Goal: Information Seeking & Learning: Learn about a topic

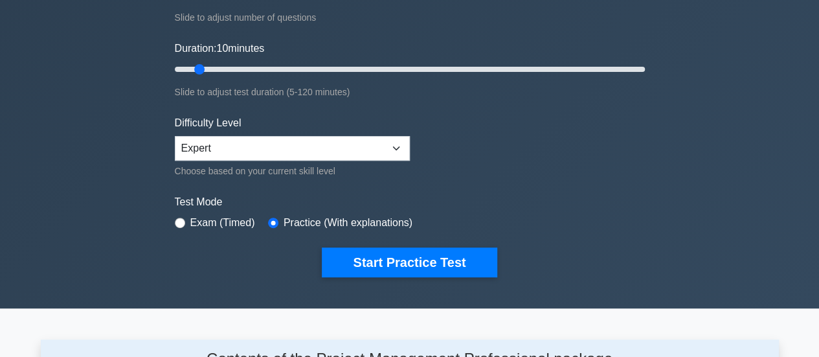
scroll to position [218, 0]
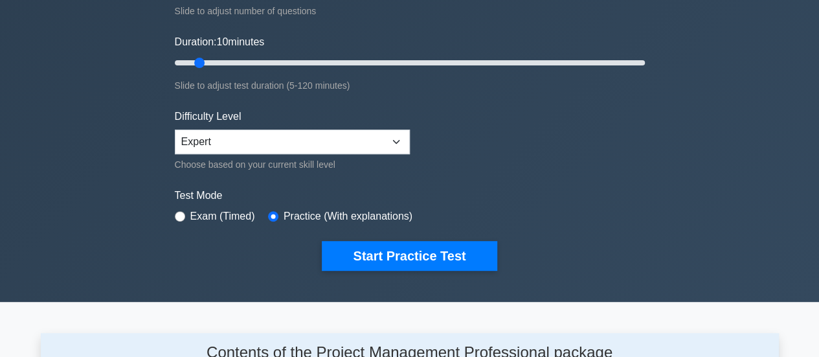
click at [600, 230] on form "Topics Scope Management Time Management Cost Management Quality Management Risk…" at bounding box center [410, 70] width 470 height 400
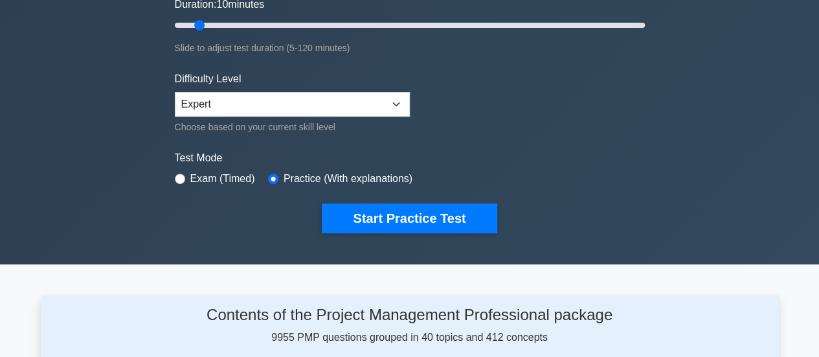
scroll to position [259, 0]
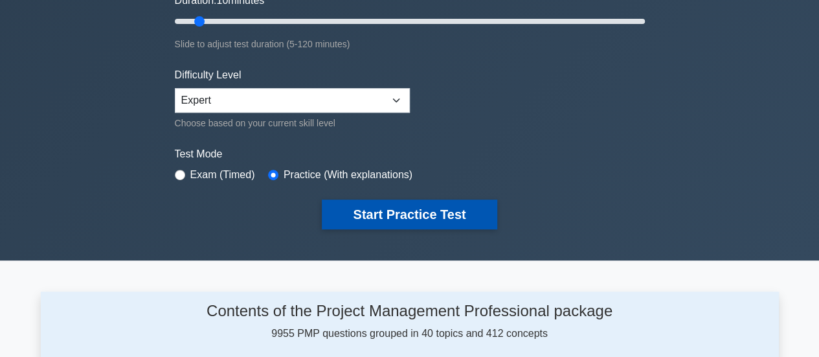
click at [437, 209] on button "Start Practice Test" at bounding box center [409, 214] width 175 height 30
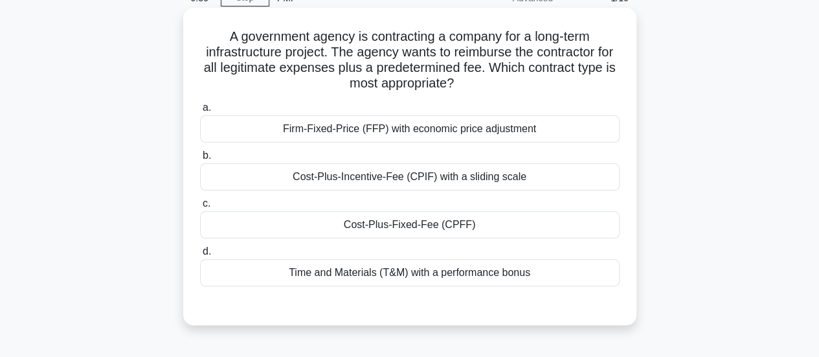
scroll to position [130, 0]
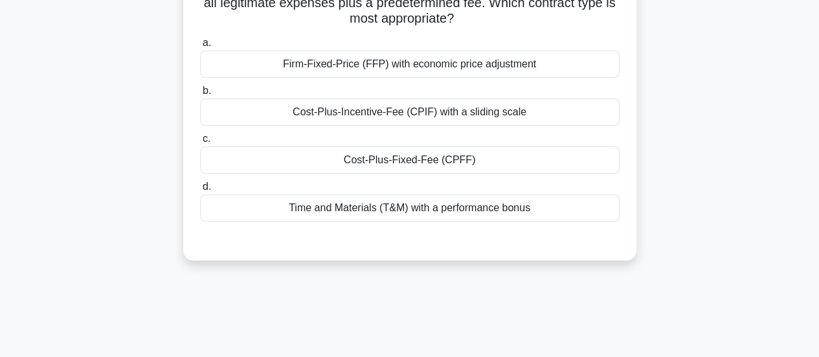
click at [347, 117] on div "Cost-Plus-Incentive-Fee (CPIF) with a sliding scale" at bounding box center [410, 111] width 420 height 27
click at [200, 95] on input "b. Cost-Plus-Incentive-Fee (CPIF) with a sliding scale" at bounding box center [200, 91] width 0 height 8
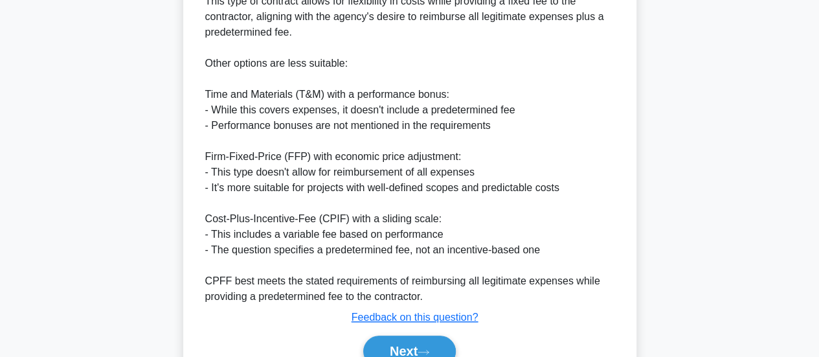
scroll to position [582, 0]
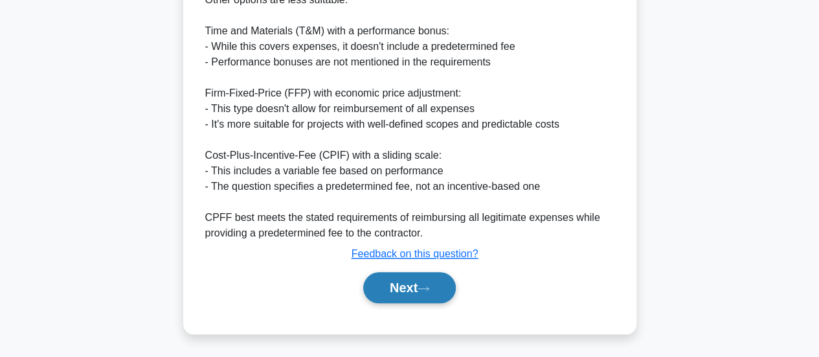
click at [392, 279] on button "Next" at bounding box center [409, 287] width 93 height 31
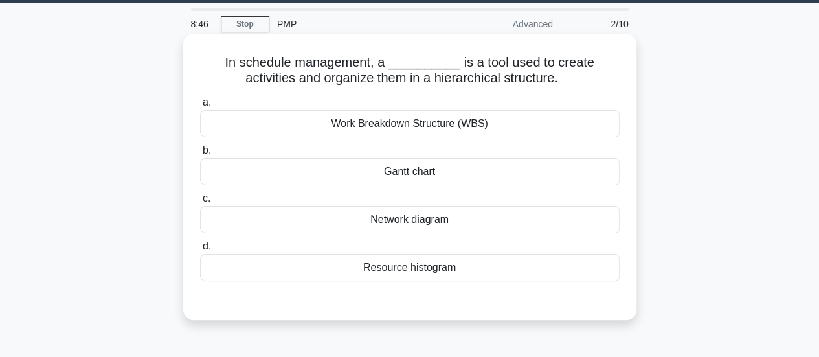
scroll to position [0, 0]
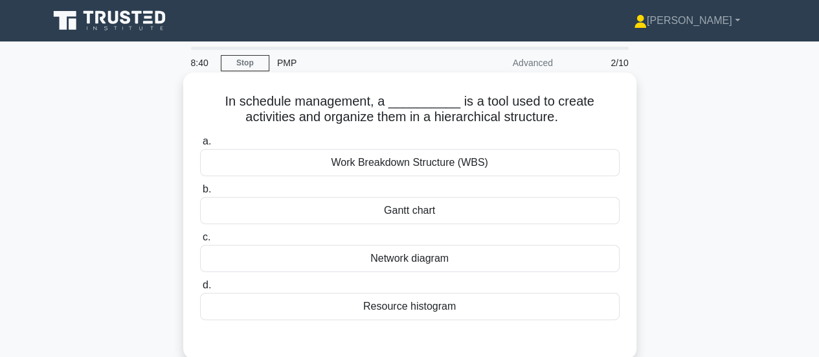
click at [418, 265] on div "Network diagram" at bounding box center [410, 258] width 420 height 27
click at [200, 242] on input "c. Network diagram" at bounding box center [200, 237] width 0 height 8
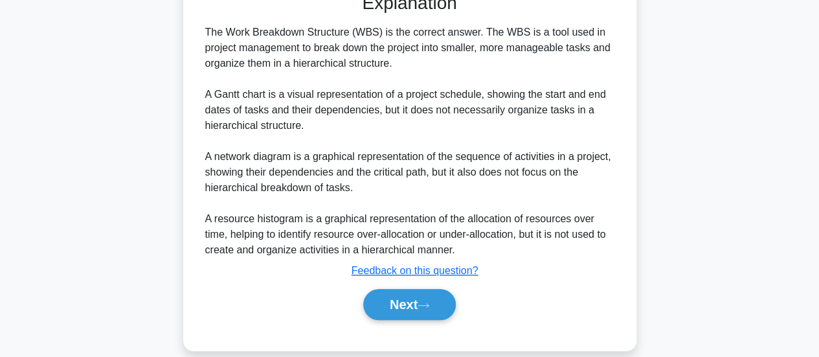
scroll to position [364, 0]
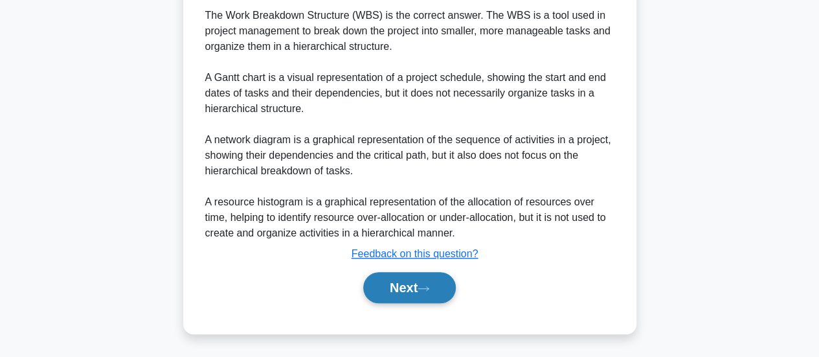
click at [411, 286] on button "Next" at bounding box center [409, 287] width 93 height 31
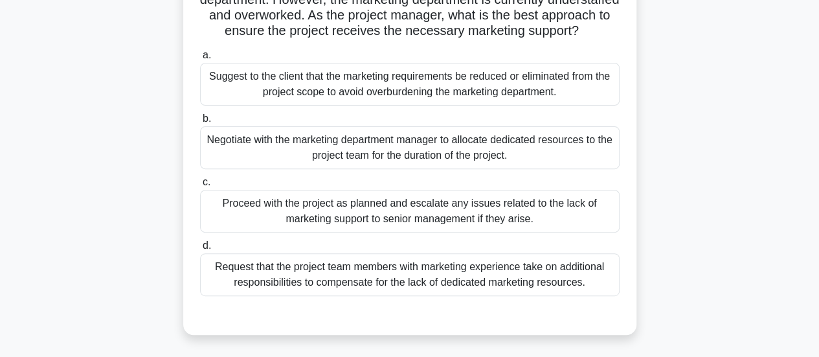
scroll to position [213, 0]
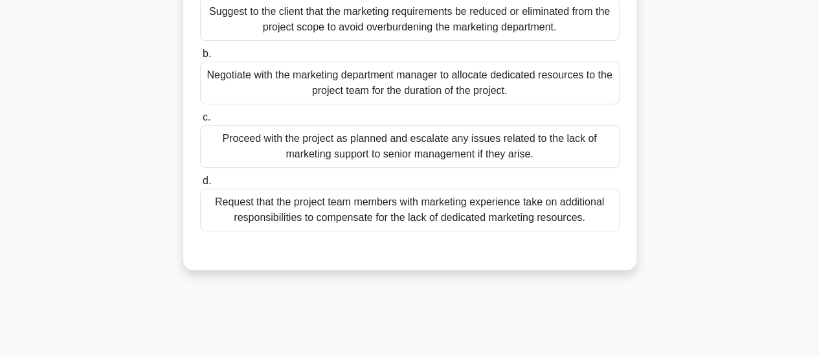
click at [351, 102] on div "Negotiate with the marketing department manager to allocate dedicated resources…" at bounding box center [410, 83] width 420 height 43
click at [200, 58] on input "b. Negotiate with the marketing department manager to allocate dedicated resour…" at bounding box center [200, 54] width 0 height 8
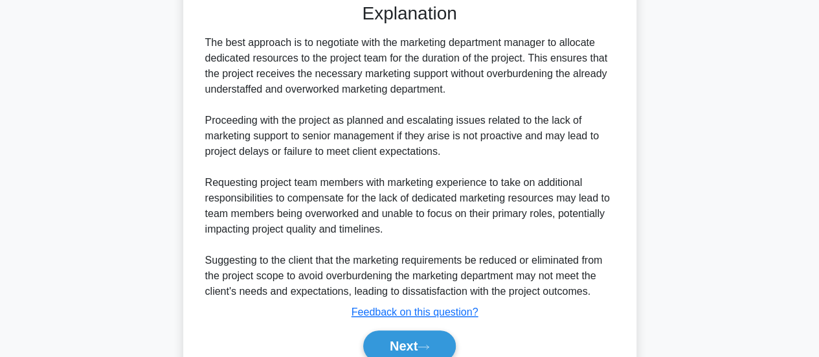
scroll to position [533, 0]
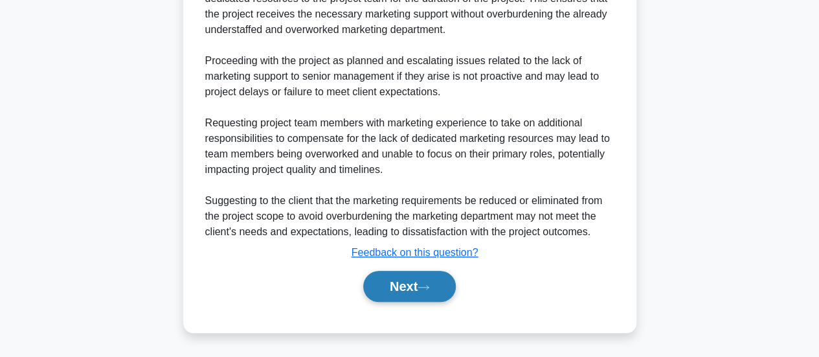
click at [394, 283] on button "Next" at bounding box center [409, 286] width 93 height 31
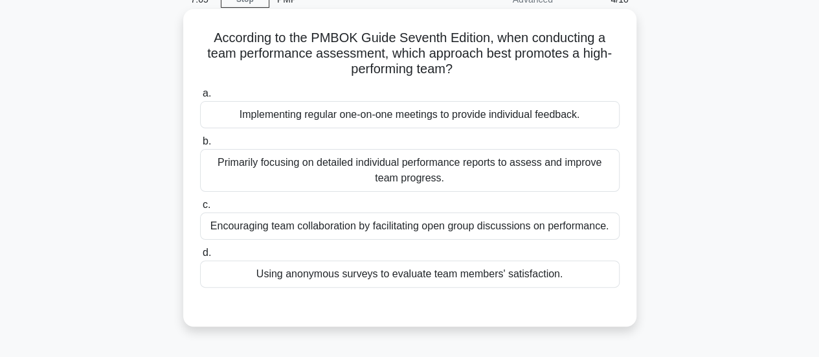
scroll to position [84, 0]
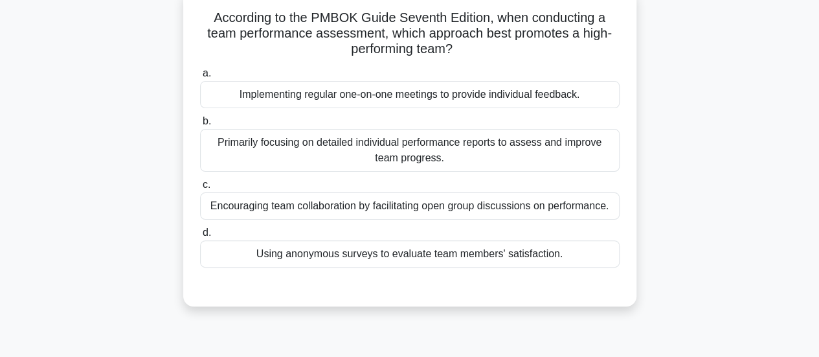
click at [472, 212] on div "Encouraging team collaboration by facilitating open group discussions on perfor…" at bounding box center [410, 205] width 420 height 27
click at [200, 189] on input "c. Encouraging team collaboration by facilitating open group discussions on per…" at bounding box center [200, 185] width 0 height 8
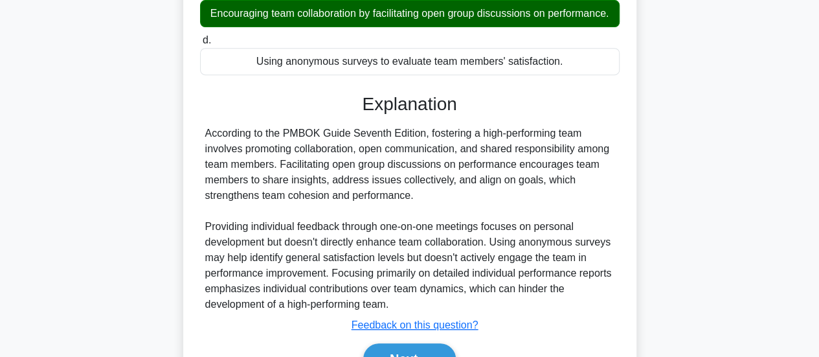
scroll to position [362, 0]
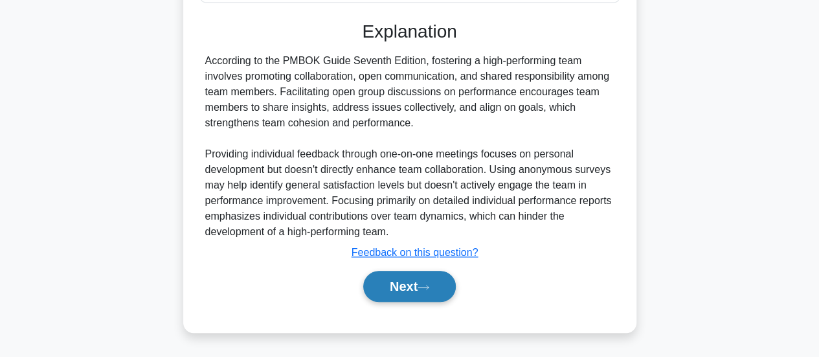
click at [409, 283] on button "Next" at bounding box center [409, 286] width 93 height 31
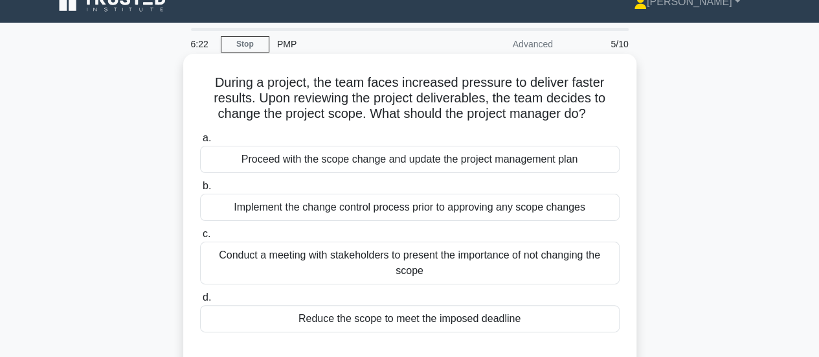
scroll to position [84, 0]
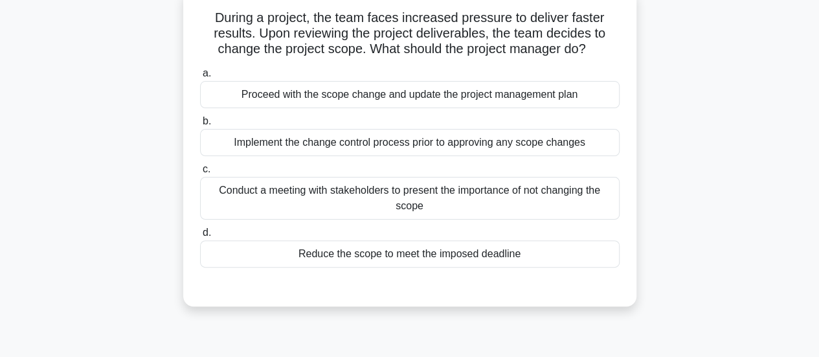
click at [426, 155] on div "Implement the change control process prior to approving any scope changes" at bounding box center [410, 142] width 420 height 27
click at [200, 126] on input "b. Implement the change control process prior to approving any scope changes" at bounding box center [200, 121] width 0 height 8
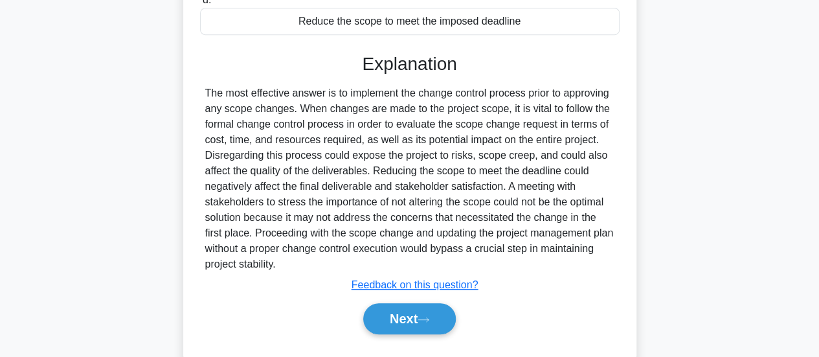
scroll to position [346, 0]
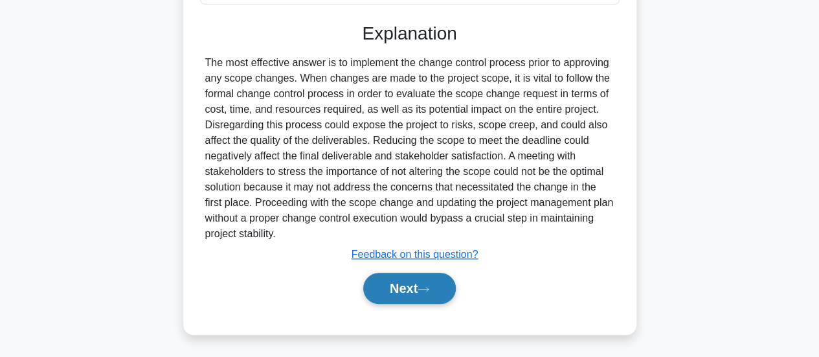
click at [409, 284] on button "Next" at bounding box center [409, 288] width 93 height 31
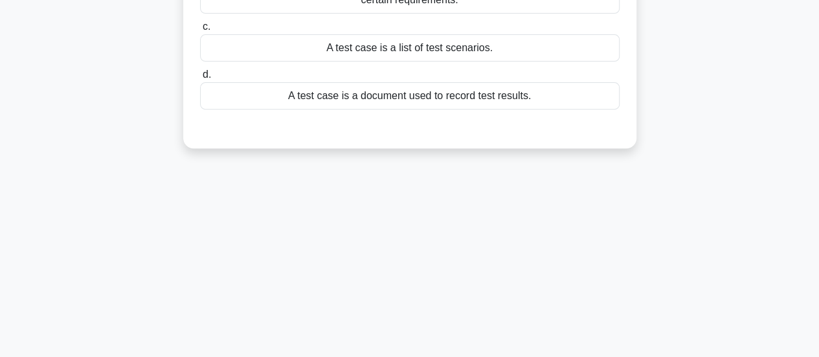
scroll to position [84, 0]
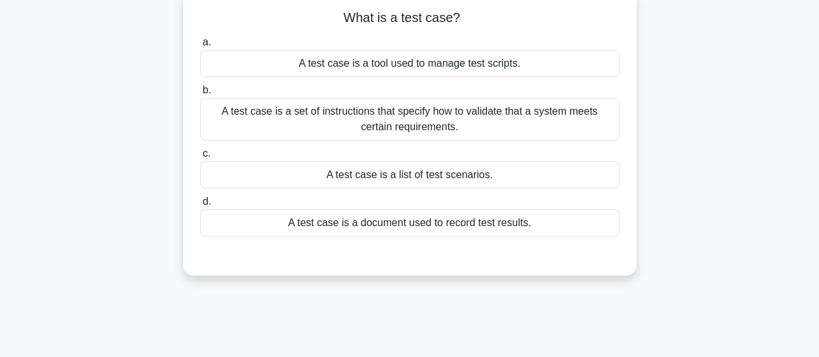
click at [401, 115] on div "A test case is a set of instructions that specify how to validate that a system…" at bounding box center [410, 119] width 420 height 43
click at [200, 95] on input "b. A test case is a set of instructions that specify how to validate that a sys…" at bounding box center [200, 90] width 0 height 8
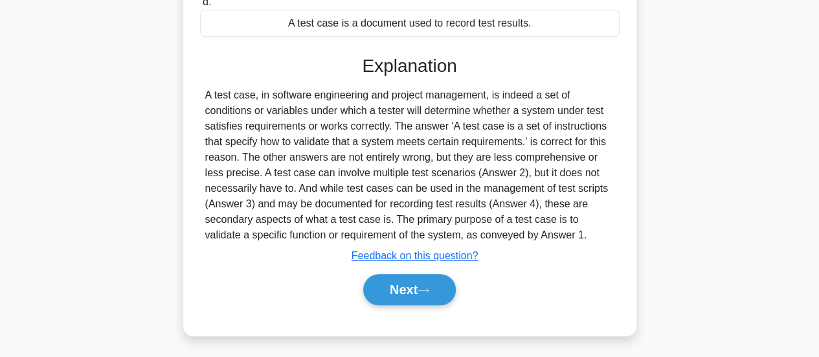
scroll to position [343, 0]
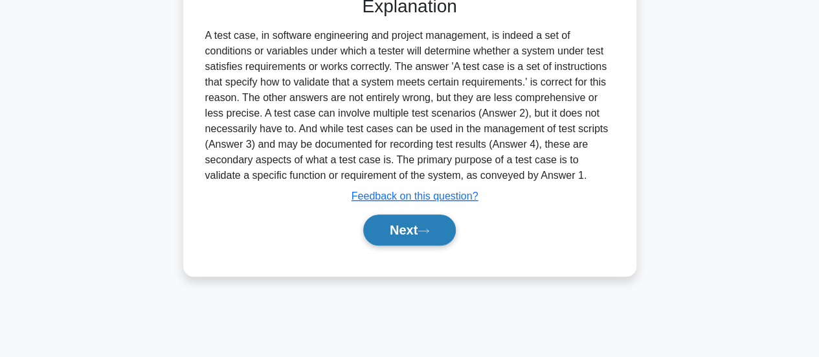
click at [390, 230] on button "Next" at bounding box center [409, 229] width 93 height 31
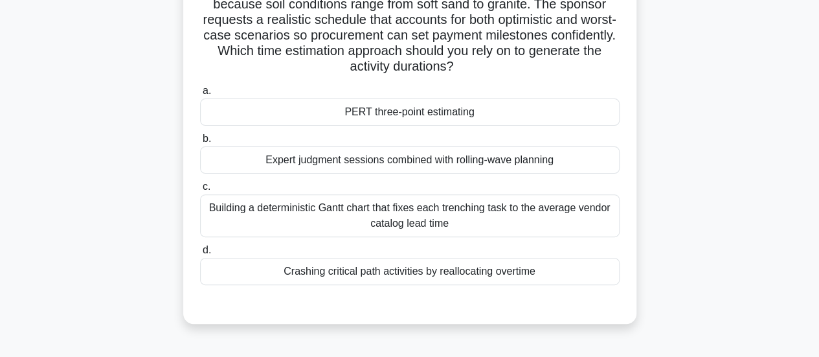
scroll to position [148, 0]
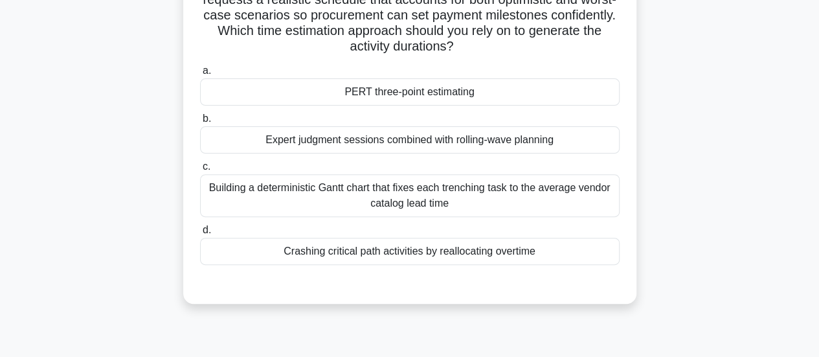
click at [455, 98] on div "PERT three-point estimating" at bounding box center [410, 91] width 420 height 27
click at [200, 75] on input "a. PERT three-point estimating" at bounding box center [200, 71] width 0 height 8
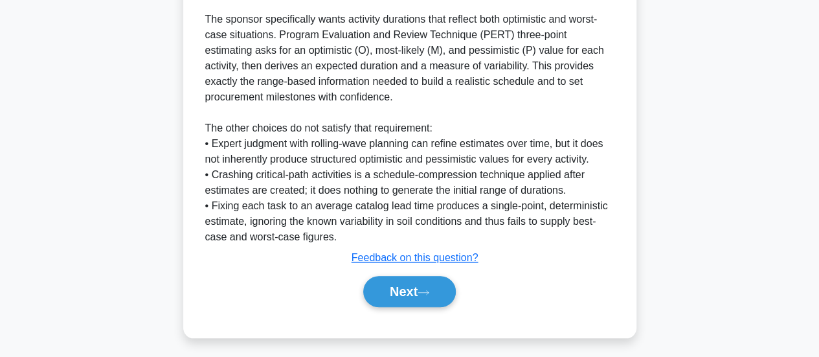
scroll to position [455, 0]
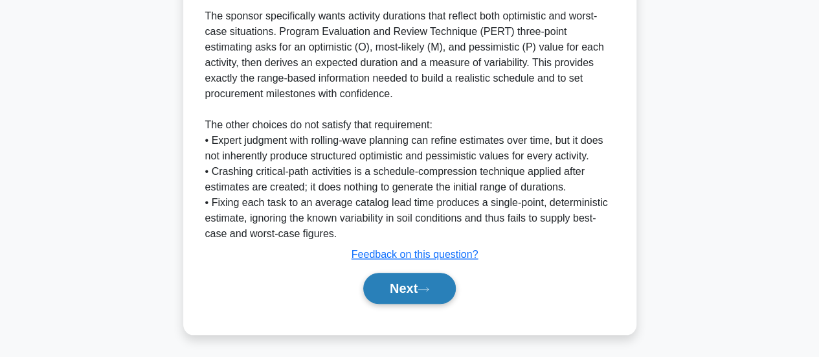
click at [412, 295] on button "Next" at bounding box center [409, 288] width 93 height 31
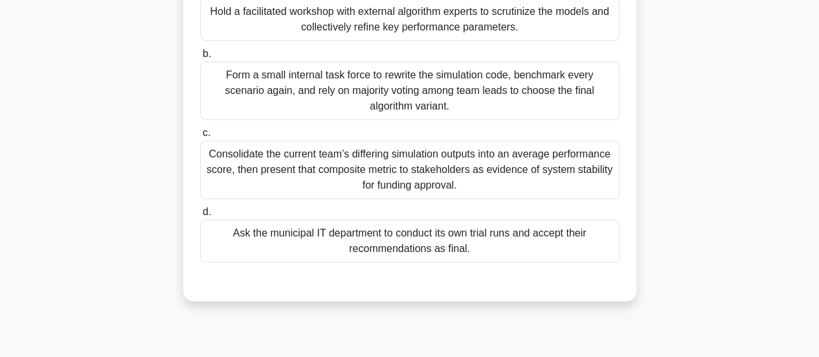
scroll to position [148, 0]
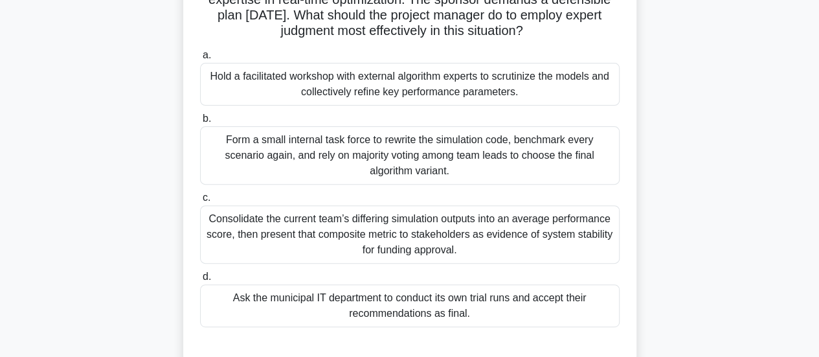
click at [356, 91] on div "Hold a facilitated workshop with external algorithm experts to scrutinize the m…" at bounding box center [410, 84] width 420 height 43
click at [200, 60] on input "a. Hold a facilitated workshop with external algorithm experts to scrutinize th…" at bounding box center [200, 55] width 0 height 8
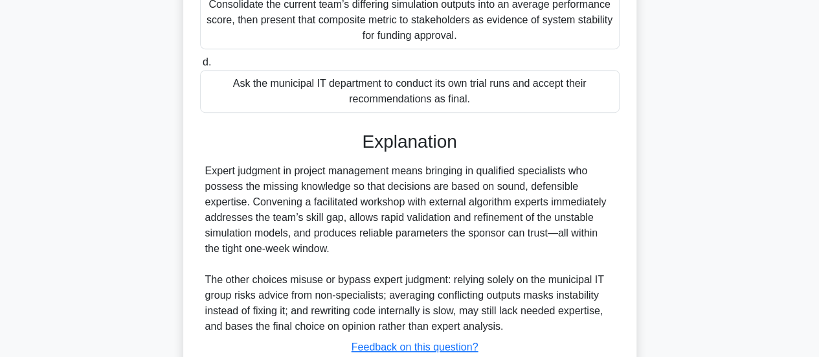
scroll to position [455, 0]
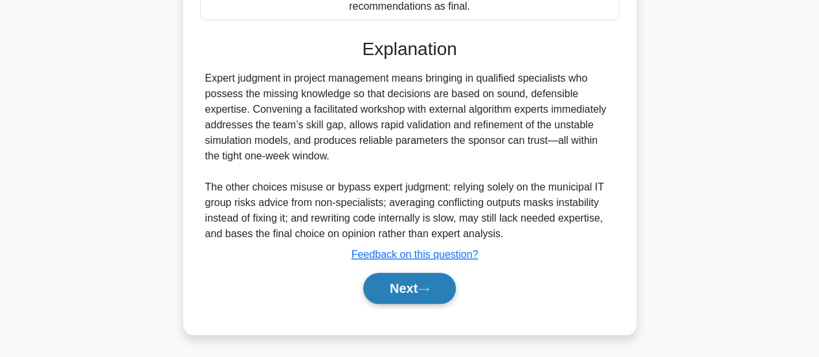
click at [398, 287] on button "Next" at bounding box center [409, 288] width 93 height 31
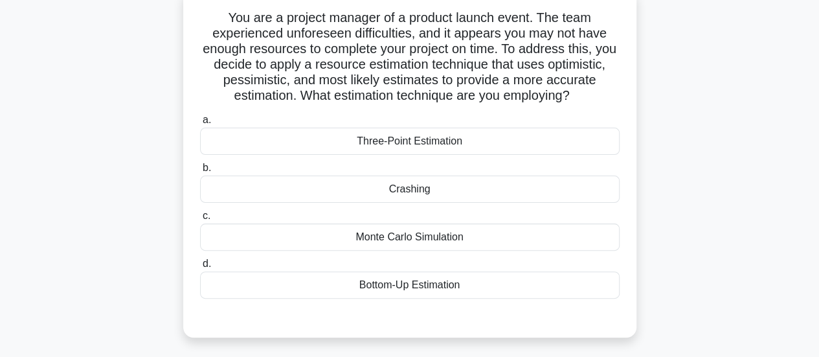
scroll to position [148, 0]
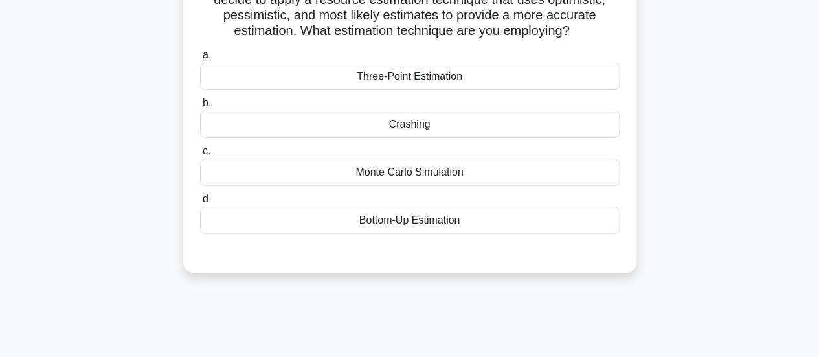
click at [346, 79] on div "Three-Point Estimation" at bounding box center [410, 76] width 420 height 27
click at [200, 60] on input "a. Three-Point Estimation" at bounding box center [200, 55] width 0 height 8
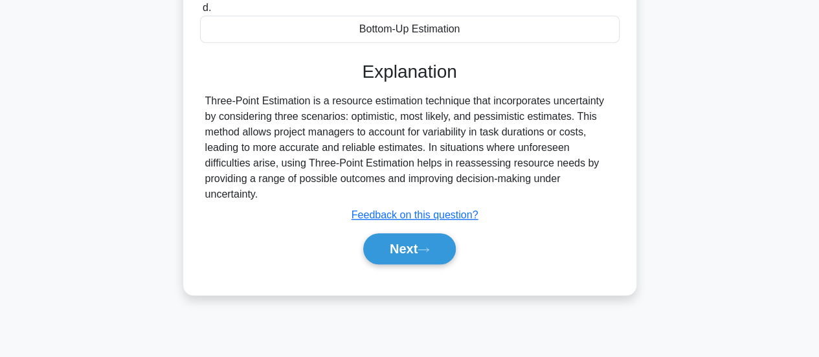
scroll to position [343, 0]
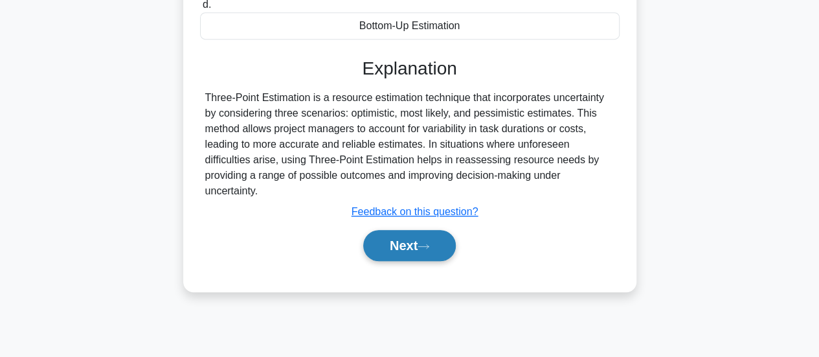
click at [400, 240] on button "Next" at bounding box center [409, 245] width 93 height 31
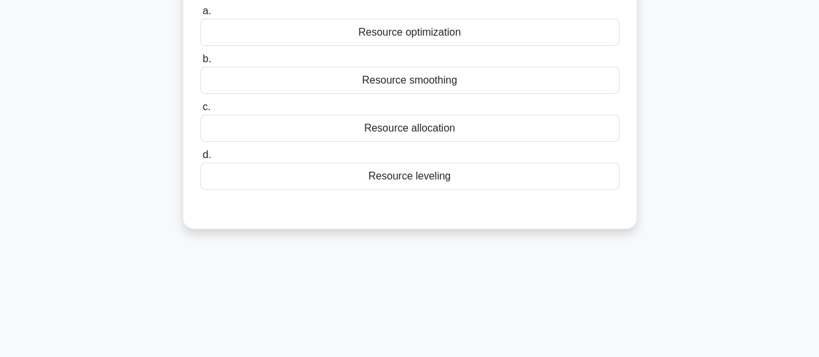
scroll to position [19, 0]
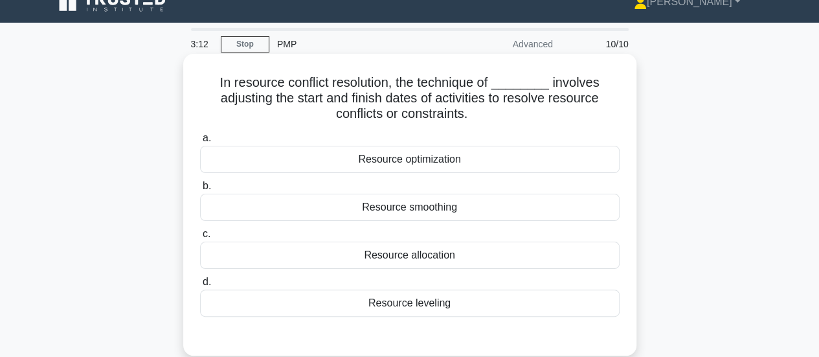
click at [422, 302] on div "Resource leveling" at bounding box center [410, 302] width 420 height 27
click at [200, 286] on input "d. Resource leveling" at bounding box center [200, 282] width 0 height 8
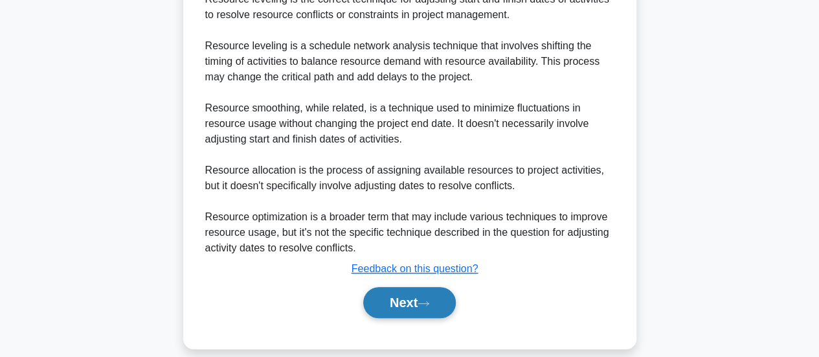
scroll to position [409, 0]
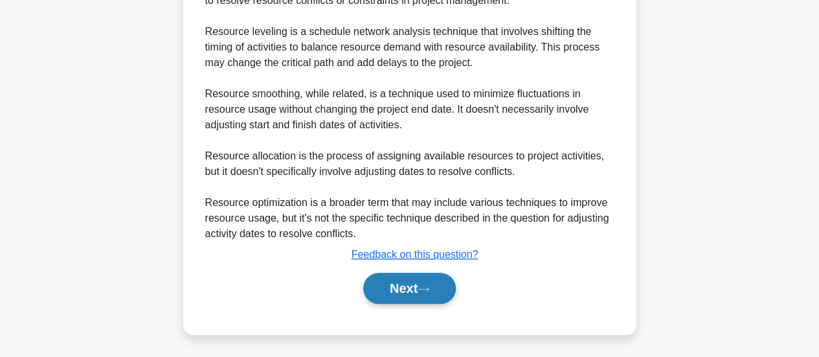
click at [422, 284] on button "Next" at bounding box center [409, 288] width 93 height 31
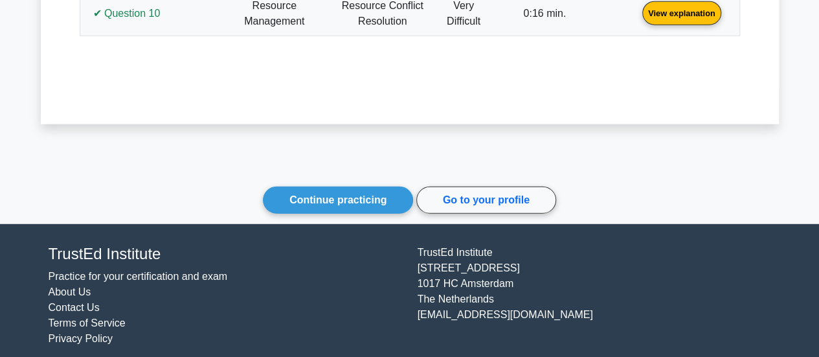
scroll to position [1206, 0]
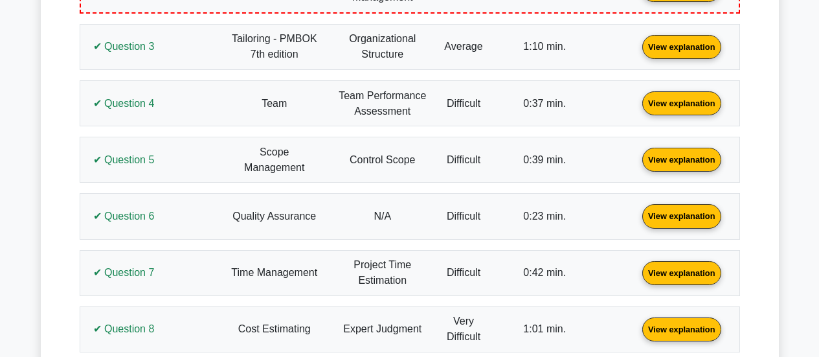
click at [734, 69] on div "✔ Question 3 Tailoring - PMBOK 7th edition Organizational Structure" at bounding box center [410, 47] width 661 height 46
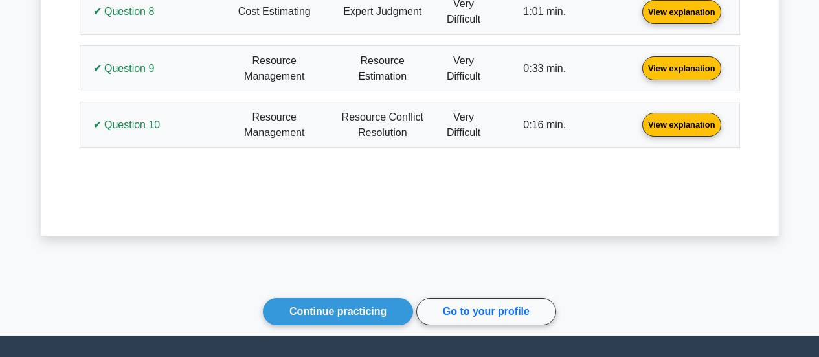
scroll to position [1530, 0]
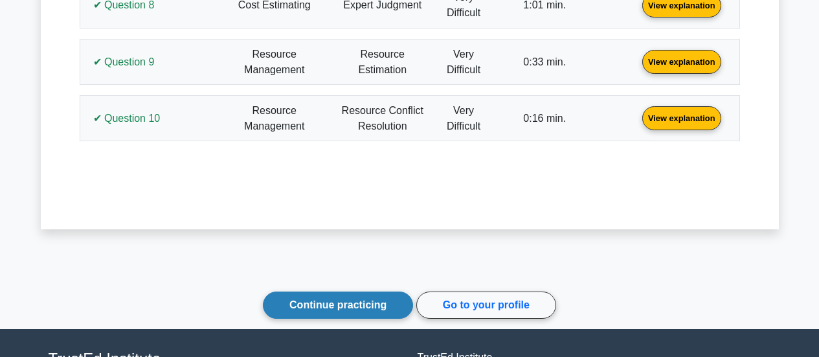
click at [358, 309] on link "Continue practicing" at bounding box center [338, 304] width 150 height 27
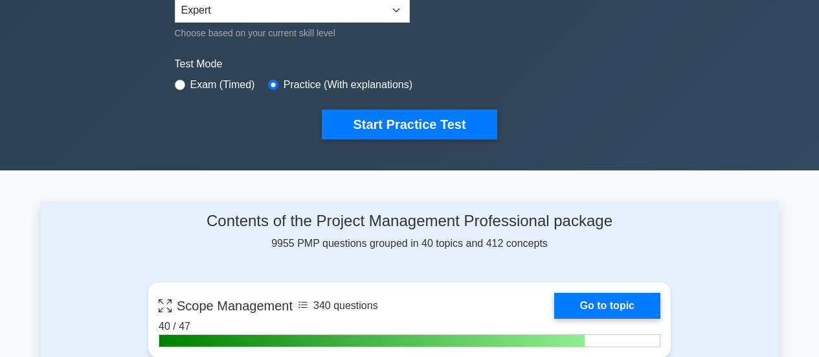
scroll to position [259, 0]
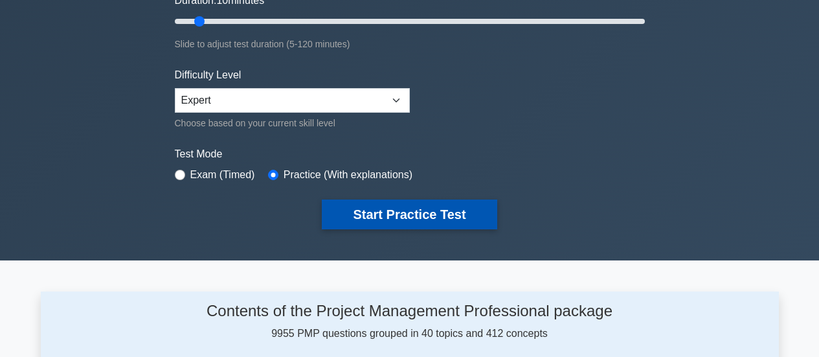
click at [351, 205] on button "Start Practice Test" at bounding box center [409, 214] width 175 height 30
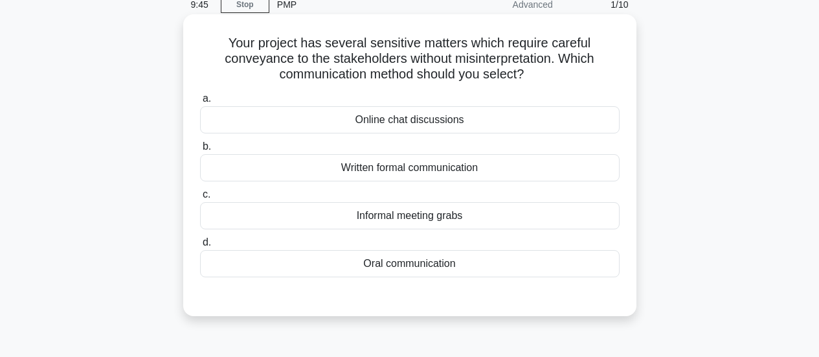
scroll to position [65, 0]
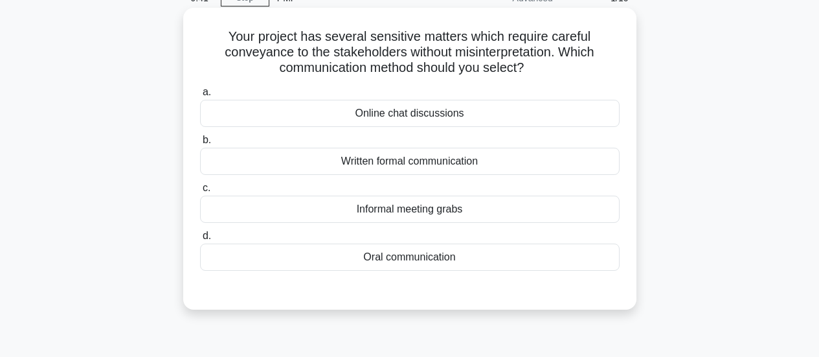
click at [412, 261] on div "Oral communication" at bounding box center [410, 256] width 420 height 27
click at [200, 240] on input "d. Oral communication" at bounding box center [200, 236] width 0 height 8
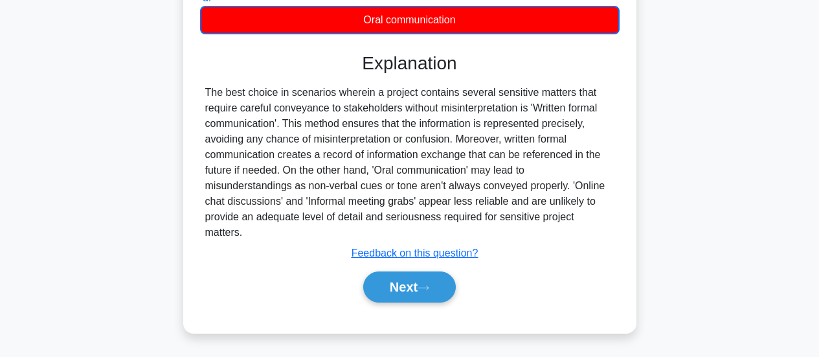
scroll to position [343, 0]
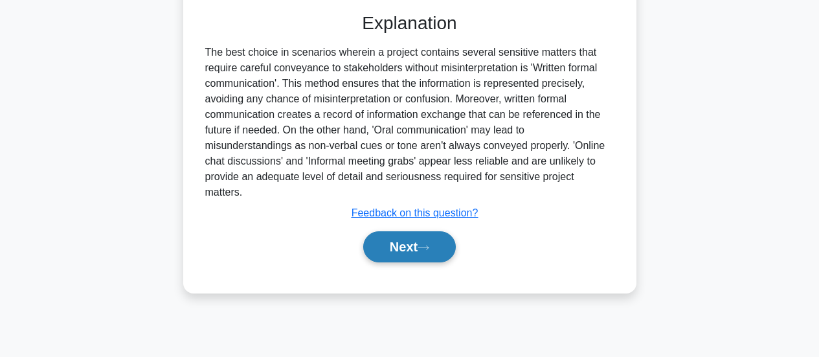
click at [410, 240] on button "Next" at bounding box center [409, 246] width 93 height 31
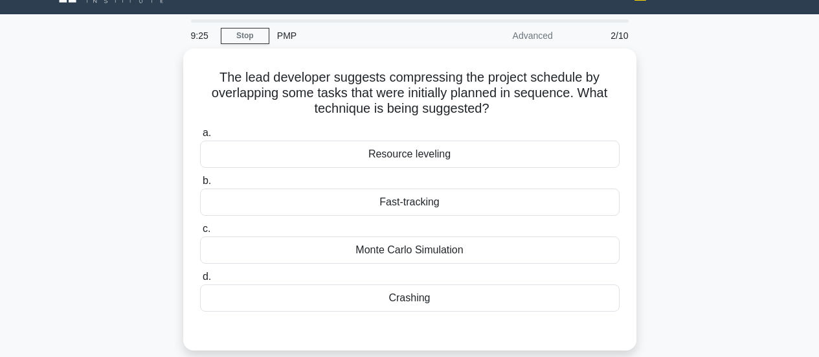
scroll to position [19, 0]
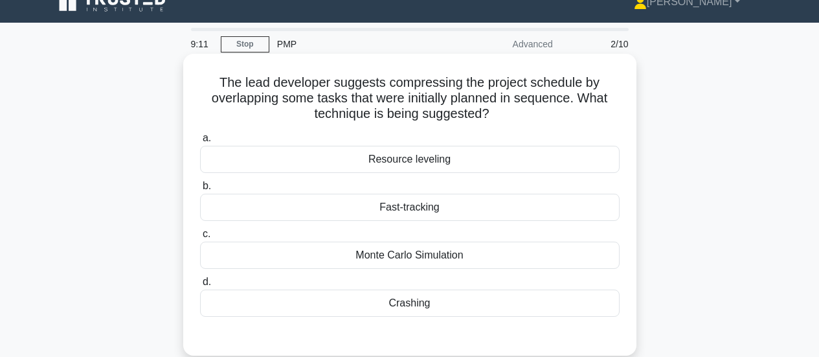
click at [457, 213] on div "Fast-tracking" at bounding box center [410, 207] width 420 height 27
click at [200, 190] on input "b. Fast-tracking" at bounding box center [200, 186] width 0 height 8
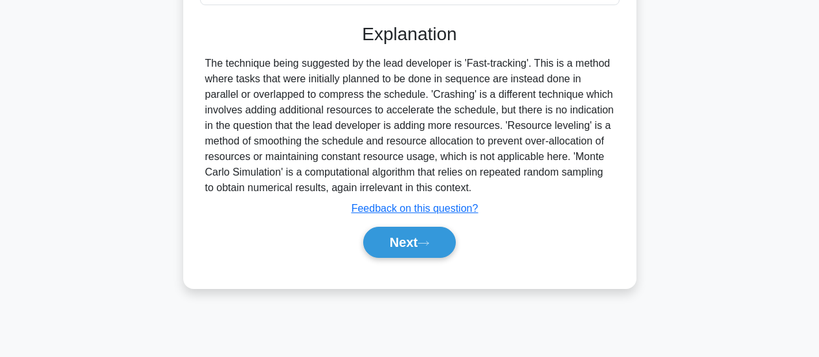
scroll to position [343, 0]
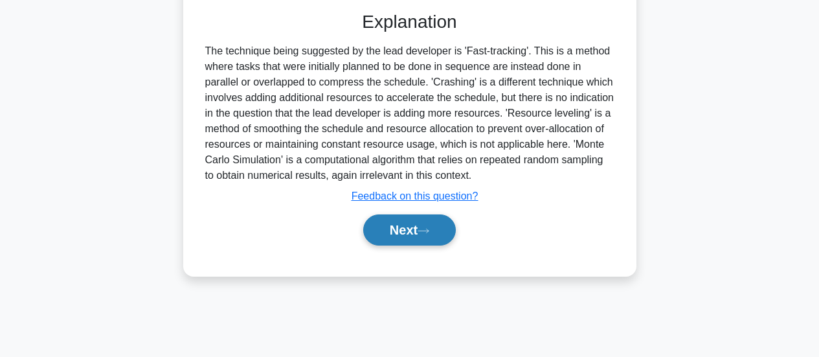
click at [440, 238] on button "Next" at bounding box center [409, 229] width 93 height 31
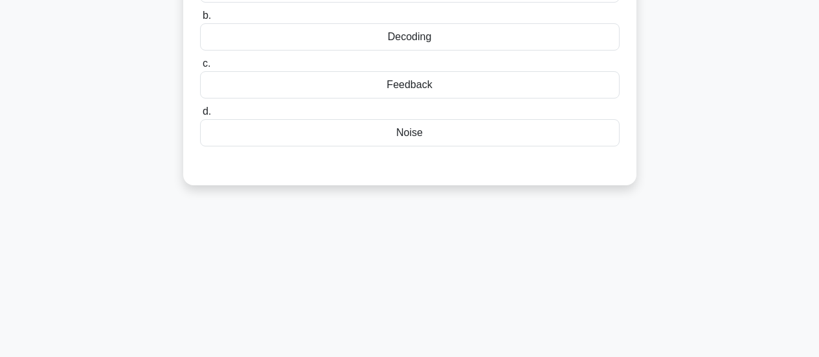
scroll to position [84, 0]
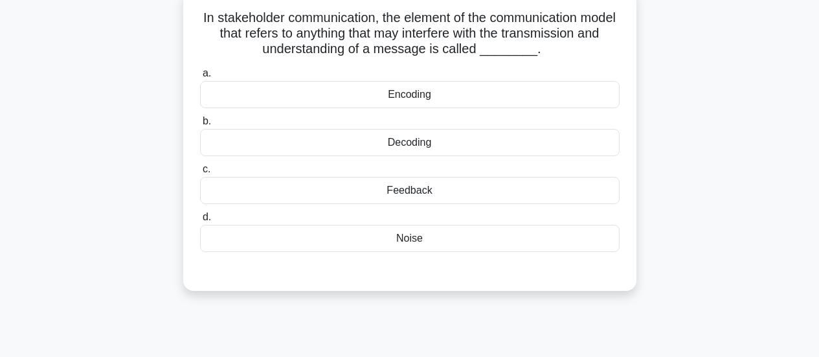
click at [442, 239] on div "Noise" at bounding box center [410, 238] width 420 height 27
click at [200, 221] on input "d. Noise" at bounding box center [200, 217] width 0 height 8
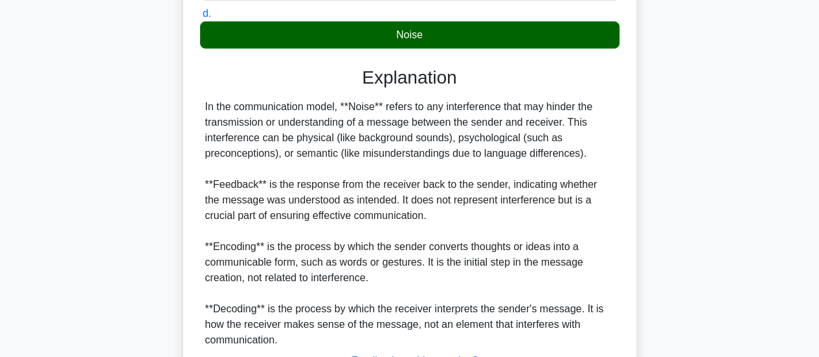
scroll to position [396, 0]
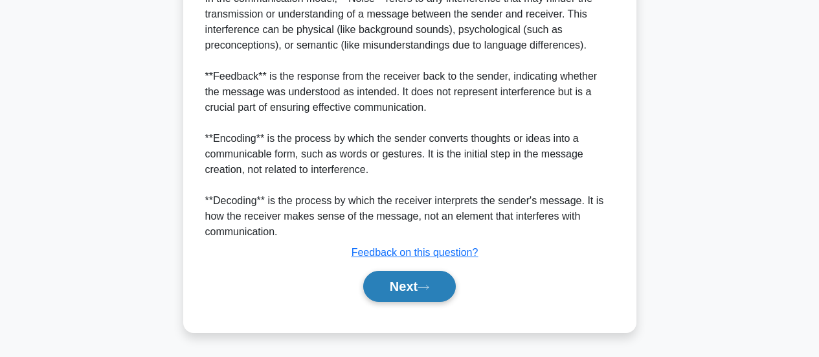
click at [429, 278] on button "Next" at bounding box center [409, 286] width 93 height 31
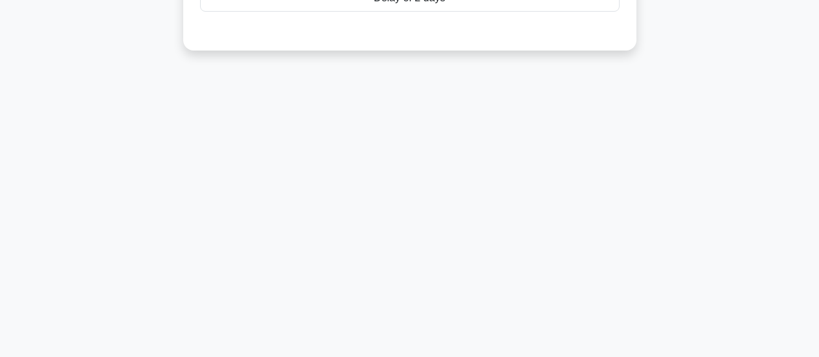
scroll to position [84, 0]
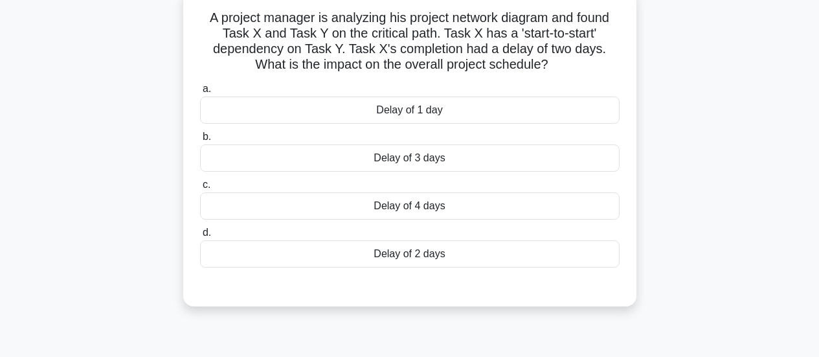
click at [462, 254] on div "Delay of 2 days" at bounding box center [410, 253] width 420 height 27
click at [200, 237] on input "d. Delay of 2 days" at bounding box center [200, 233] width 0 height 8
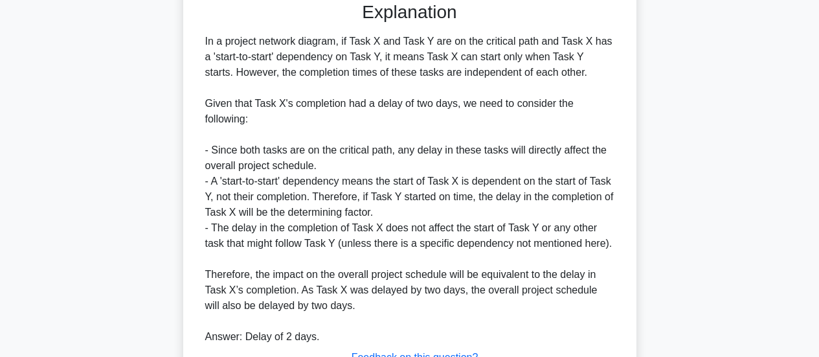
scroll to position [473, 0]
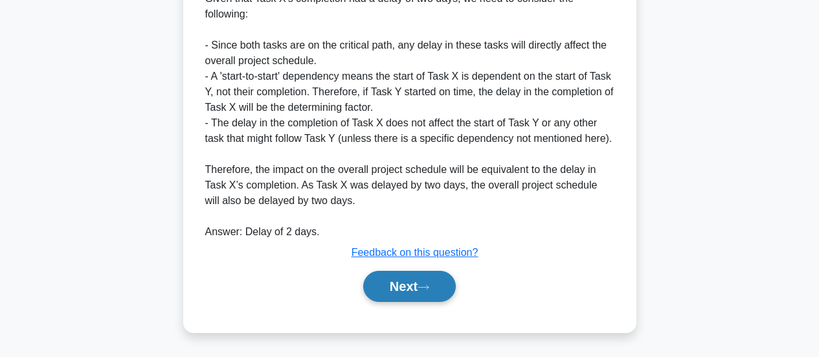
click at [398, 284] on button "Next" at bounding box center [409, 286] width 93 height 31
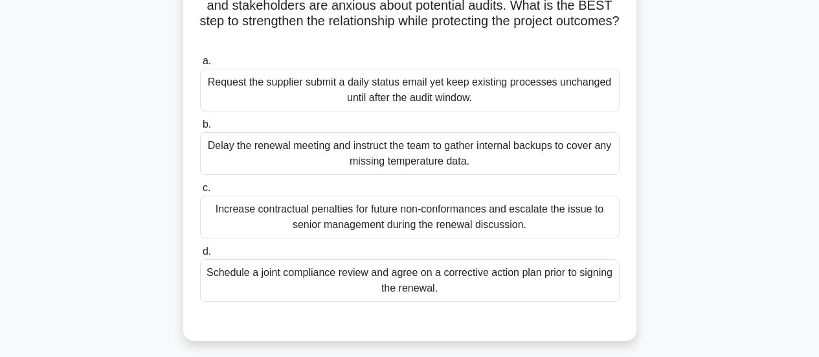
scroll to position [148, 0]
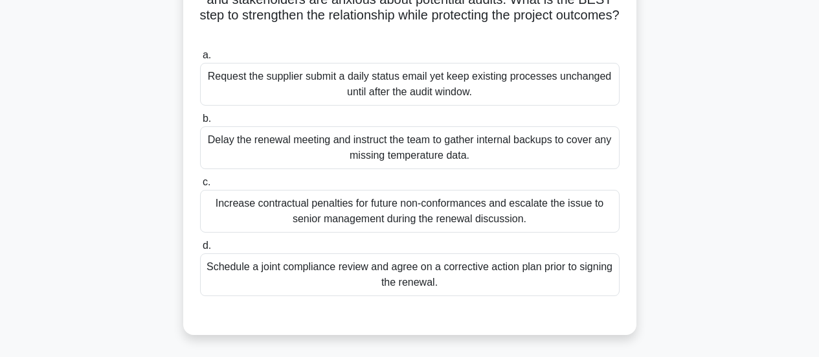
click at [501, 269] on div "Schedule a joint compliance review and agree on a corrective action plan prior …" at bounding box center [410, 274] width 420 height 43
click at [200, 250] on input "d. Schedule a joint compliance review and agree on a corrective action plan pri…" at bounding box center [200, 246] width 0 height 8
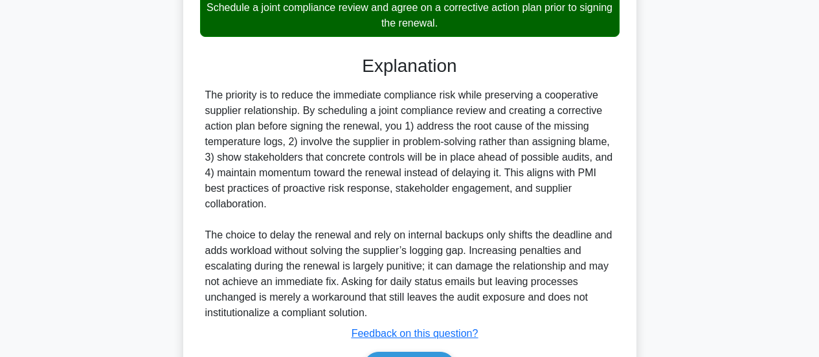
scroll to position [489, 0]
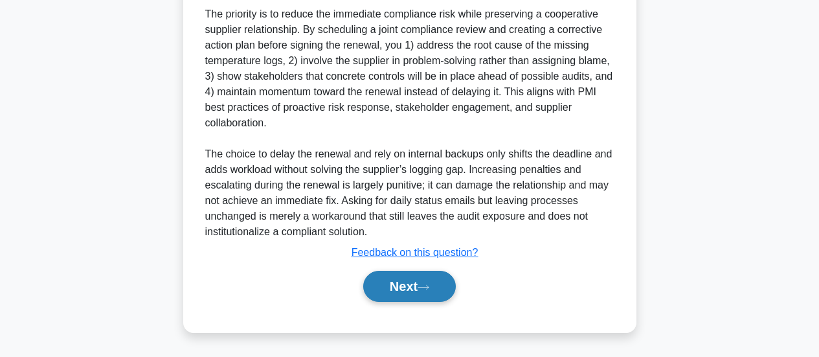
click at [363, 284] on button "Next" at bounding box center [409, 286] width 93 height 31
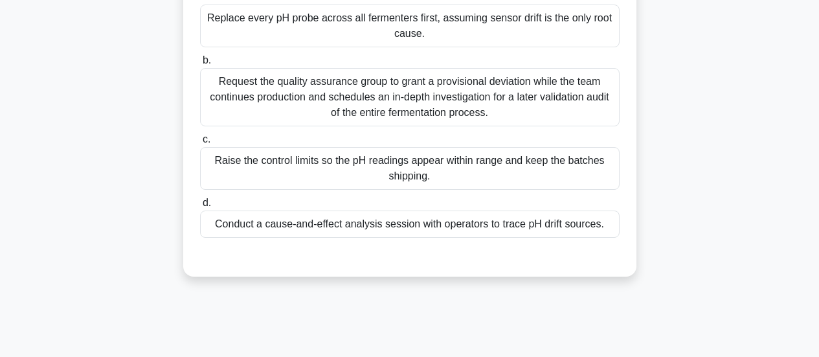
scroll to position [213, 0]
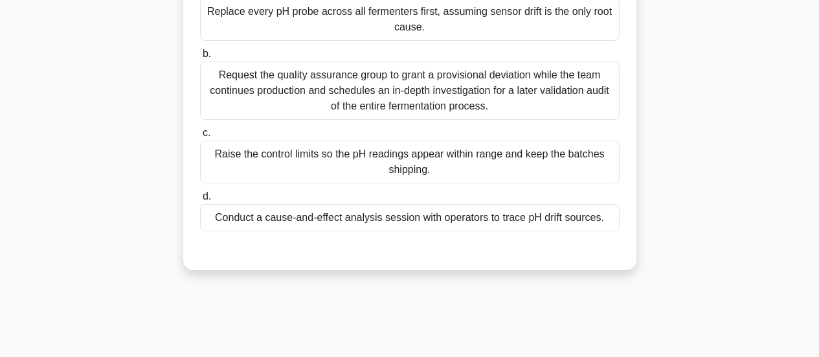
click at [413, 231] on div "Conduct a cause-and-effect analysis session with operators to trace pH drift so…" at bounding box center [410, 217] width 420 height 27
click at [200, 201] on input "d. Conduct a cause-and-effect analysis session with operators to trace pH drift…" at bounding box center [200, 196] width 0 height 8
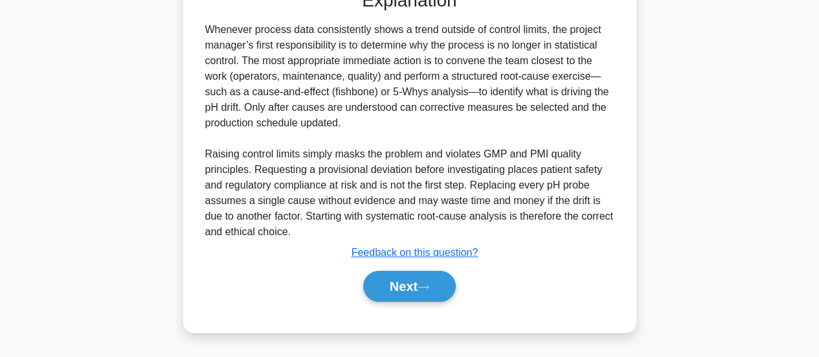
scroll to position [489, 0]
click at [418, 288] on button "Next" at bounding box center [409, 286] width 93 height 31
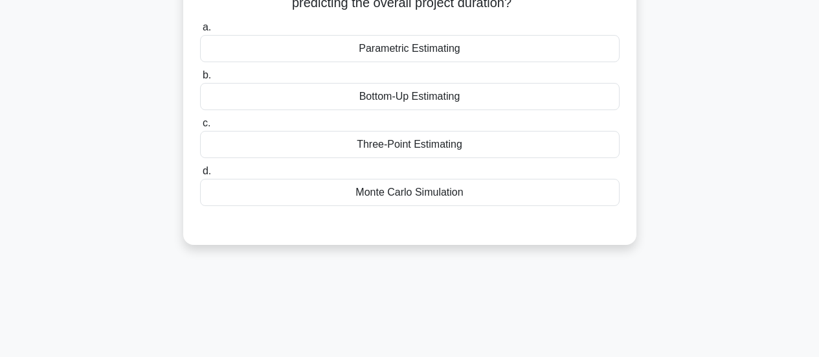
scroll to position [84, 0]
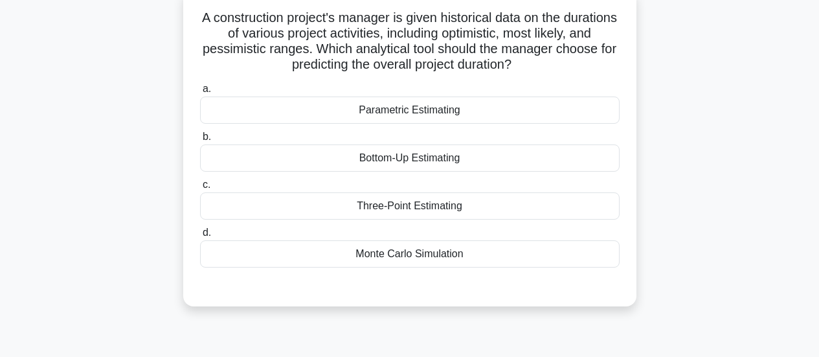
click at [442, 211] on div "Three-Point Estimating" at bounding box center [410, 205] width 420 height 27
click at [200, 189] on input "c. Three-Point Estimating" at bounding box center [200, 185] width 0 height 8
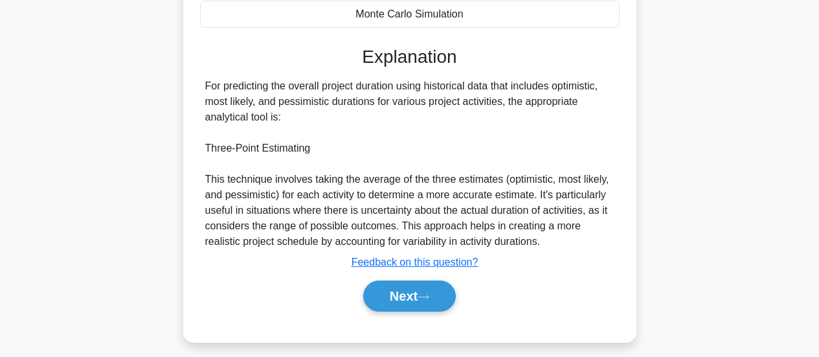
scroll to position [343, 0]
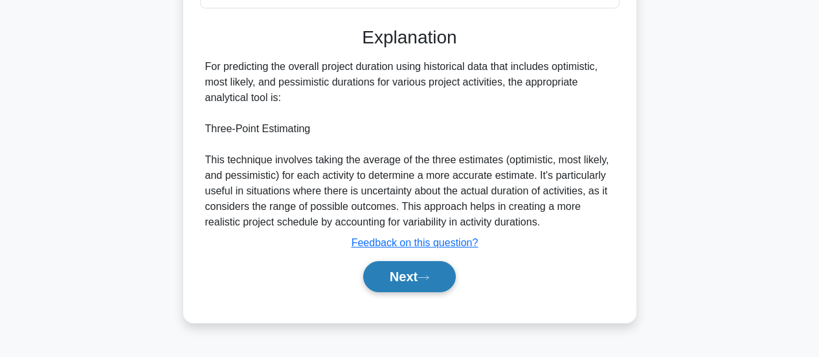
click at [394, 283] on button "Next" at bounding box center [409, 276] width 93 height 31
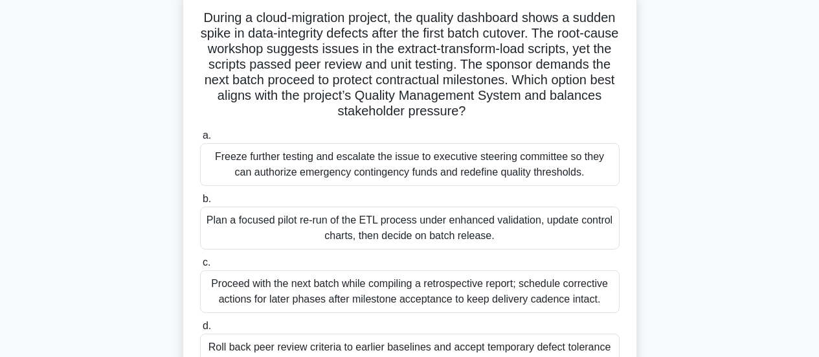
scroll to position [148, 0]
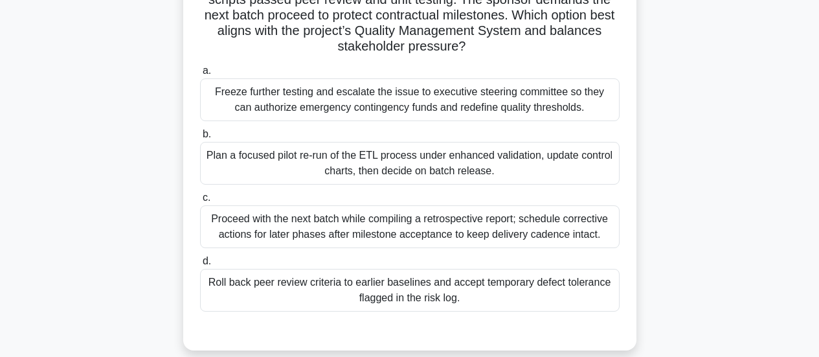
click at [435, 166] on div "Plan a focused pilot re-run of the ETL process under enhanced validation, updat…" at bounding box center [410, 163] width 420 height 43
click at [200, 139] on input "b. Plan a focused pilot re-run of the ETL process under enhanced validation, up…" at bounding box center [200, 134] width 0 height 8
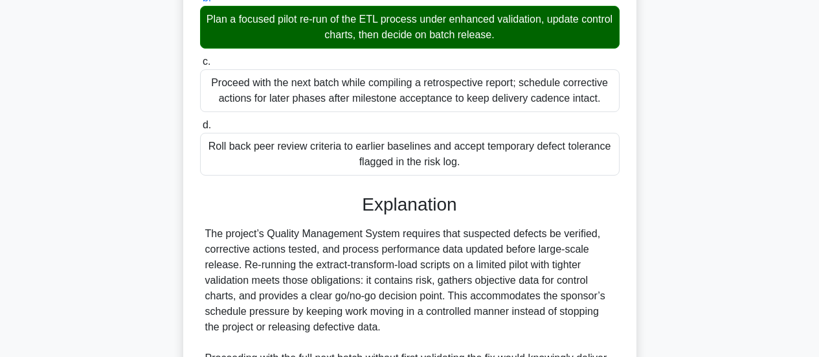
scroll to position [472, 0]
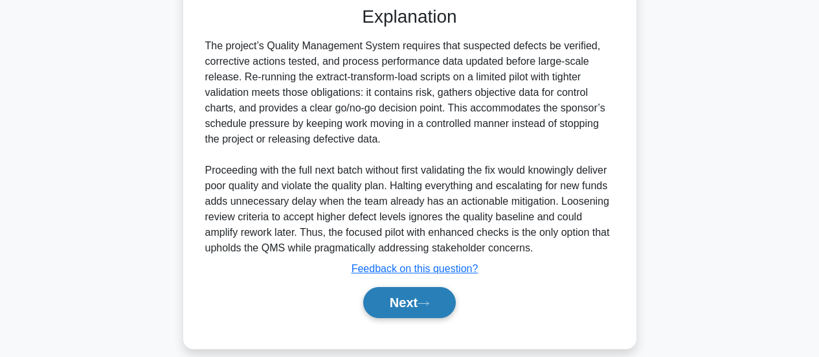
click at [409, 298] on button "Next" at bounding box center [409, 302] width 93 height 31
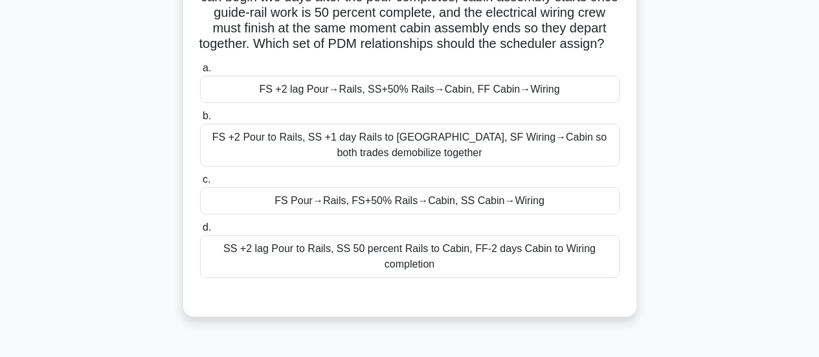
scroll to position [84, 0]
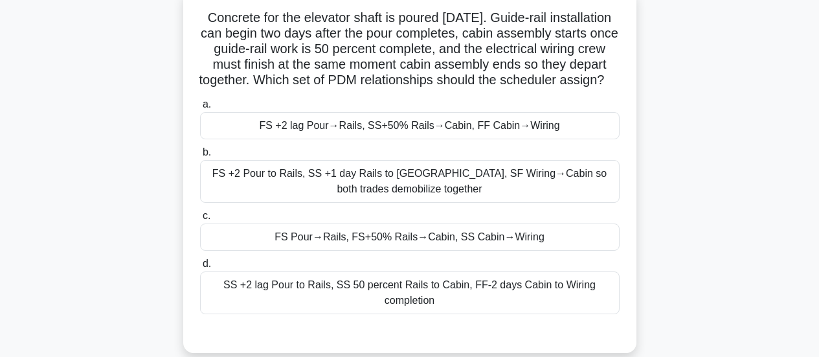
click at [374, 139] on div "FS +2 lag Pour→Rails, SS+50% Rails→Cabin, FF Cabin→Wiring" at bounding box center [410, 125] width 420 height 27
click at [200, 109] on input "a. FS +2 lag Pour→Rails, SS+50% Rails→Cabin, FF Cabin→Wiring" at bounding box center [200, 104] width 0 height 8
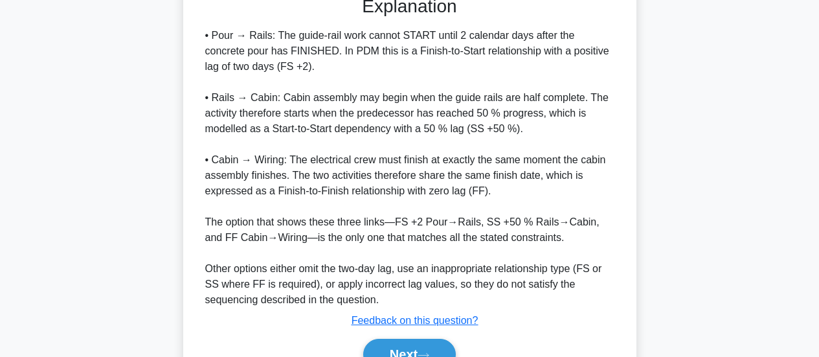
scroll to position [504, 0]
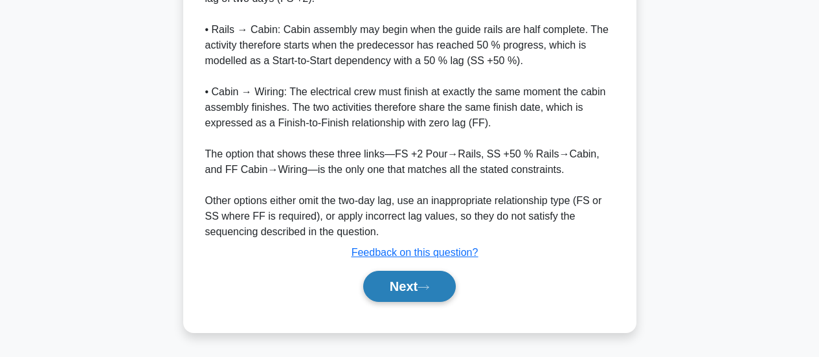
click at [393, 287] on button "Next" at bounding box center [409, 286] width 93 height 31
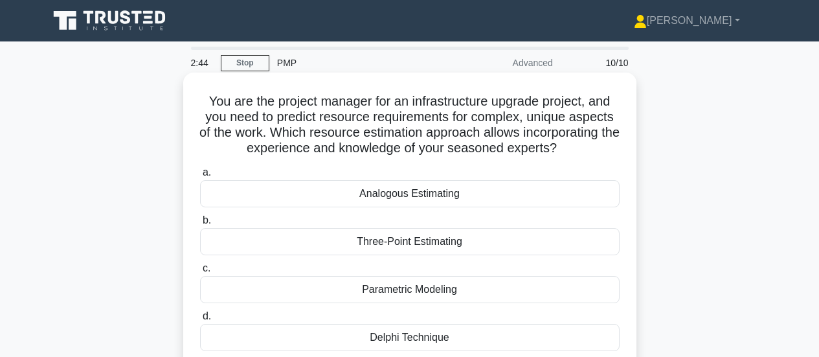
scroll to position [65, 0]
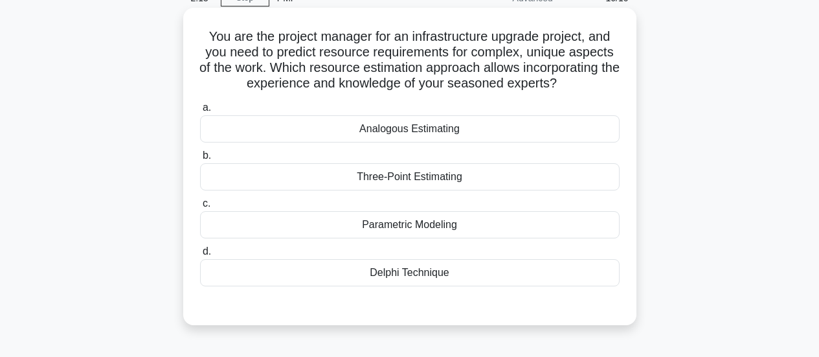
click at [363, 130] on div "Analogous Estimating" at bounding box center [410, 128] width 420 height 27
click at [200, 112] on input "a. Analogous Estimating" at bounding box center [200, 108] width 0 height 8
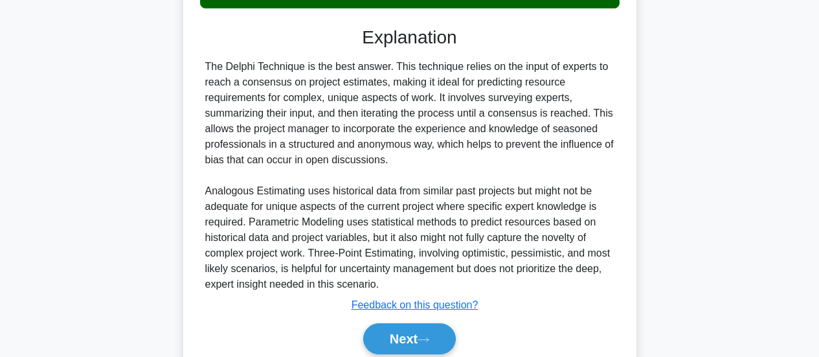
scroll to position [397, 0]
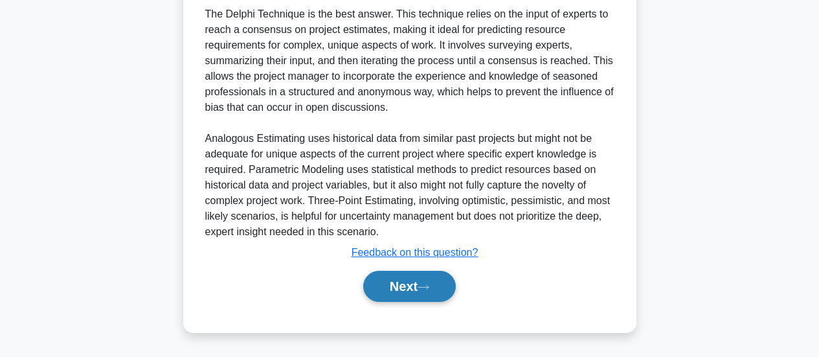
click at [415, 289] on button "Next" at bounding box center [409, 286] width 93 height 31
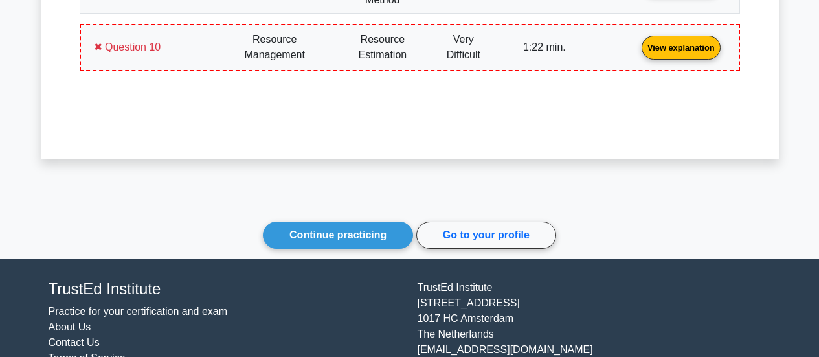
scroll to position [1365, 0]
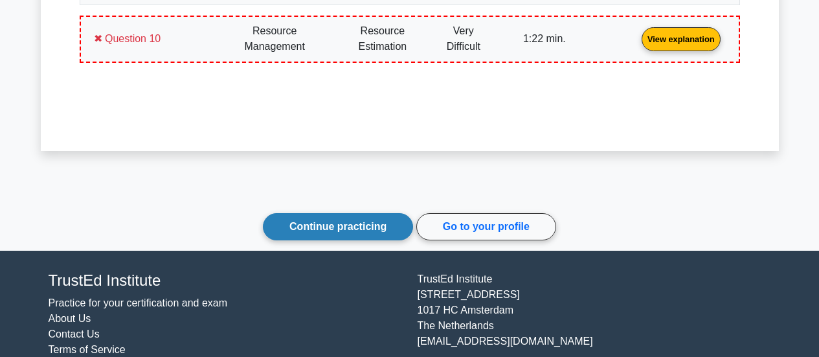
click at [358, 229] on link "Continue practicing" at bounding box center [338, 226] width 150 height 27
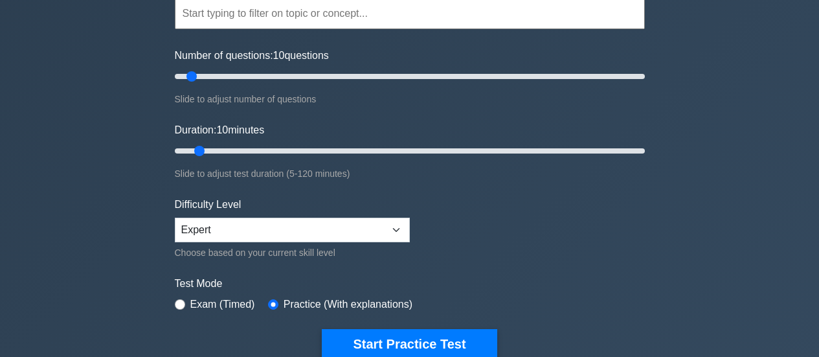
scroll to position [259, 0]
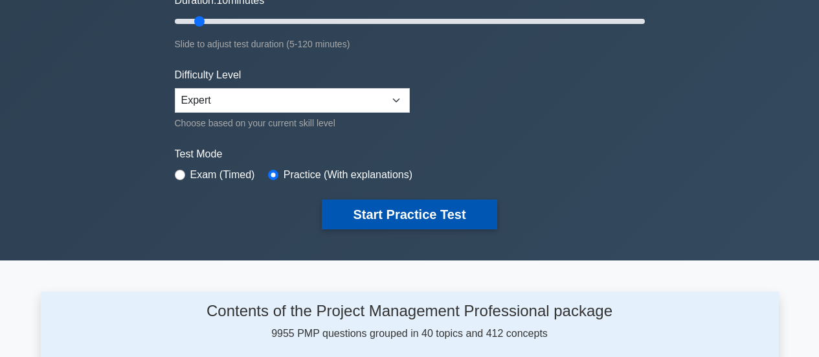
click at [363, 225] on button "Start Practice Test" at bounding box center [409, 214] width 175 height 30
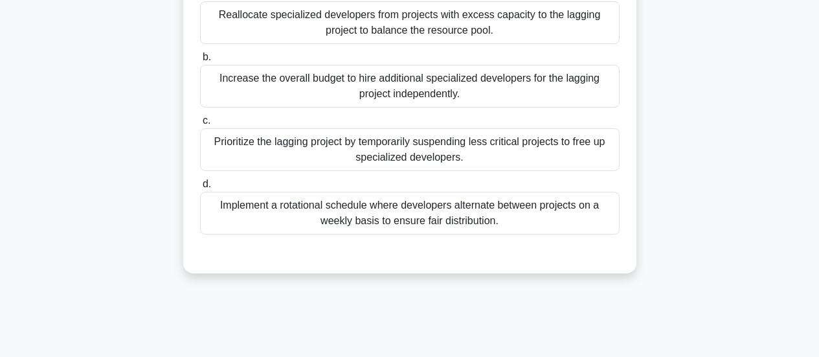
scroll to position [130, 0]
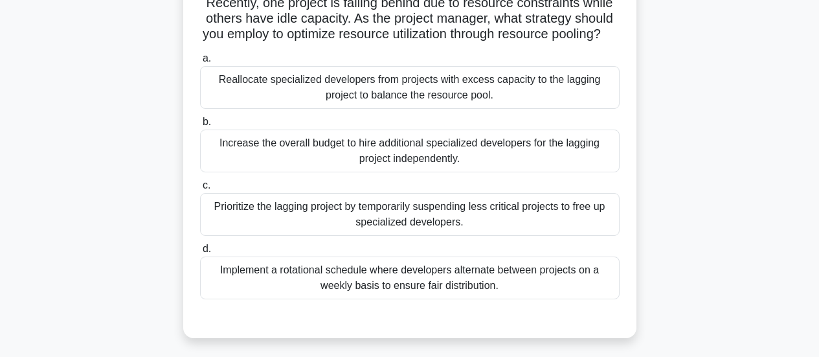
click at [401, 299] on div "Implement a rotational schedule where developers alternate between projects on …" at bounding box center [410, 277] width 420 height 43
click at [200, 253] on input "d. Implement a rotational schedule where developers alternate between projects …" at bounding box center [200, 249] width 0 height 8
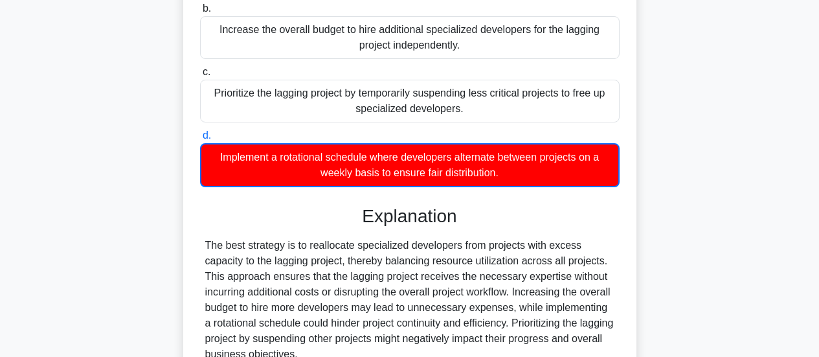
scroll to position [381, 0]
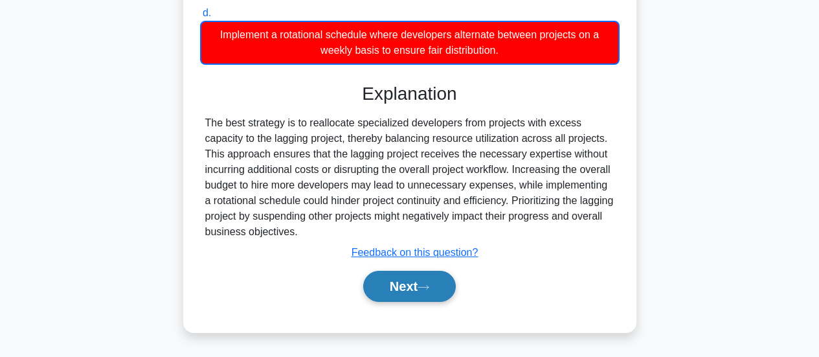
click at [398, 286] on button "Next" at bounding box center [409, 286] width 93 height 31
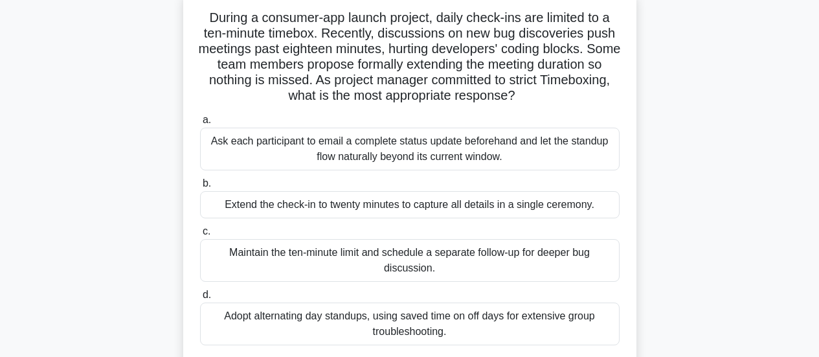
scroll to position [148, 0]
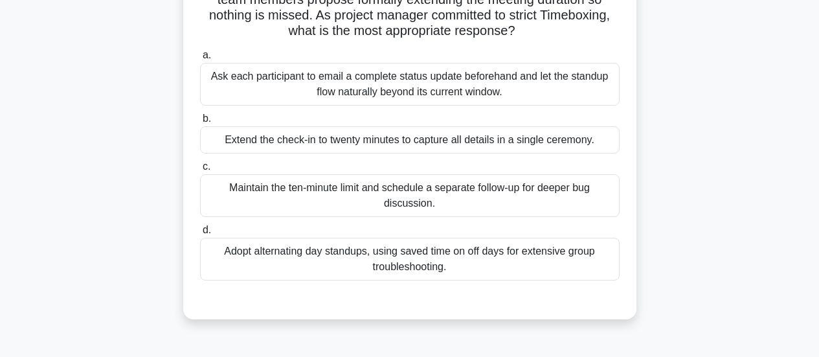
click at [458, 200] on div "Maintain the ten-minute limit and schedule a separate follow-up for deeper bug …" at bounding box center [410, 195] width 420 height 43
click at [200, 171] on input "c. Maintain the ten-minute limit and schedule a separate follow-up for deeper b…" at bounding box center [200, 167] width 0 height 8
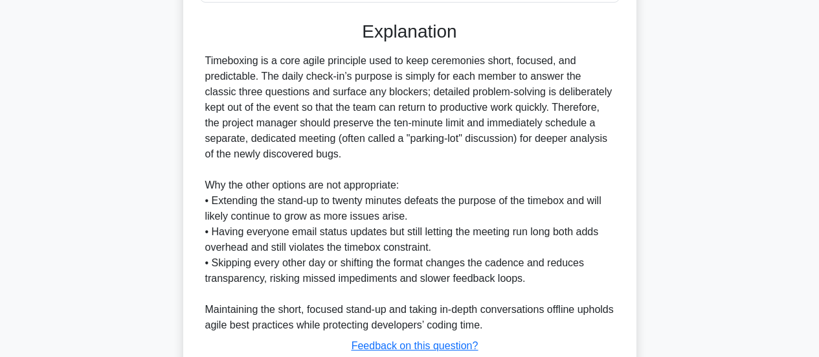
scroll to position [520, 0]
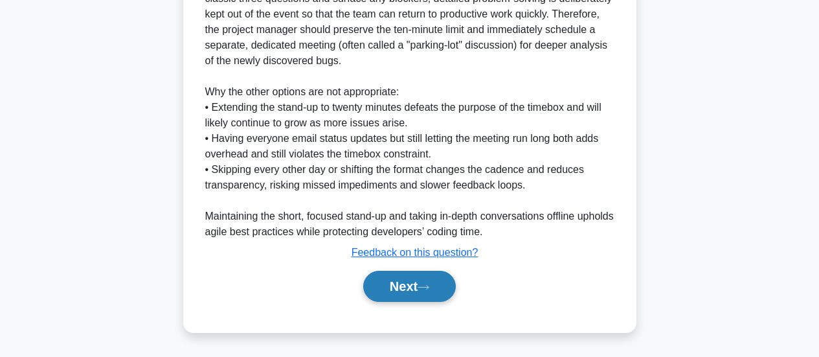
click at [445, 284] on button "Next" at bounding box center [409, 286] width 93 height 31
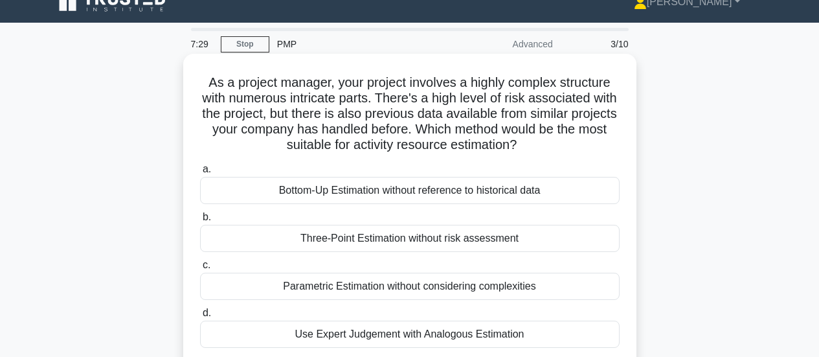
scroll to position [84, 0]
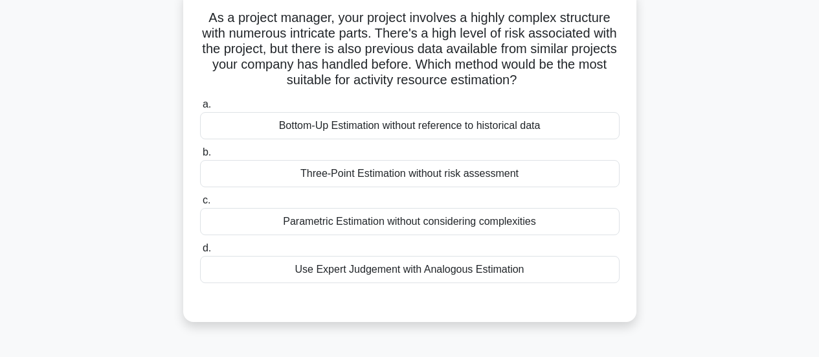
click at [385, 271] on div "Use Expert Judgement with Analogous Estimation" at bounding box center [410, 269] width 420 height 27
click at [200, 253] on input "d. Use Expert Judgement with Analogous Estimation" at bounding box center [200, 248] width 0 height 8
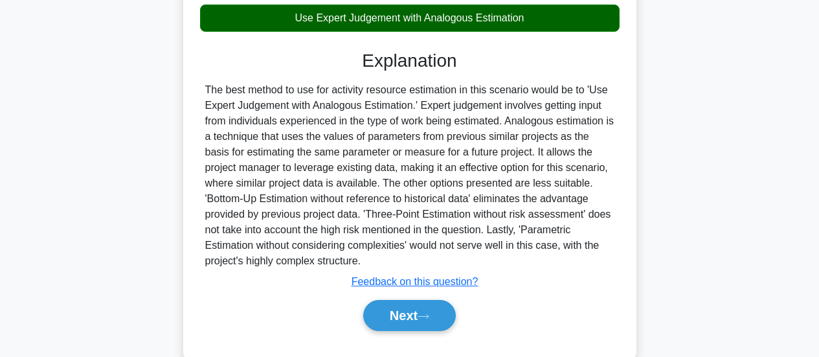
scroll to position [343, 0]
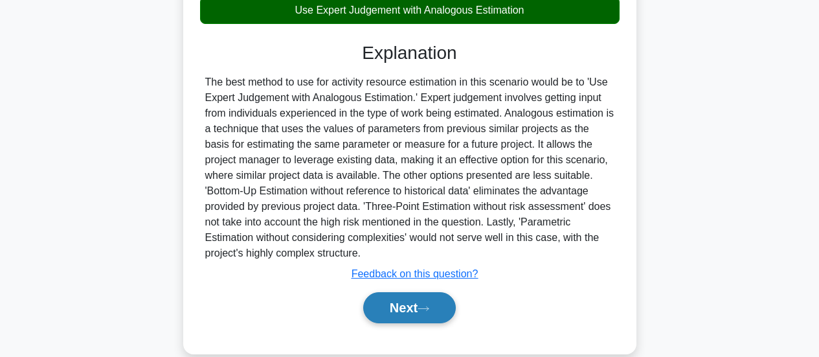
click at [400, 305] on button "Next" at bounding box center [409, 307] width 93 height 31
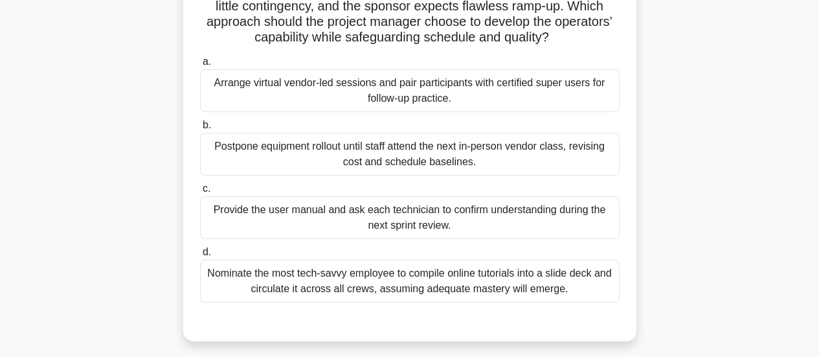
scroll to position [148, 0]
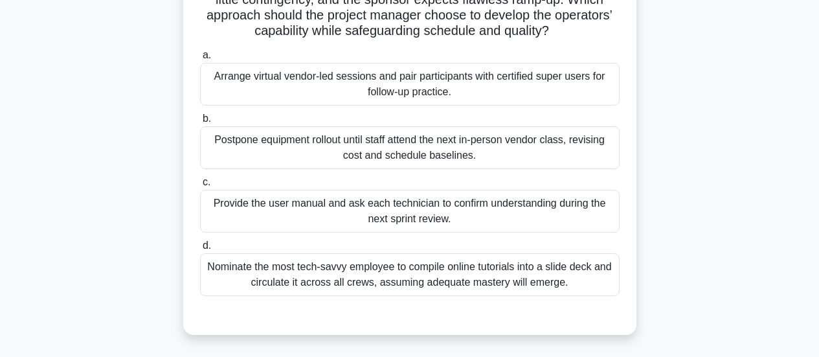
click at [484, 84] on div "Arrange virtual vendor-led sessions and pair participants with certified super …" at bounding box center [410, 84] width 420 height 43
click at [200, 60] on input "a. Arrange virtual vendor-led sessions and pair participants with certified sup…" at bounding box center [200, 55] width 0 height 8
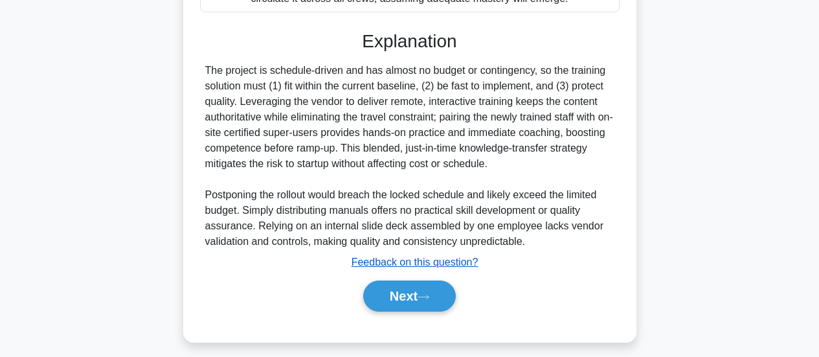
scroll to position [442, 0]
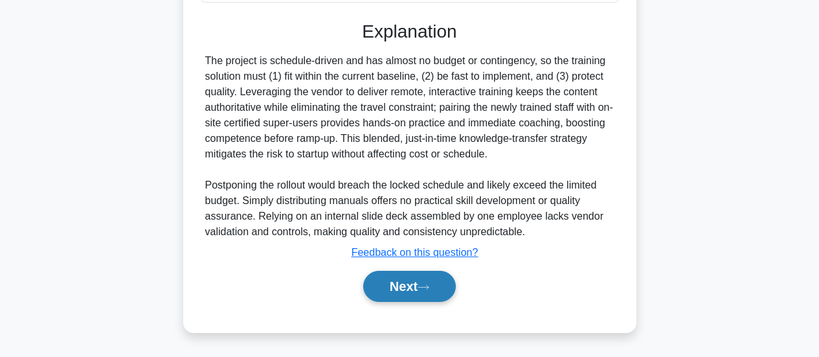
click at [433, 279] on button "Next" at bounding box center [409, 286] width 93 height 31
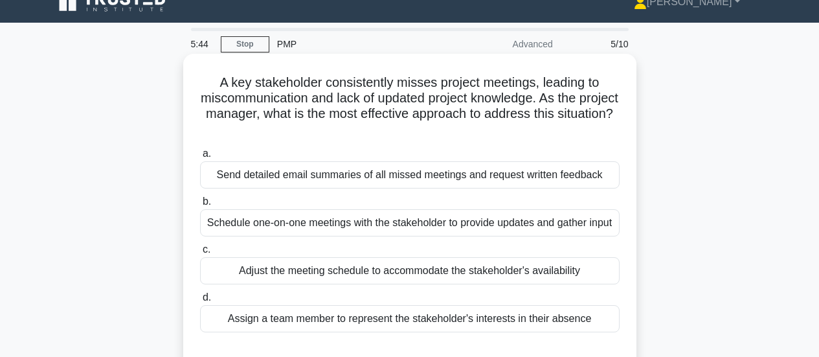
scroll to position [84, 0]
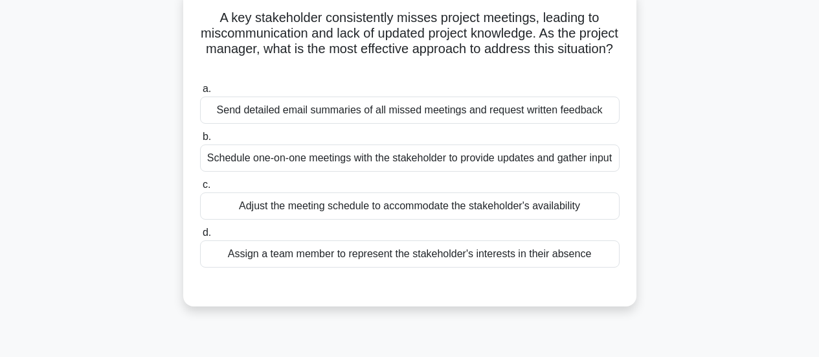
click at [446, 168] on div "Schedule one-on-one meetings with the stakeholder to provide updates and gather…" at bounding box center [410, 157] width 420 height 27
click at [200, 141] on input "b. Schedule one-on-one meetings with the stakeholder to provide updates and gat…" at bounding box center [200, 137] width 0 height 8
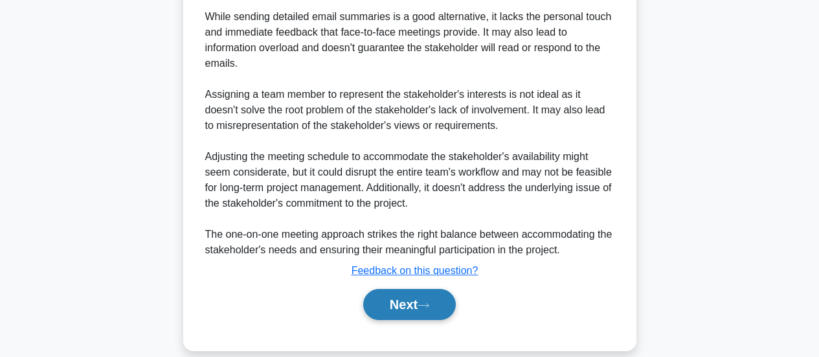
scroll to position [598, 0]
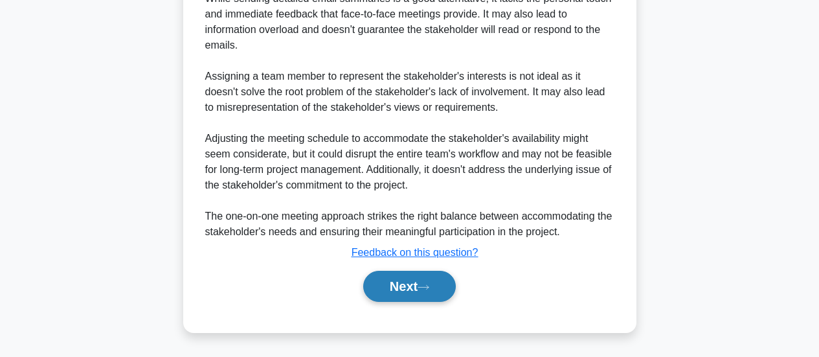
click at [431, 281] on button "Next" at bounding box center [409, 286] width 93 height 31
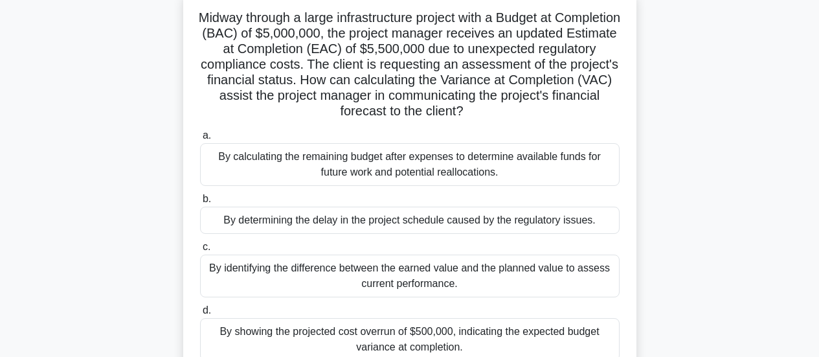
scroll to position [148, 0]
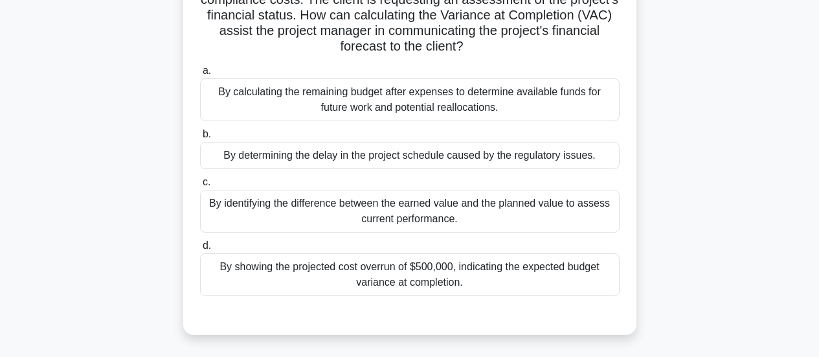
click at [412, 286] on div "By showing the projected cost overrun of $500,000, indicating the expected budg…" at bounding box center [410, 274] width 420 height 43
click at [200, 250] on input "d. By showing the projected cost overrun of $500,000, indicating the expected b…" at bounding box center [200, 246] width 0 height 8
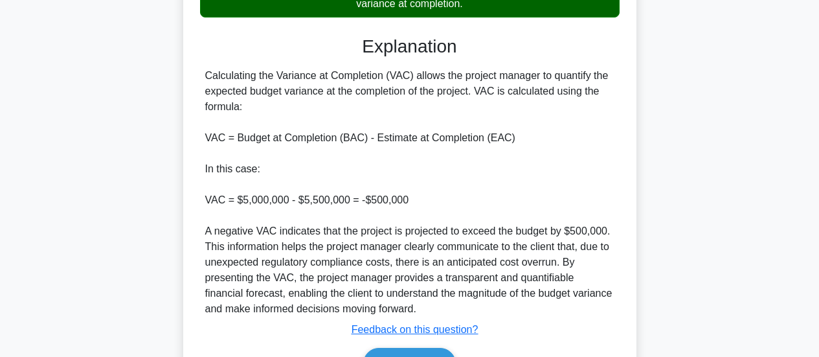
scroll to position [472, 0]
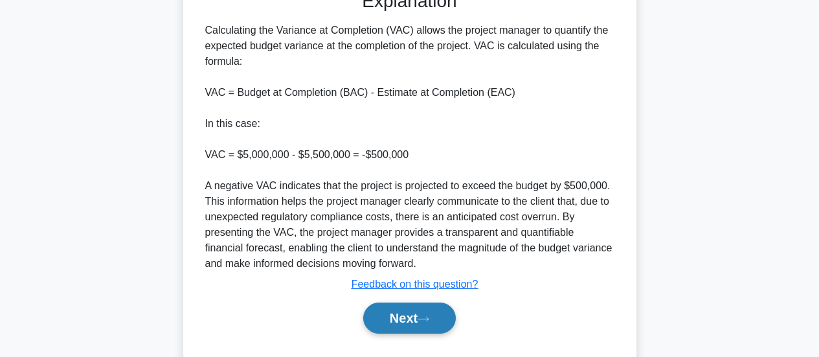
click at [419, 319] on button "Next" at bounding box center [409, 317] width 93 height 31
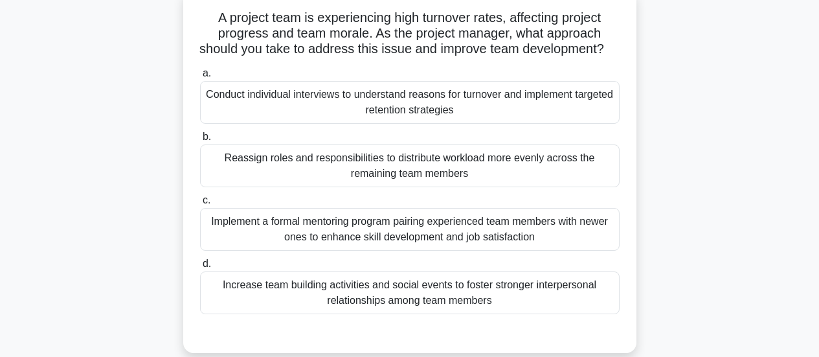
scroll to position [148, 0]
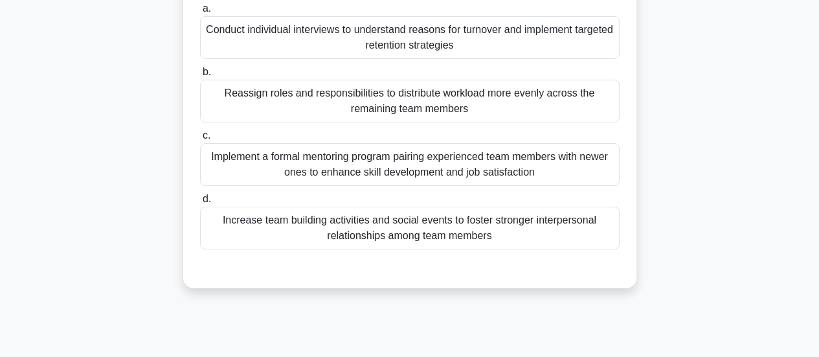
click at [499, 186] on div "Implement a formal mentoring program pairing experienced team members with newe…" at bounding box center [410, 164] width 420 height 43
click at [200, 140] on input "c. Implement a formal mentoring program pairing experienced team members with n…" at bounding box center [200, 135] width 0 height 8
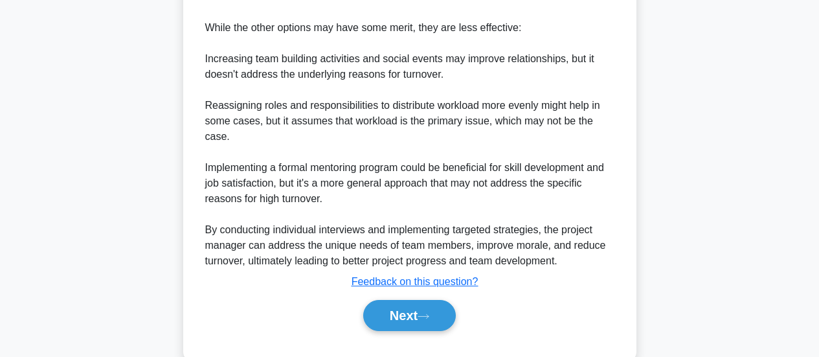
scroll to position [646, 0]
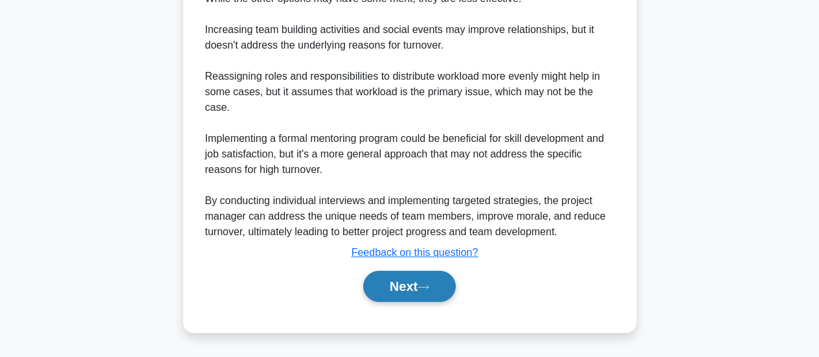
click at [435, 288] on button "Next" at bounding box center [409, 286] width 93 height 31
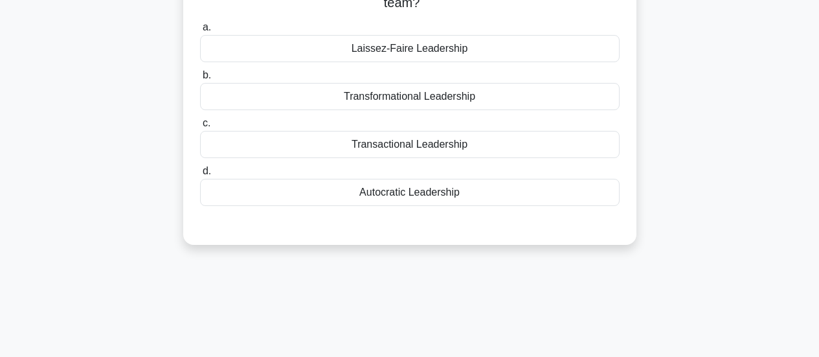
scroll to position [84, 0]
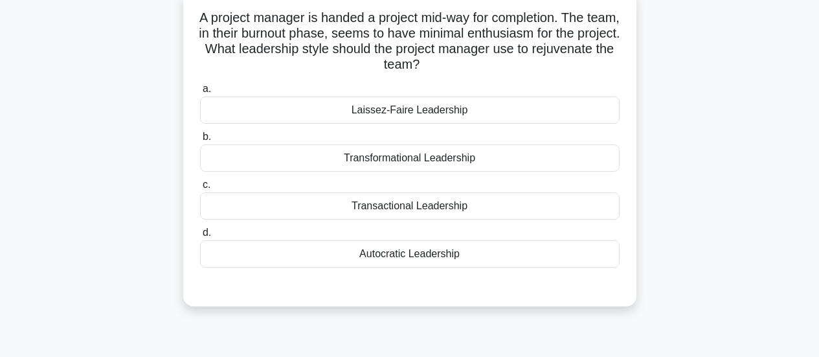
click at [395, 107] on div "Laissez-Faire Leadership" at bounding box center [410, 109] width 420 height 27
click at [200, 93] on input "a. Laissez-Faire Leadership" at bounding box center [200, 89] width 0 height 8
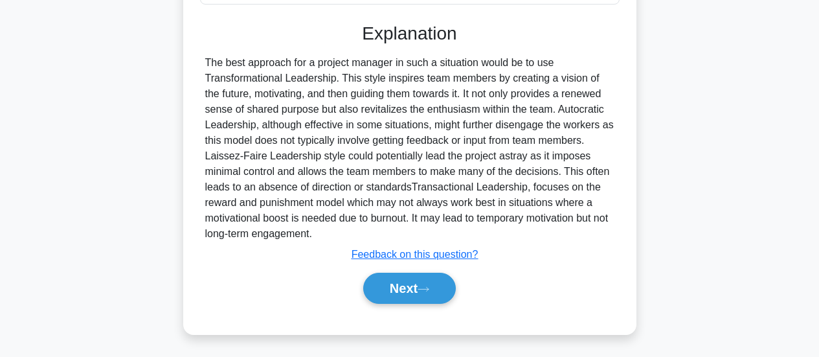
scroll to position [350, 0]
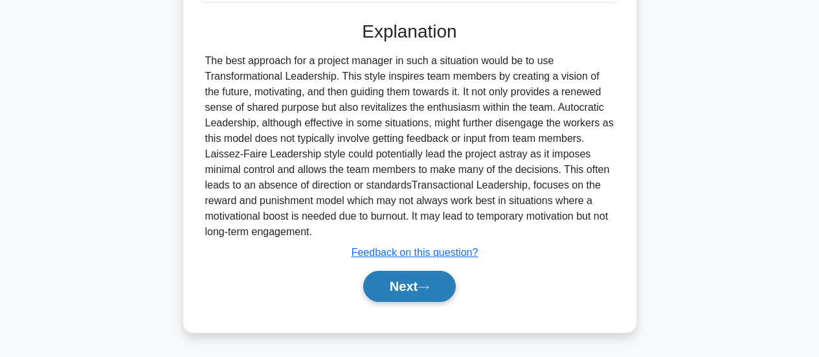
click at [405, 288] on button "Next" at bounding box center [409, 286] width 93 height 31
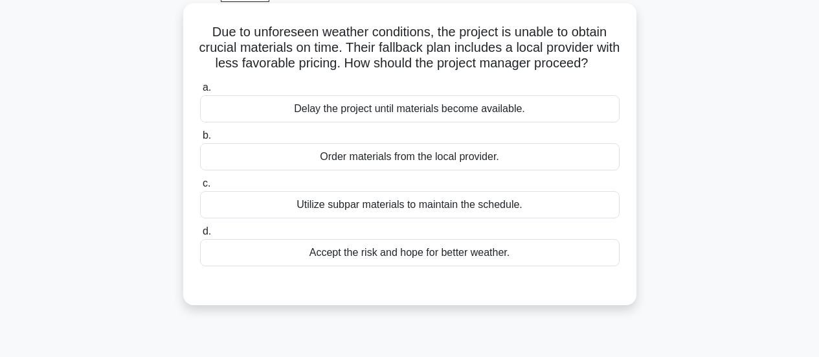
scroll to position [84, 0]
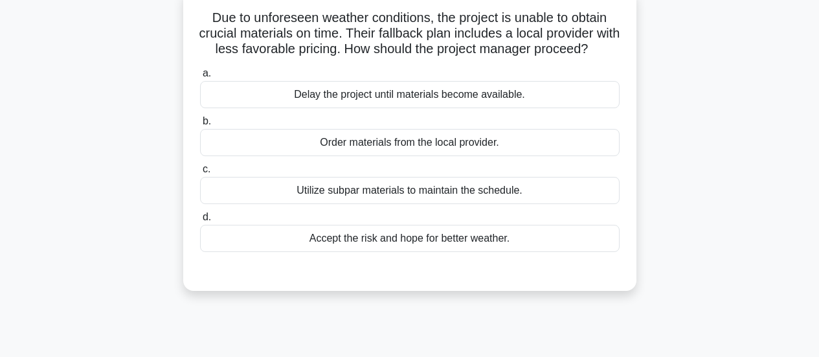
click at [363, 204] on div "Utilize subpar materials to maintain the schedule." at bounding box center [410, 190] width 420 height 27
click at [200, 174] on input "c. Utilize subpar materials to maintain the schedule." at bounding box center [200, 169] width 0 height 8
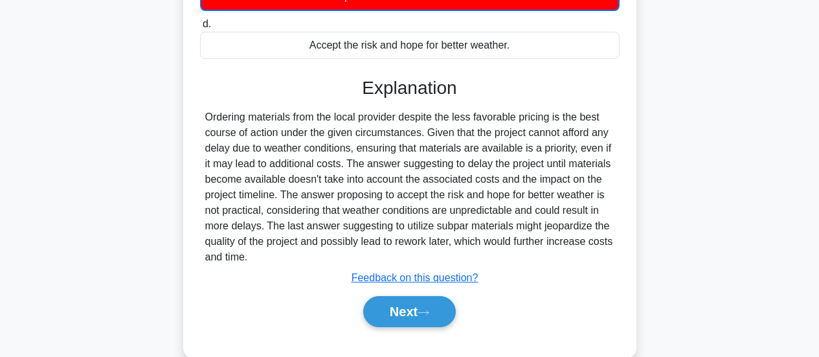
scroll to position [343, 0]
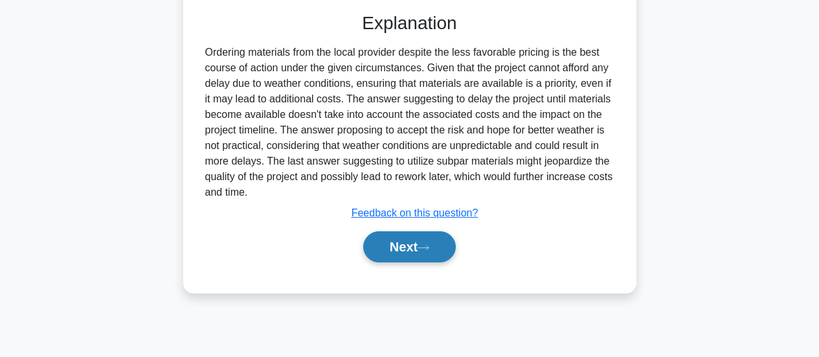
click at [414, 262] on button "Next" at bounding box center [409, 246] width 93 height 31
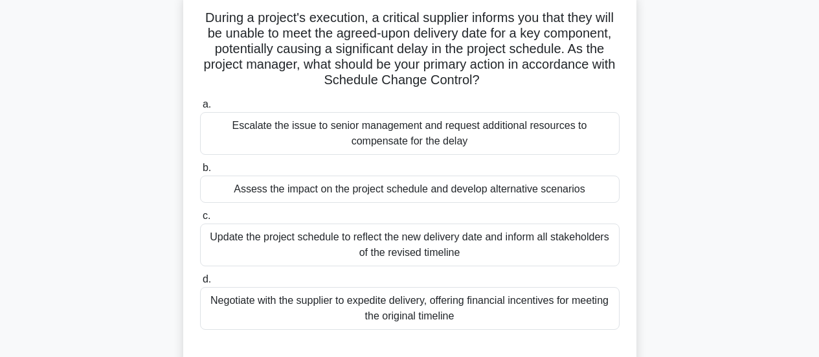
scroll to position [148, 0]
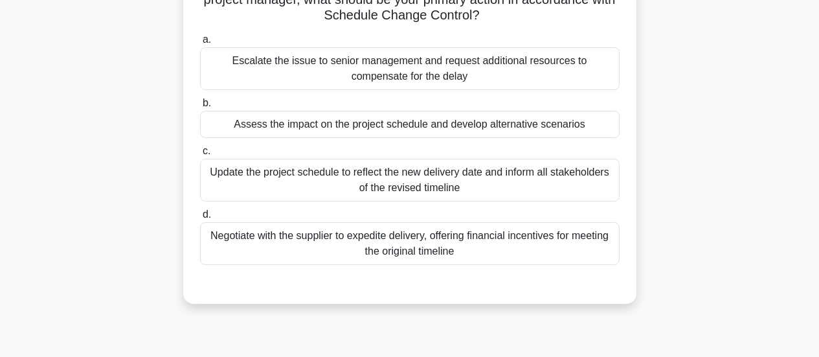
click at [404, 119] on div "Assess the impact on the project schedule and develop alternative scenarios" at bounding box center [410, 124] width 420 height 27
click at [200, 107] on input "b. Assess the impact on the project schedule and develop alternative scenarios" at bounding box center [200, 103] width 0 height 8
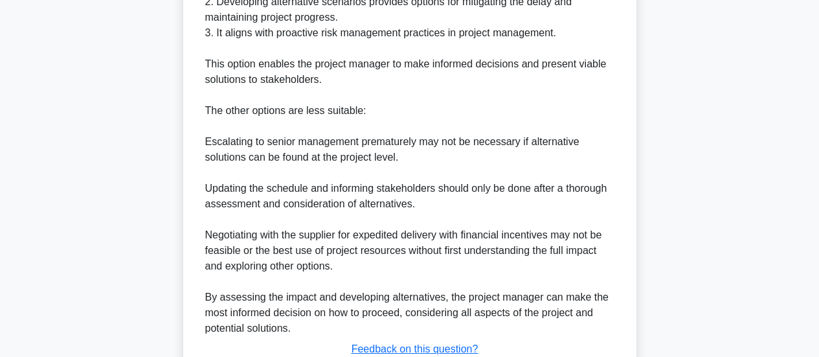
scroll to position [602, 0]
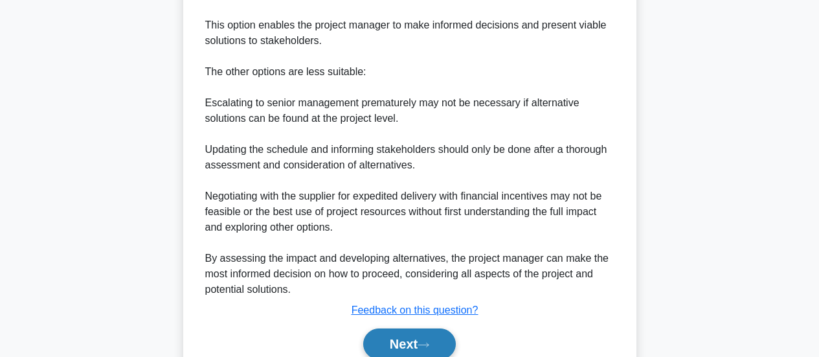
click at [396, 340] on button "Next" at bounding box center [409, 343] width 93 height 31
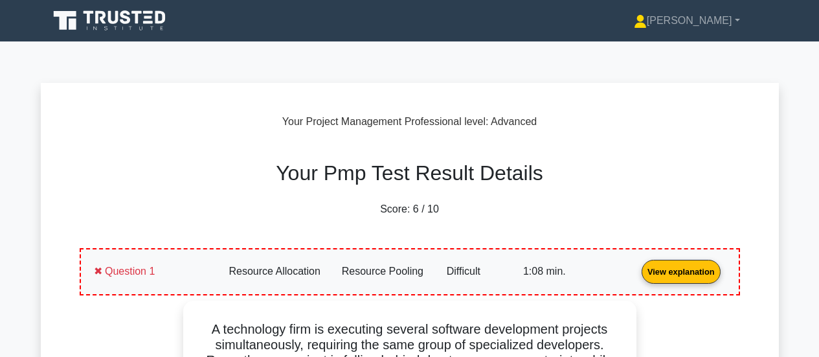
click at [501, 161] on h2 "Your Pmp Test Result Details" at bounding box center [410, 173] width 676 height 25
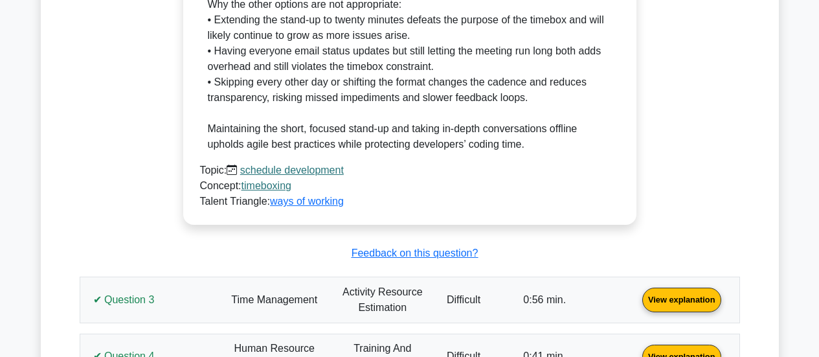
scroll to position [2234, 0]
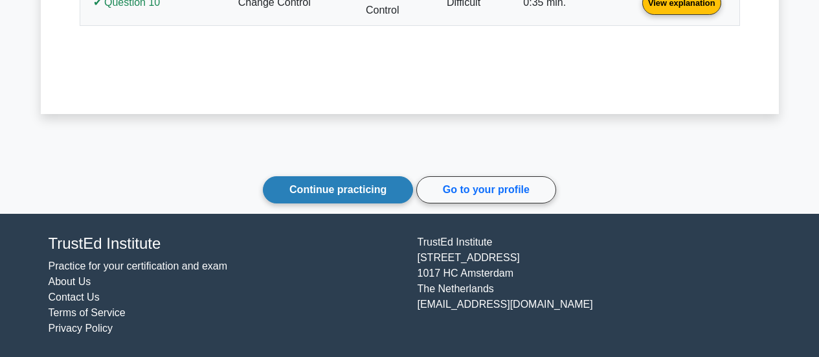
click at [333, 198] on link "Continue practicing" at bounding box center [338, 189] width 150 height 27
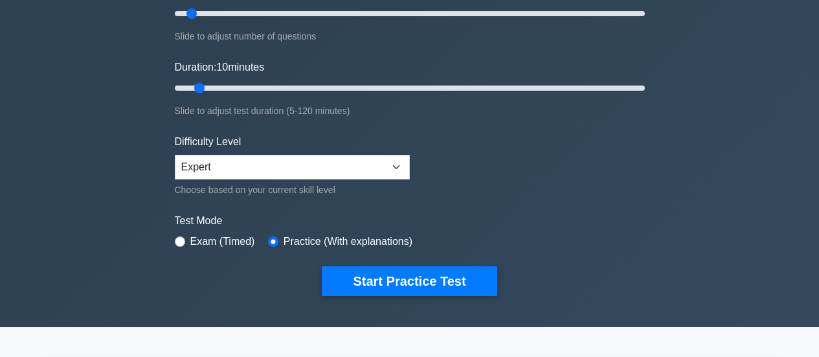
scroll to position [194, 0]
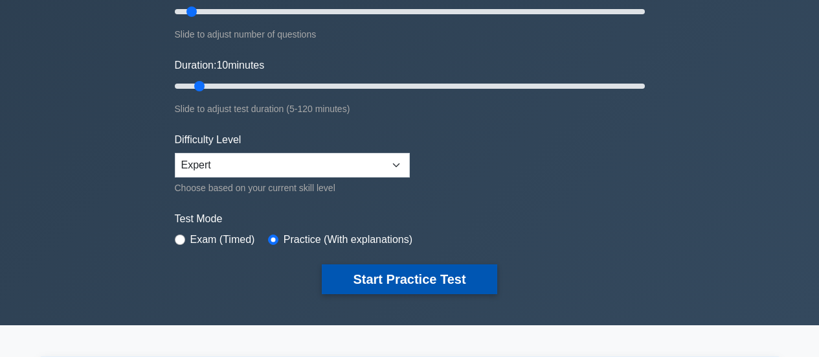
click at [401, 272] on button "Start Practice Test" at bounding box center [409, 279] width 175 height 30
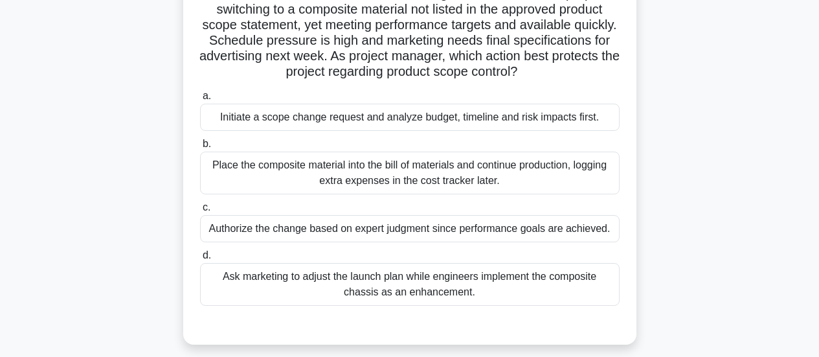
scroll to position [130, 0]
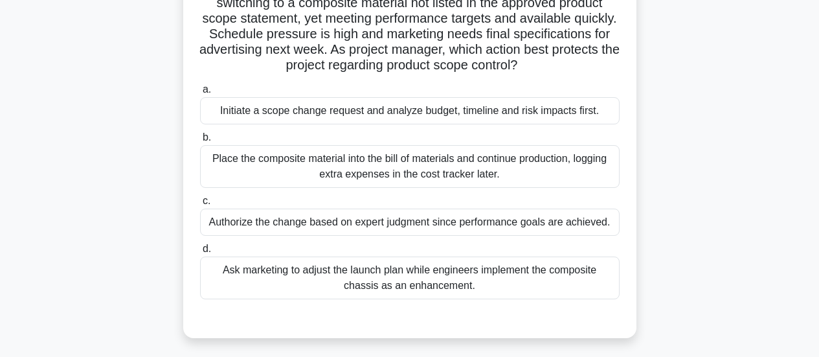
click at [416, 120] on div "Initiate a scope change request and analyze budget, timeline and risk impacts f…" at bounding box center [410, 110] width 420 height 27
click at [200, 94] on input "a. Initiate a scope change request and analyze budget, timeline and risk impact…" at bounding box center [200, 89] width 0 height 8
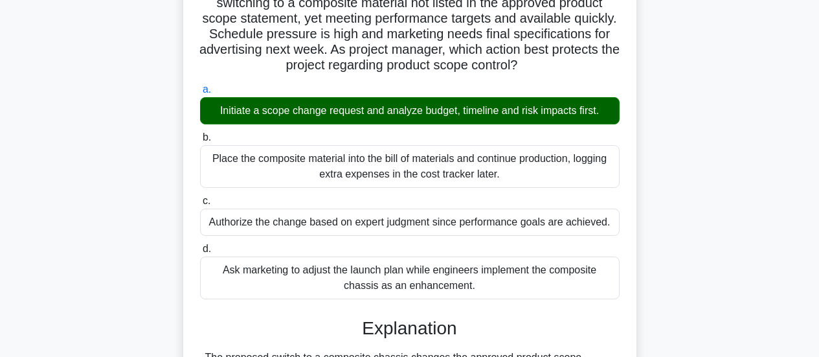
scroll to position [427, 0]
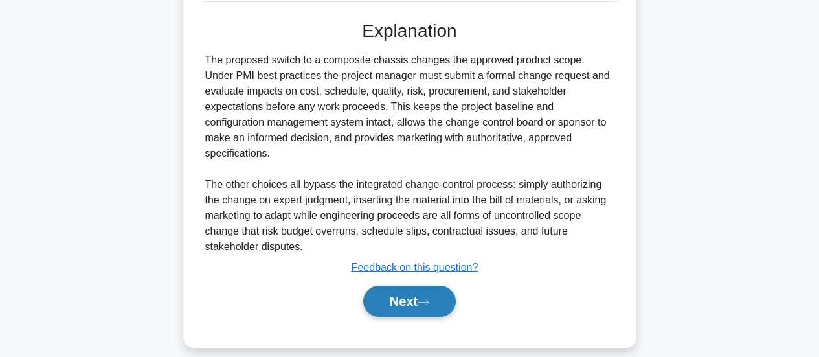
click at [406, 291] on button "Next" at bounding box center [409, 301] width 93 height 31
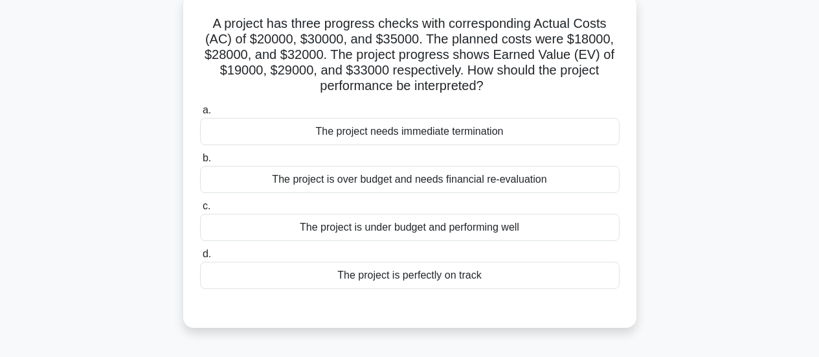
scroll to position [84, 0]
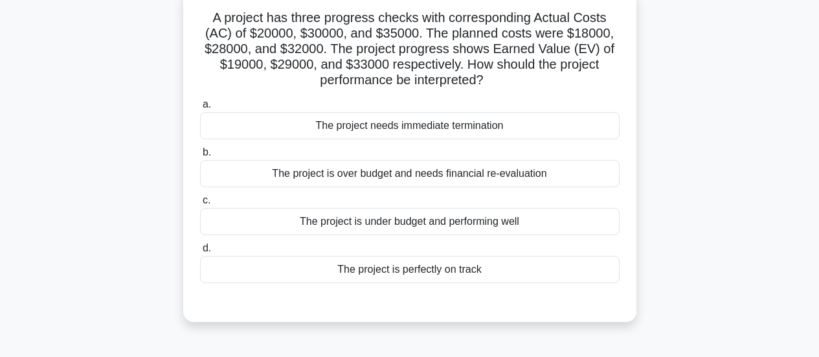
click at [393, 221] on div "The project is under budget and performing well" at bounding box center [410, 221] width 420 height 27
click at [200, 205] on input "c. The project is under budget and performing well" at bounding box center [200, 200] width 0 height 8
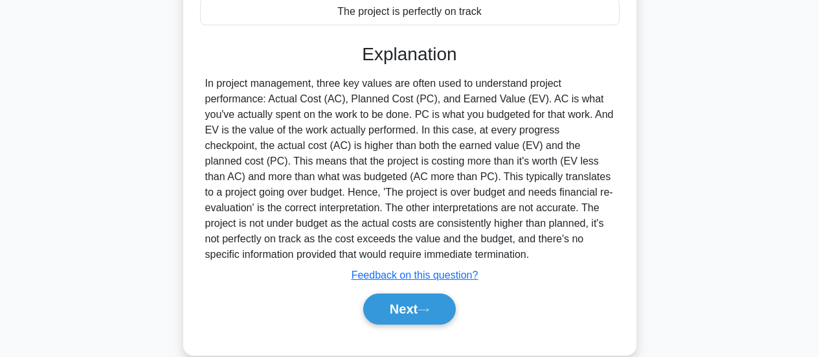
scroll to position [343, 0]
click at [416, 309] on button "Next" at bounding box center [409, 308] width 93 height 31
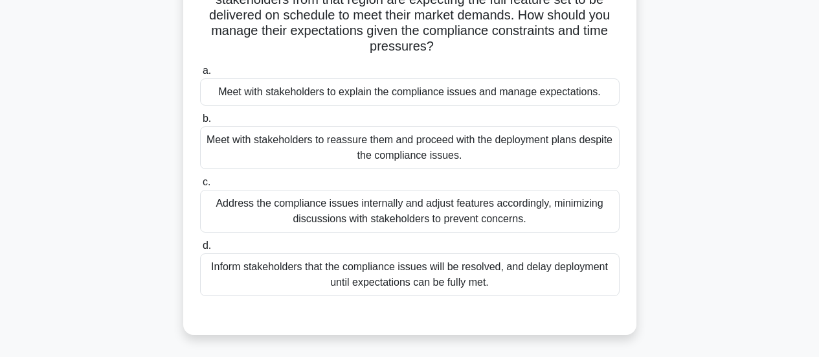
scroll to position [213, 0]
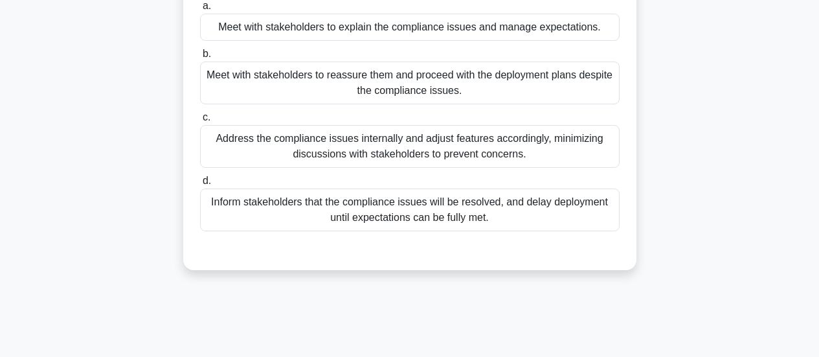
click at [462, 29] on div "Meet with stakeholders to explain the compliance issues and manage expectations." at bounding box center [410, 27] width 420 height 27
click at [200, 10] on input "a. Meet with stakeholders to explain the compliance issues and manage expectati…" at bounding box center [200, 6] width 0 height 8
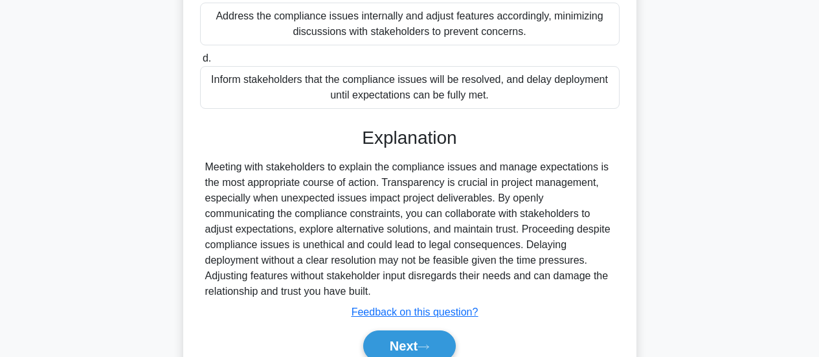
scroll to position [396, 0]
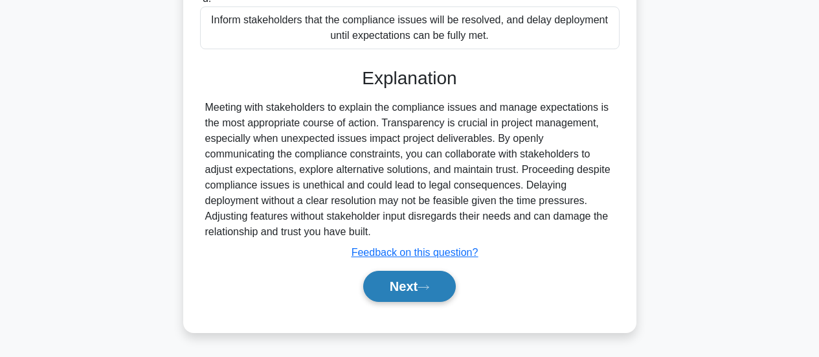
click at [422, 295] on button "Next" at bounding box center [409, 286] width 93 height 31
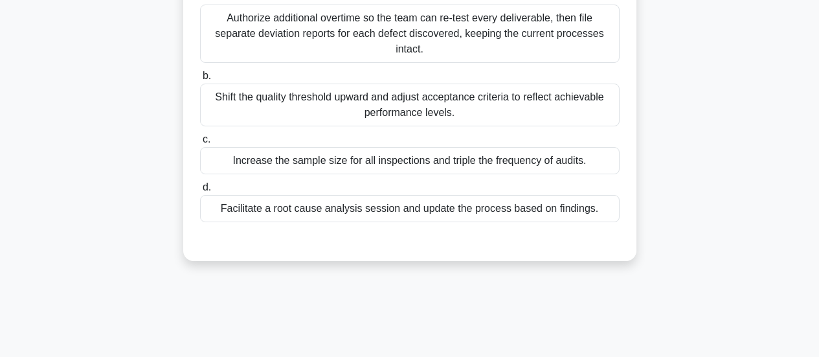
scroll to position [213, 0]
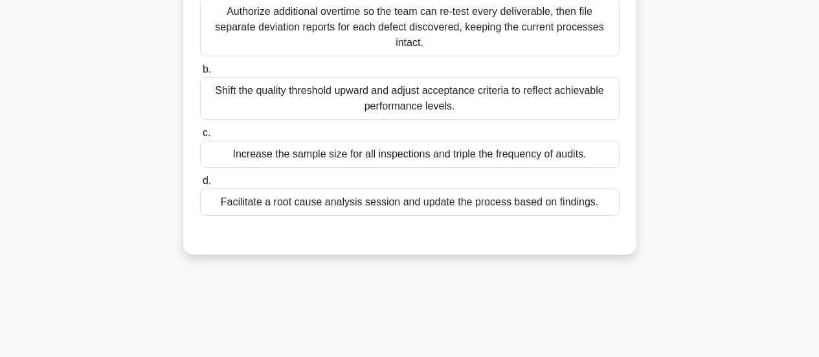
click at [521, 216] on div "Facilitate a root cause analysis session and update the process based on findin…" at bounding box center [410, 201] width 420 height 27
click at [200, 185] on input "d. Facilitate a root cause analysis session and update the process based on fin…" at bounding box center [200, 181] width 0 height 8
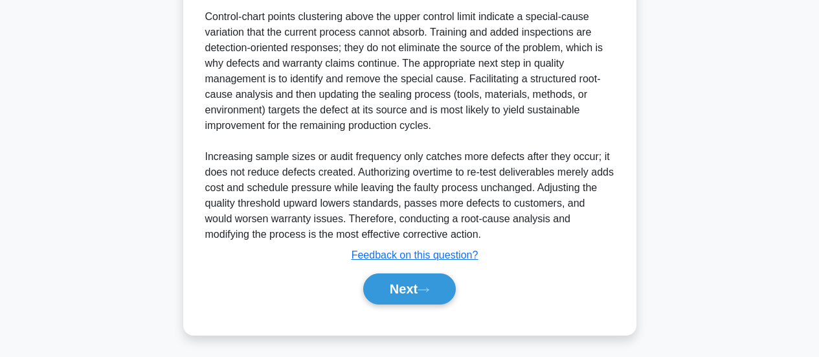
scroll to position [472, 0]
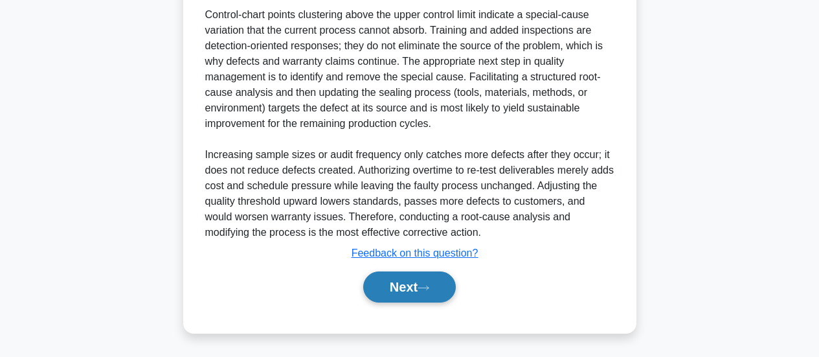
click at [424, 298] on button "Next" at bounding box center [409, 286] width 93 height 31
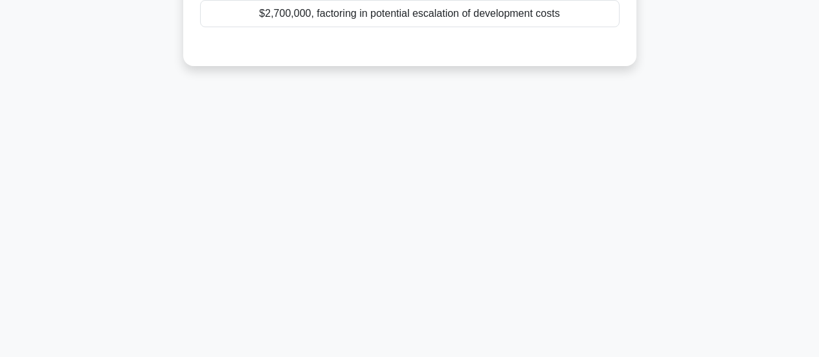
scroll to position [84, 0]
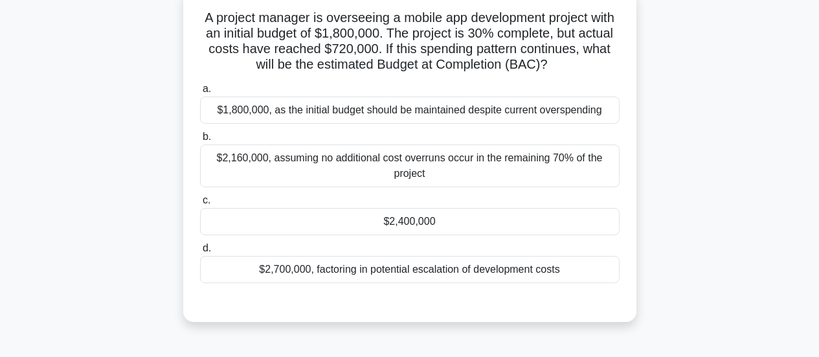
click at [447, 171] on div "$2,160,000, assuming no additional cost overruns occur in the remaining 70% of …" at bounding box center [410, 165] width 420 height 43
click at [200, 141] on input "b. $2,160,000, assuming no additional cost overruns occur in the remaining 70% …" at bounding box center [200, 137] width 0 height 8
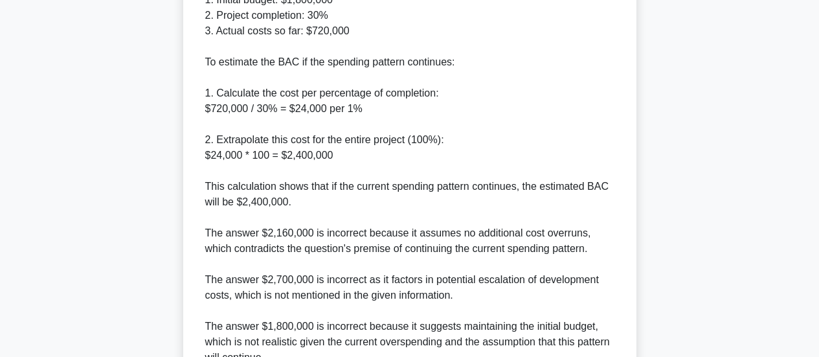
scroll to position [602, 0]
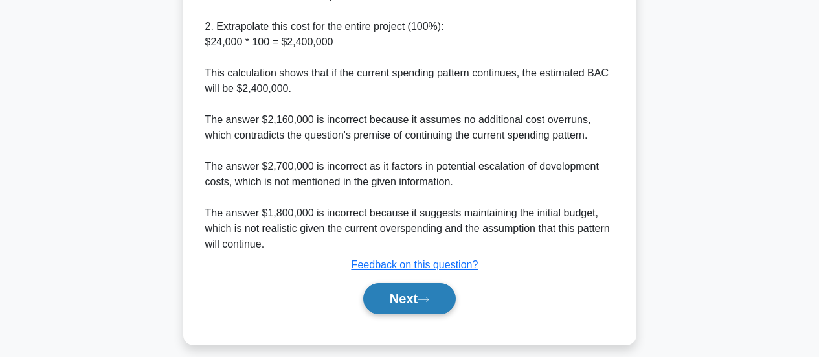
click at [429, 301] on icon at bounding box center [424, 299] width 12 height 7
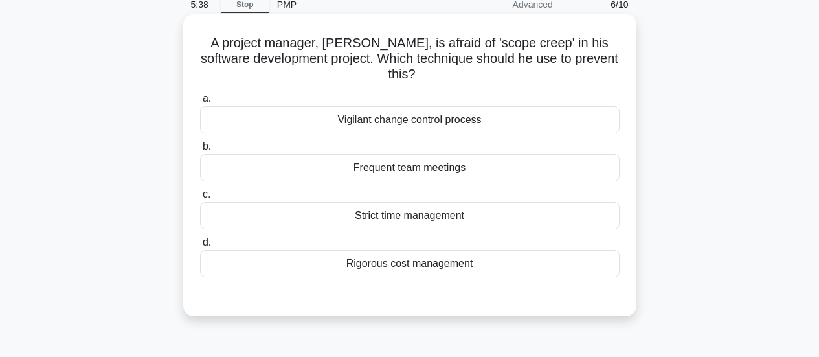
scroll to position [65, 0]
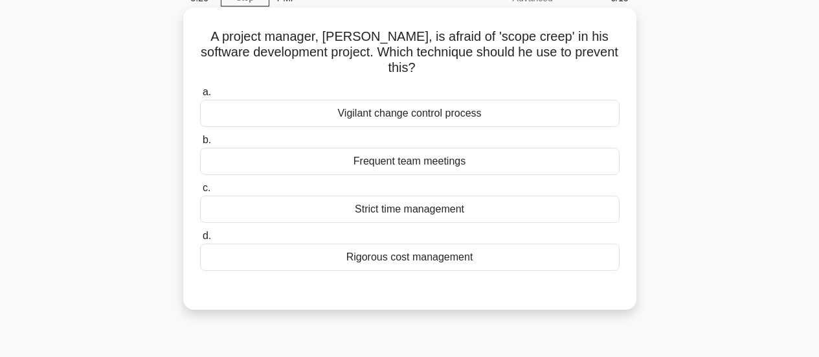
click at [416, 117] on div "Vigilant change control process" at bounding box center [410, 113] width 420 height 27
click at [200, 96] on input "a. Vigilant change control process" at bounding box center [200, 92] width 0 height 8
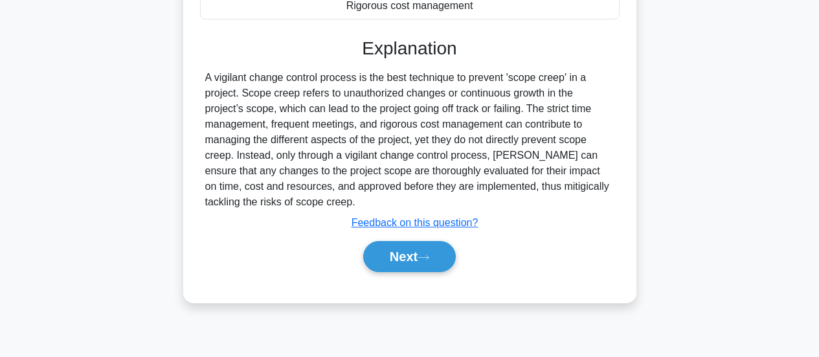
scroll to position [324, 0]
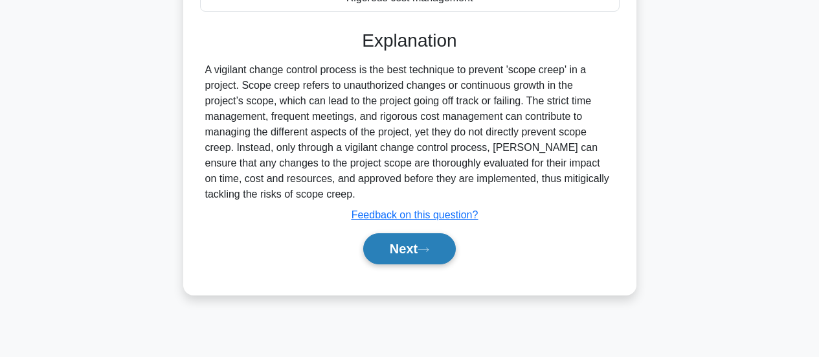
click at [407, 249] on button "Next" at bounding box center [409, 248] width 93 height 31
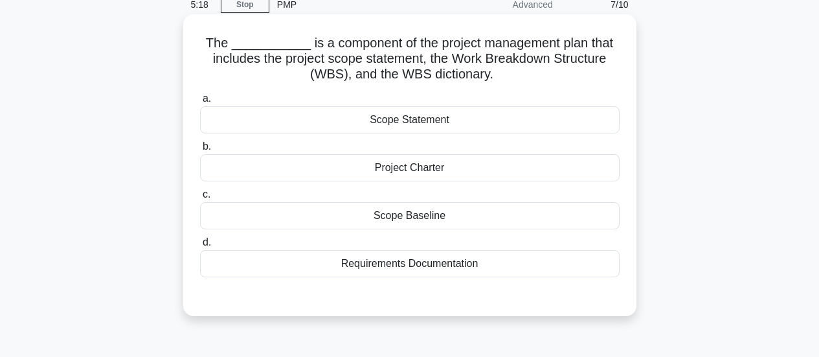
scroll to position [65, 0]
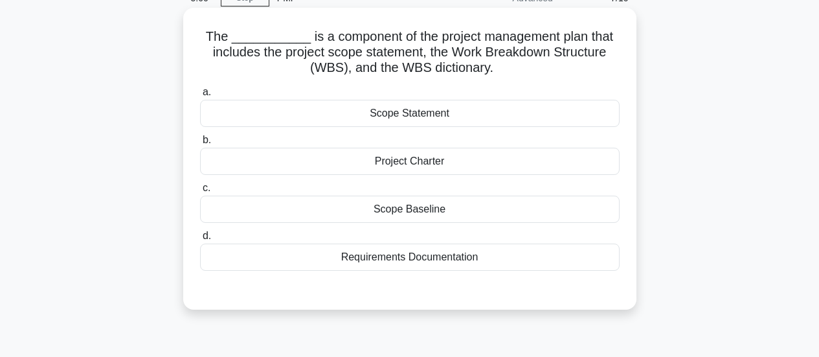
click at [460, 212] on div "Scope Baseline" at bounding box center [410, 209] width 420 height 27
click at [200, 192] on input "c. Scope Baseline" at bounding box center [200, 188] width 0 height 8
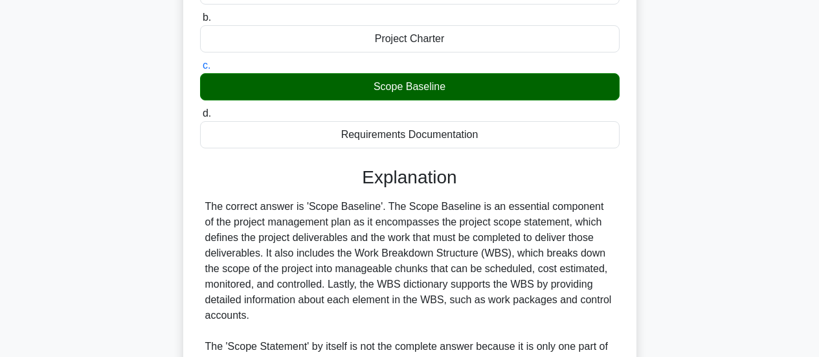
scroll to position [324, 0]
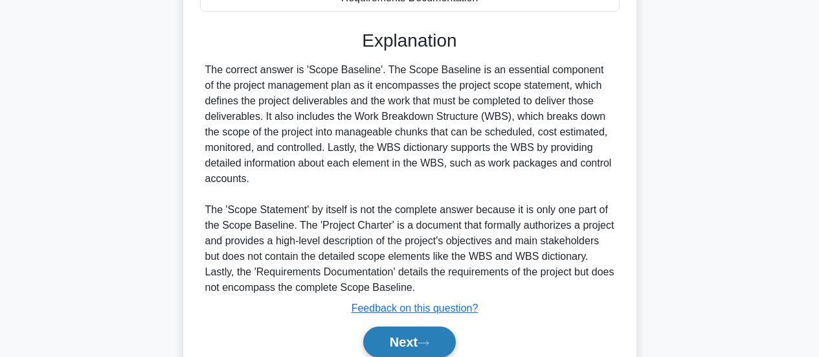
click at [435, 347] on button "Next" at bounding box center [409, 341] width 93 height 31
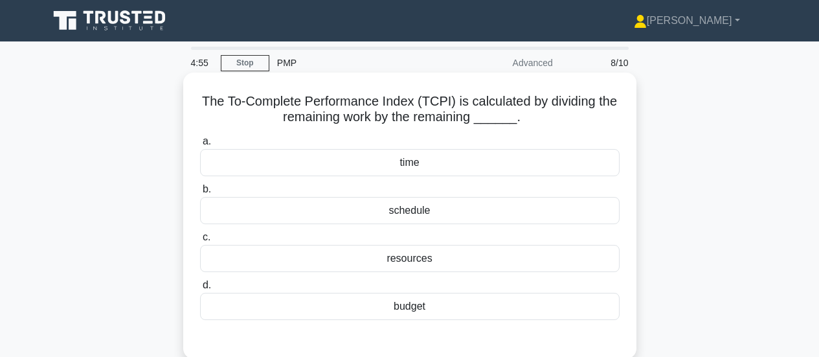
scroll to position [65, 0]
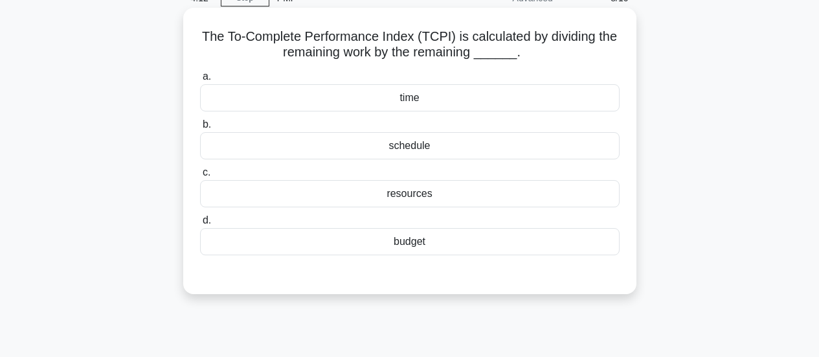
click at [446, 243] on div "budget" at bounding box center [410, 241] width 420 height 27
click at [200, 225] on input "d. budget" at bounding box center [200, 220] width 0 height 8
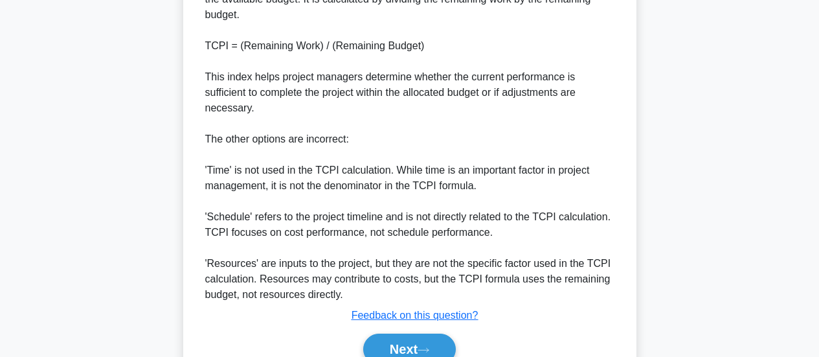
scroll to position [504, 0]
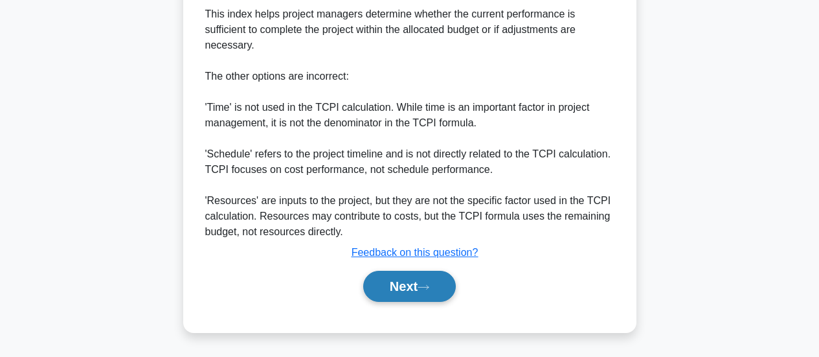
click at [426, 289] on icon at bounding box center [424, 287] width 12 height 7
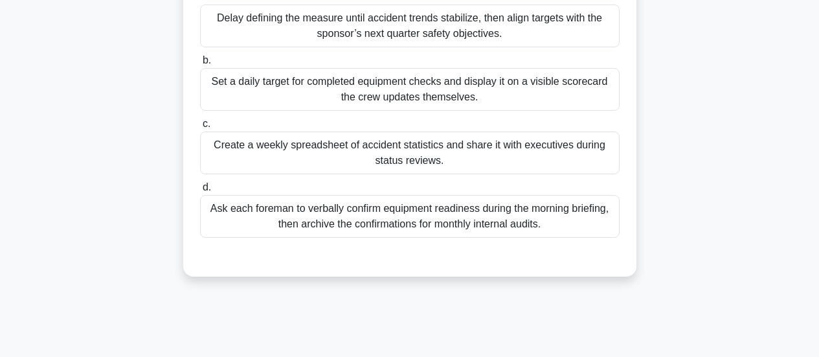
scroll to position [213, 0]
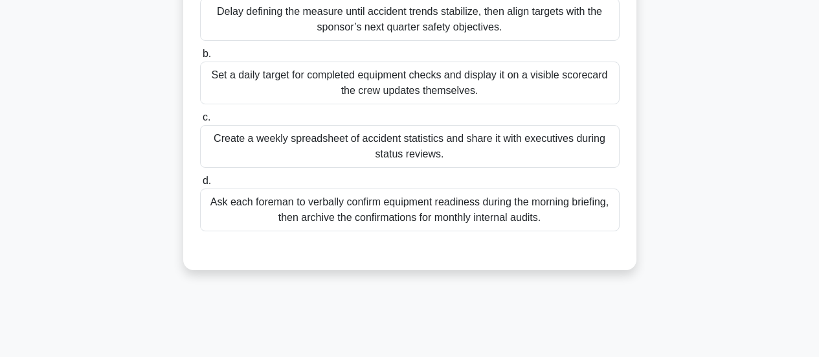
click at [457, 104] on div "Set a daily target for completed equipment checks and display it on a visible s…" at bounding box center [410, 83] width 420 height 43
click at [200, 58] on input "b. Set a daily target for completed equipment checks and display it on a visibl…" at bounding box center [200, 54] width 0 height 8
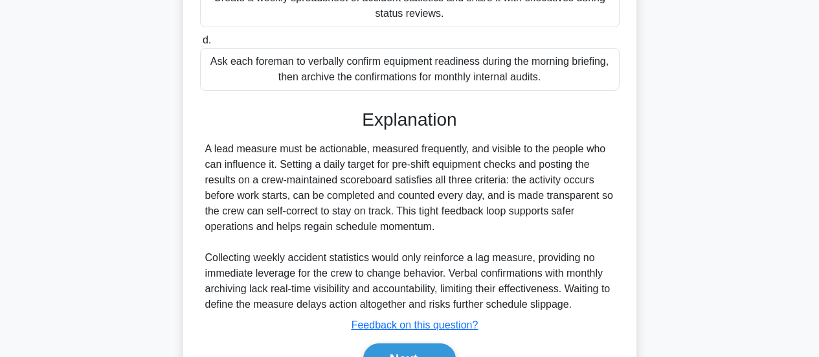
scroll to position [442, 0]
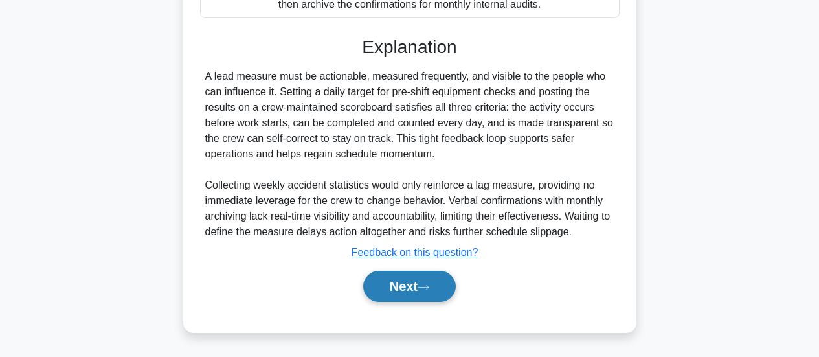
click at [427, 284] on icon at bounding box center [424, 287] width 12 height 7
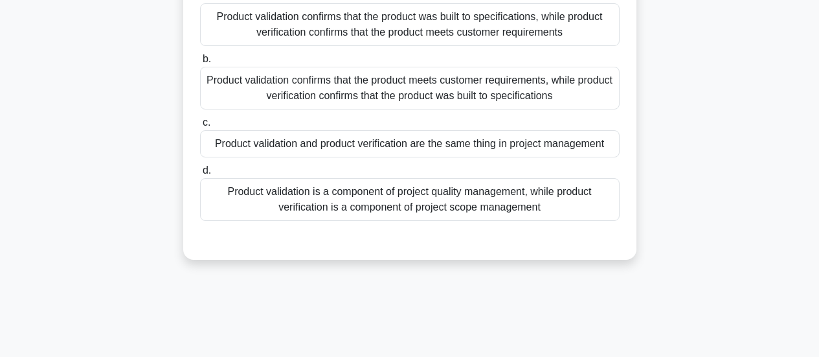
scroll to position [84, 0]
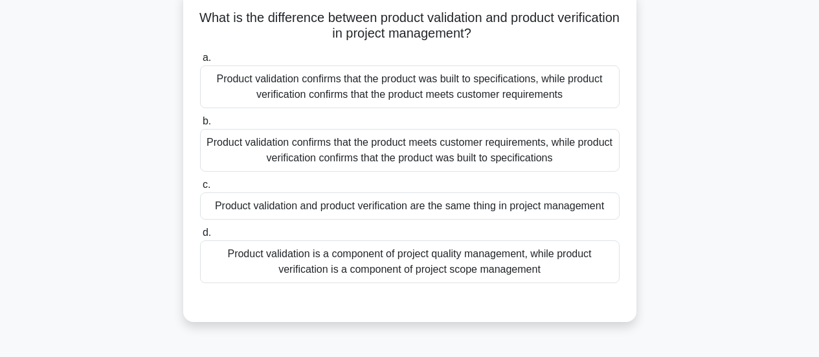
click at [458, 97] on div "Product validation confirms that the product was built to specifications, while…" at bounding box center [410, 86] width 420 height 43
click at [200, 62] on input "a. Product validation confirms that the product was built to specifications, wh…" at bounding box center [200, 58] width 0 height 8
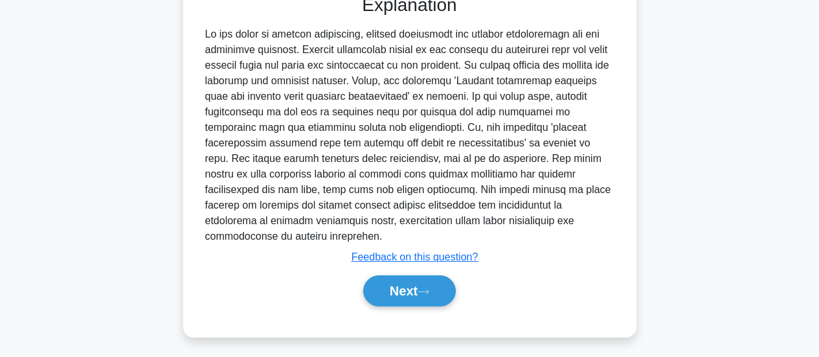
scroll to position [397, 0]
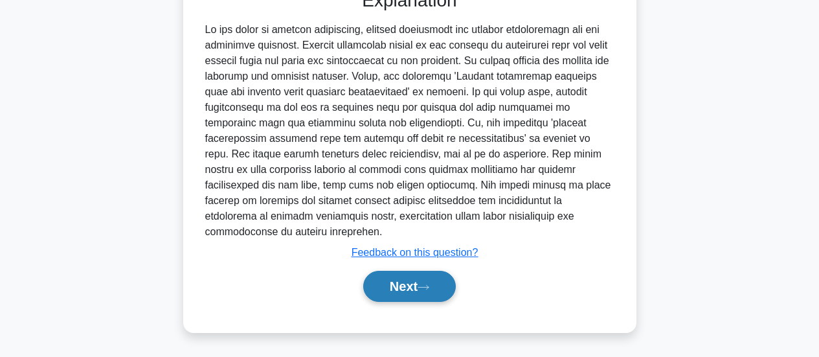
click at [418, 289] on button "Next" at bounding box center [409, 286] width 93 height 31
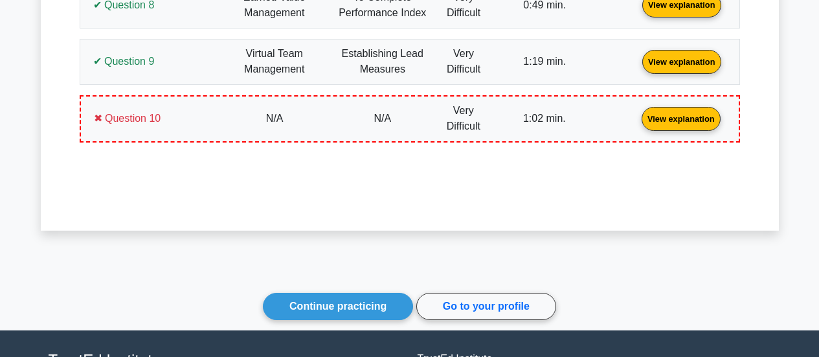
scroll to position [1531, 0]
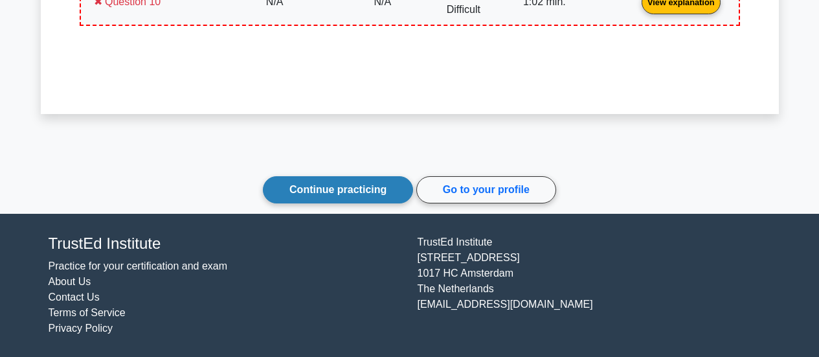
click at [379, 185] on link "Continue practicing" at bounding box center [338, 189] width 150 height 27
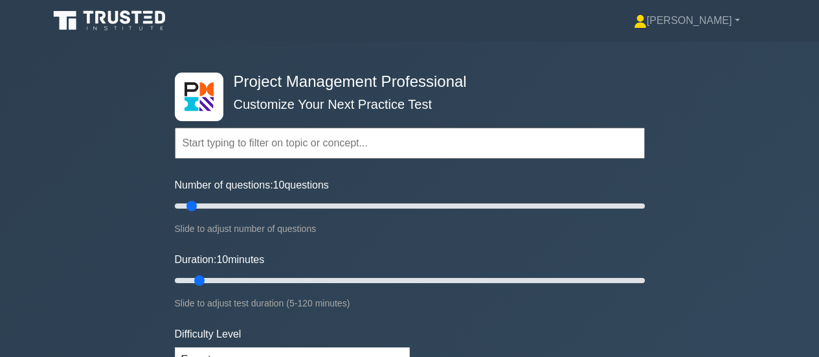
scroll to position [65, 0]
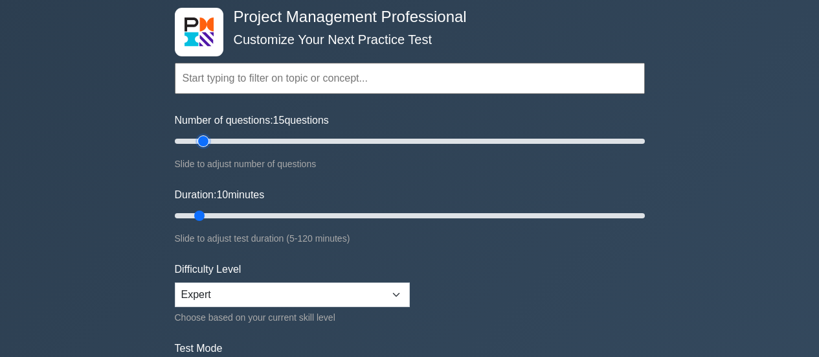
type input "15"
click at [202, 137] on input "Number of questions: 15 questions" at bounding box center [410, 141] width 470 height 16
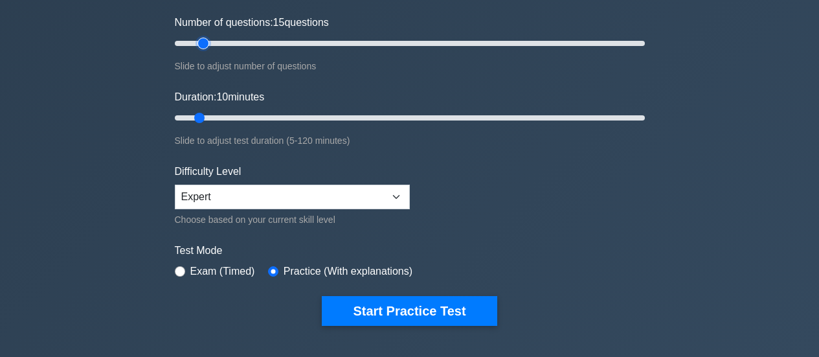
scroll to position [194, 0]
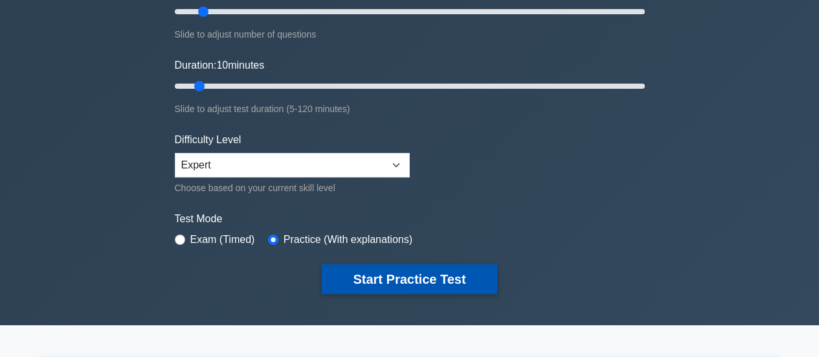
click at [412, 285] on button "Start Practice Test" at bounding box center [409, 279] width 175 height 30
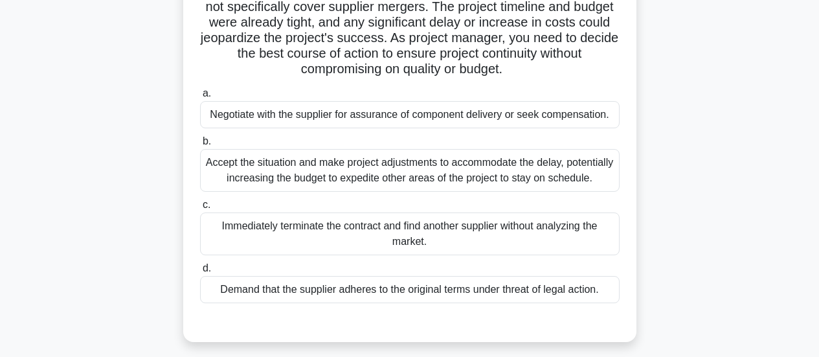
scroll to position [194, 0]
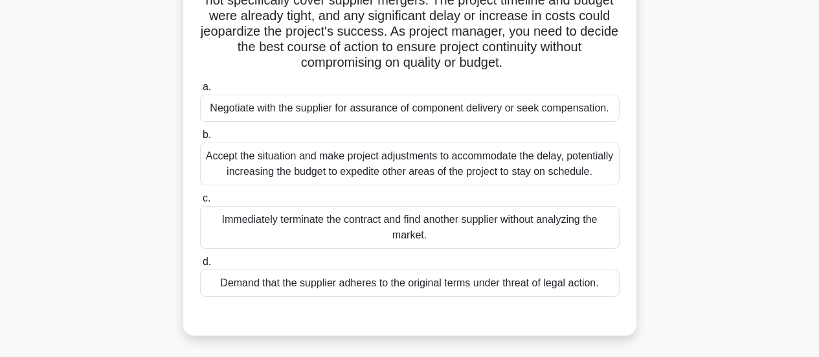
click at [341, 107] on div "Negotiate with the supplier for assurance of component delivery or seek compens…" at bounding box center [410, 108] width 420 height 27
click at [200, 91] on input "a. Negotiate with the supplier for assurance of component delivery or seek comp…" at bounding box center [200, 87] width 0 height 8
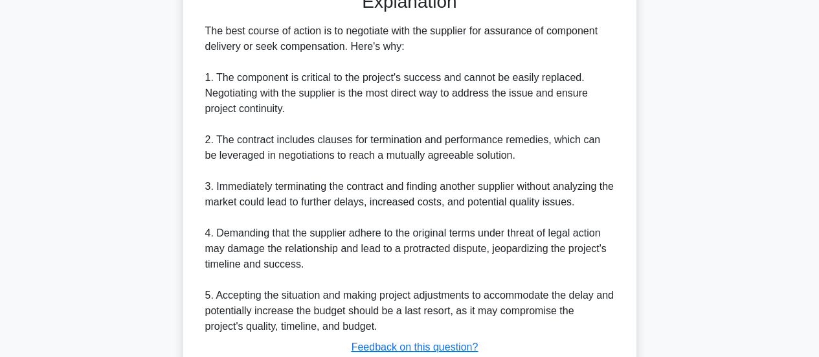
scroll to position [644, 0]
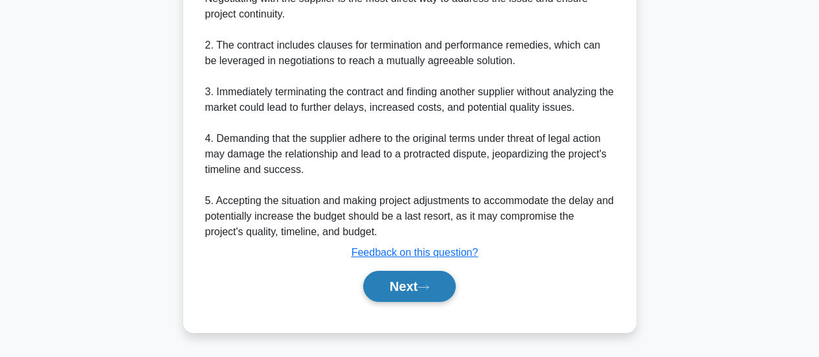
click at [374, 282] on button "Next" at bounding box center [409, 286] width 93 height 31
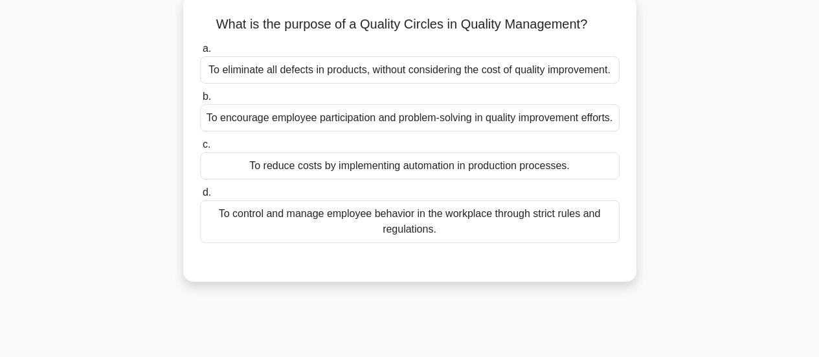
scroll to position [84, 0]
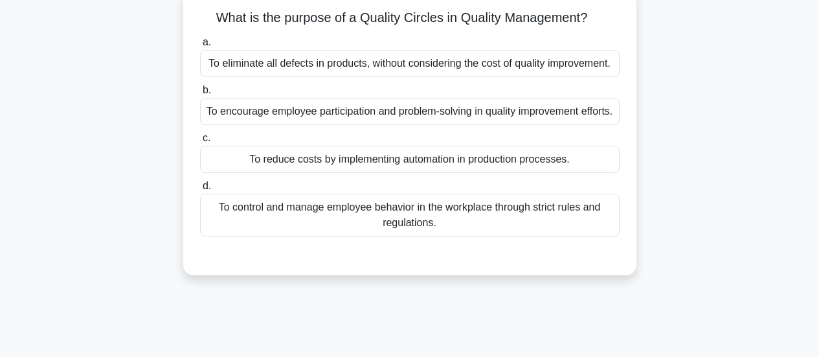
click at [444, 122] on div "To encourage employee participation and problem-solving in quality improvement …" at bounding box center [410, 111] width 420 height 27
click at [200, 95] on input "b. To encourage employee participation and problem-solving in quality improveme…" at bounding box center [200, 90] width 0 height 8
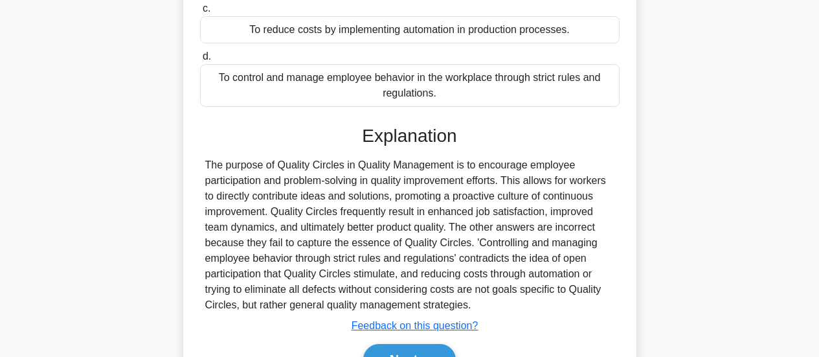
scroll to position [343, 0]
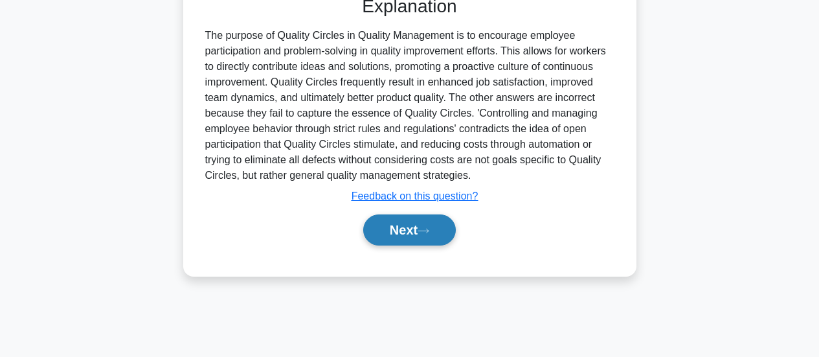
click at [418, 245] on button "Next" at bounding box center [409, 229] width 93 height 31
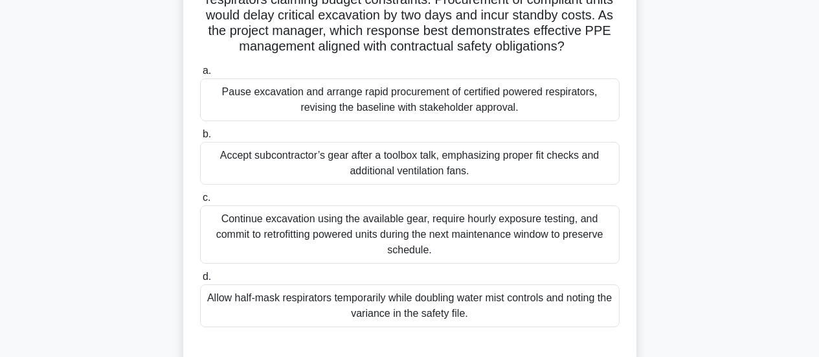
scroll to position [213, 0]
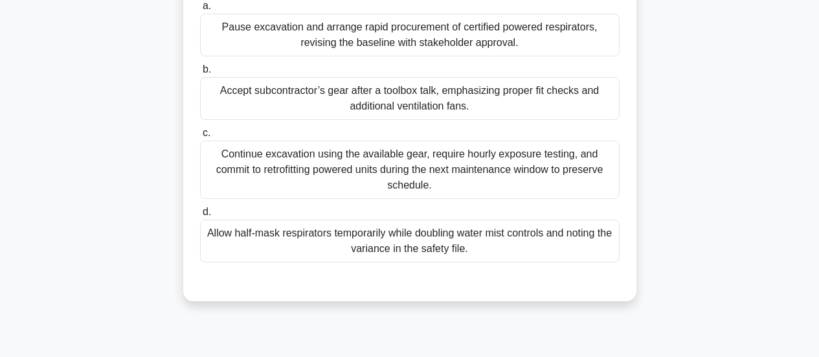
click at [449, 192] on div "Continue excavation using the available gear, require hourly exposure testing, …" at bounding box center [410, 170] width 420 height 58
click at [200, 137] on input "c. Continue excavation using the available gear, require hourly exposure testin…" at bounding box center [200, 133] width 0 height 8
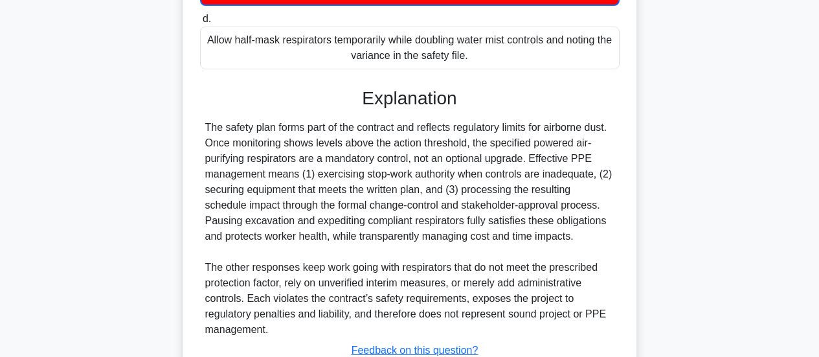
scroll to position [521, 0]
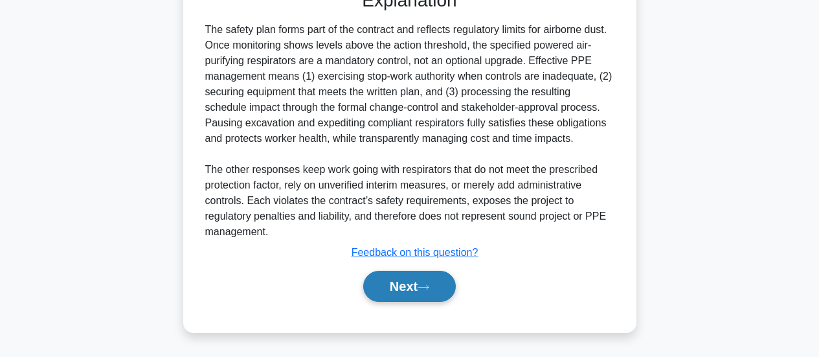
click at [401, 277] on button "Next" at bounding box center [409, 286] width 93 height 31
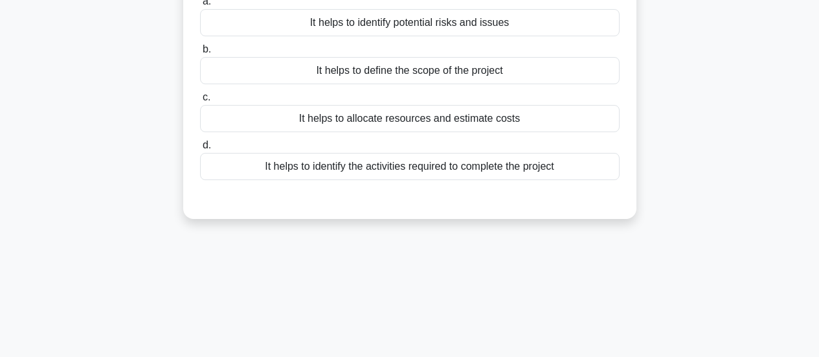
scroll to position [84, 0]
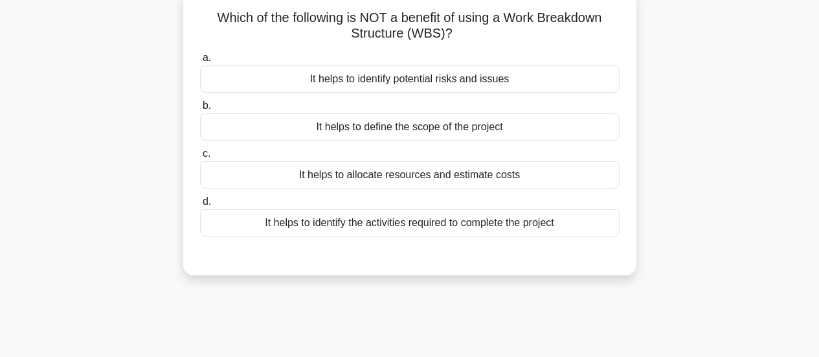
click at [504, 77] on div "It helps to identify potential risks and issues" at bounding box center [410, 78] width 420 height 27
click at [200, 62] on input "a. It helps to identify potential risks and issues" at bounding box center [200, 58] width 0 height 8
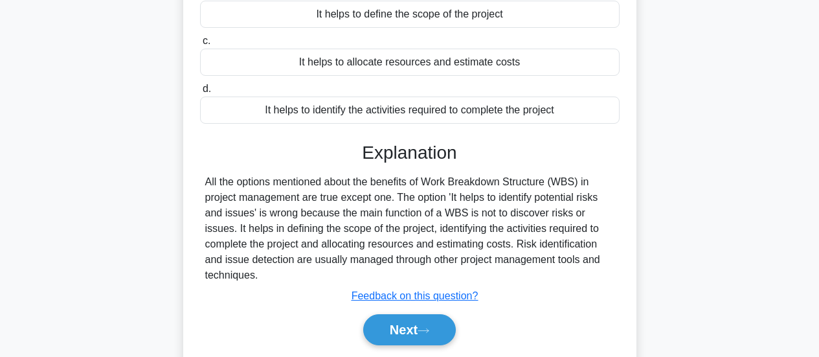
scroll to position [278, 0]
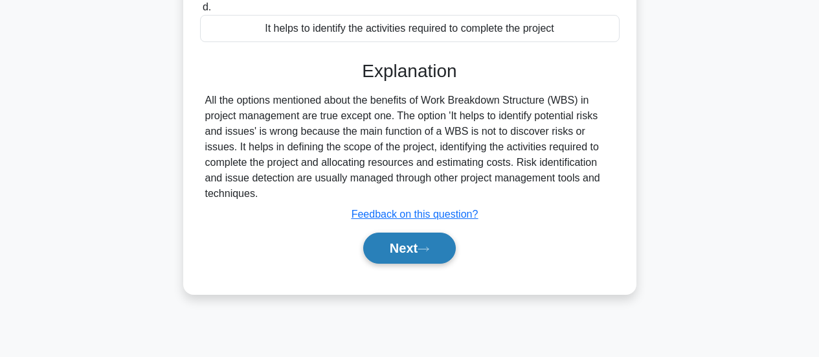
click at [401, 243] on button "Next" at bounding box center [409, 247] width 93 height 31
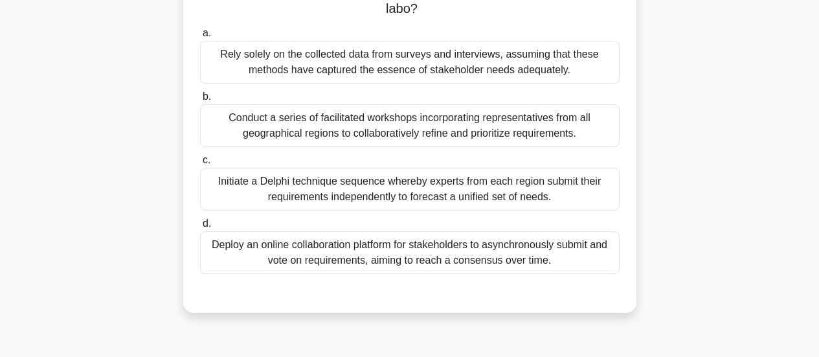
scroll to position [343, 0]
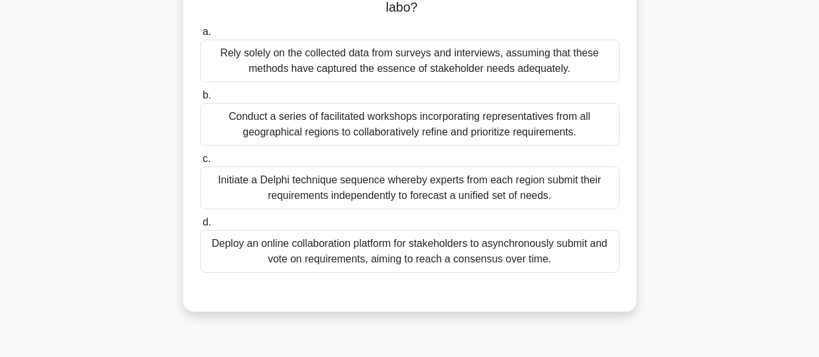
click at [431, 104] on div "Conduct a series of facilitated workshops incorporating representatives from al…" at bounding box center [410, 124] width 420 height 43
click at [200, 100] on input "b. Conduct a series of facilitated workshops incorporating representatives from…" at bounding box center [200, 95] width 0 height 8
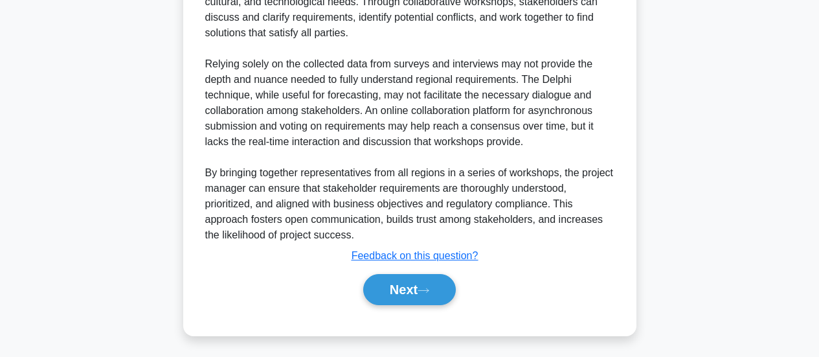
scroll to position [769, 0]
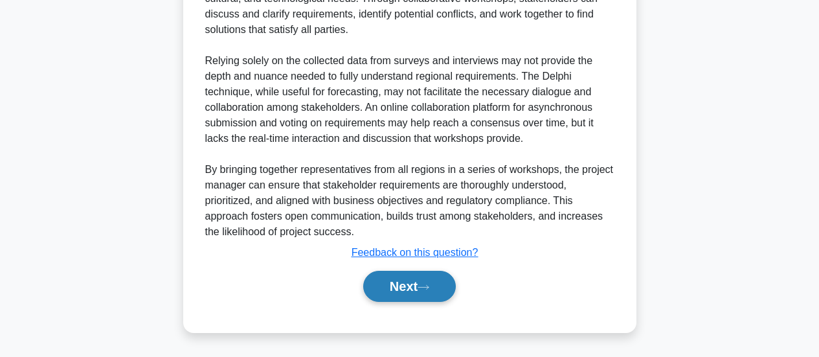
click at [400, 288] on button "Next" at bounding box center [409, 286] width 93 height 31
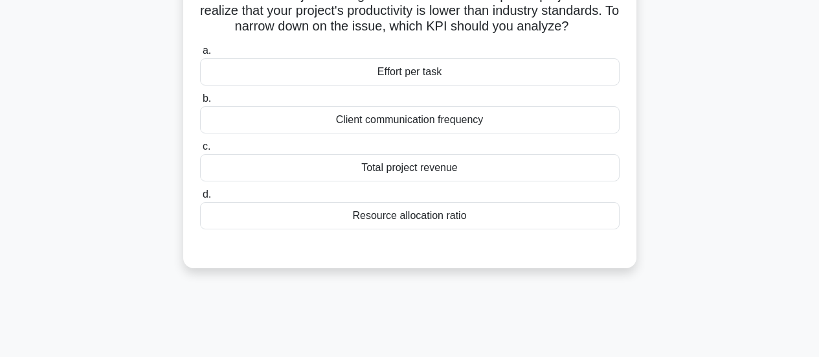
scroll to position [84, 0]
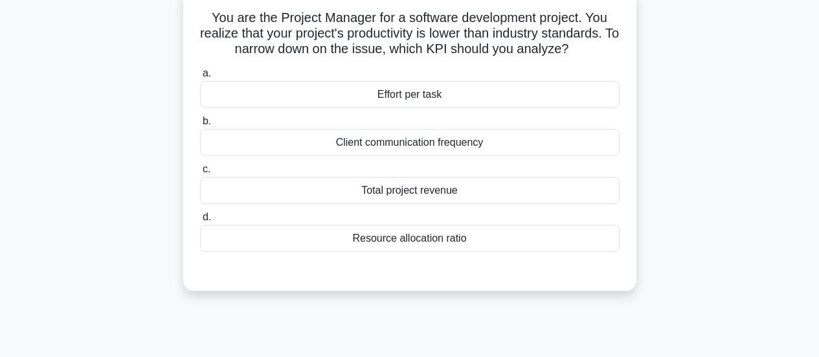
click at [387, 100] on div "Effort per task" at bounding box center [410, 94] width 420 height 27
click at [200, 78] on input "a. Effort per task" at bounding box center [200, 73] width 0 height 8
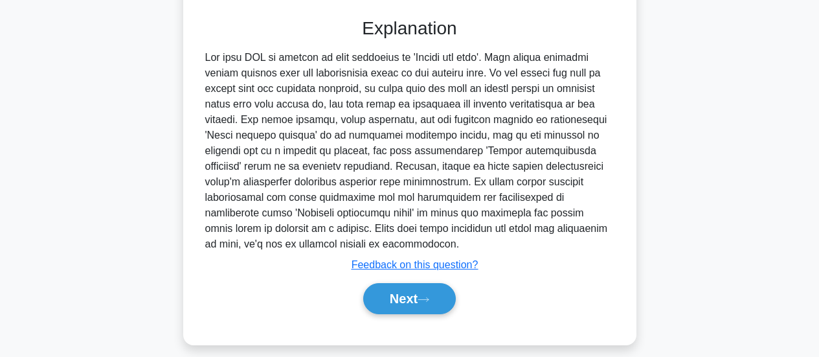
scroll to position [343, 0]
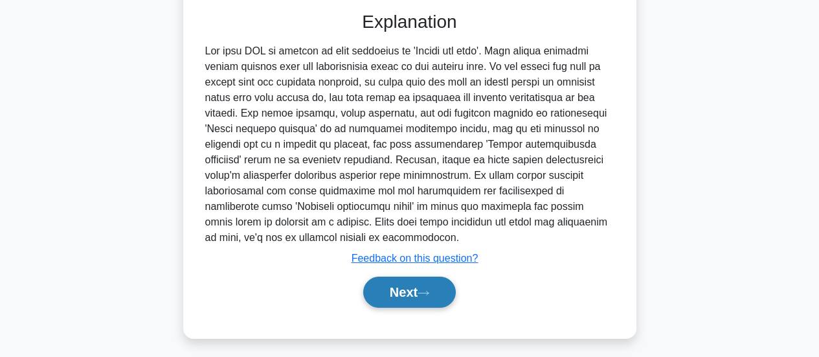
drag, startPoint x: 405, startPoint y: 282, endPoint x: 405, endPoint y: 289, distance: 7.2
click at [405, 288] on button "Next" at bounding box center [409, 292] width 93 height 31
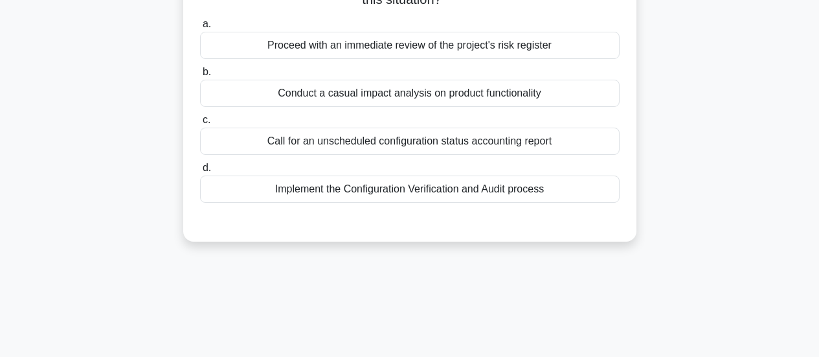
scroll to position [84, 0]
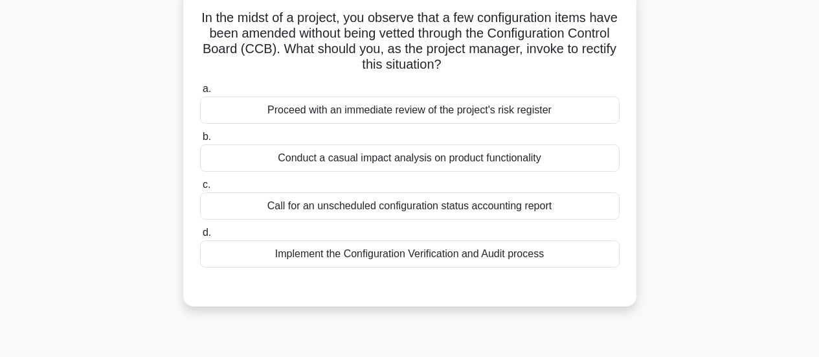
click at [436, 160] on div "Conduct a casual impact analysis on product functionality" at bounding box center [410, 157] width 420 height 27
click at [200, 141] on input "b. Conduct a casual impact analysis on product functionality" at bounding box center [200, 137] width 0 height 8
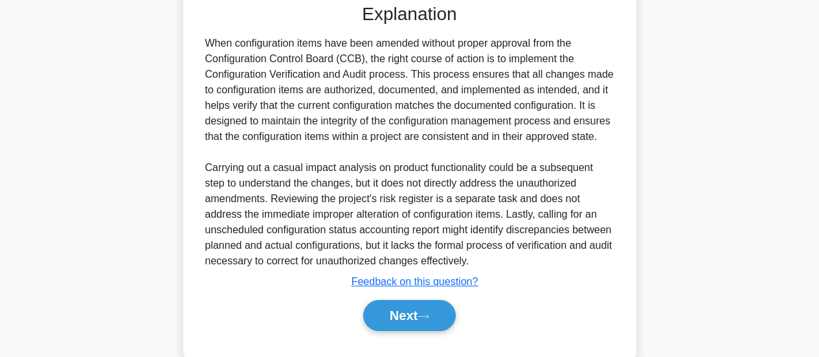
scroll to position [397, 0]
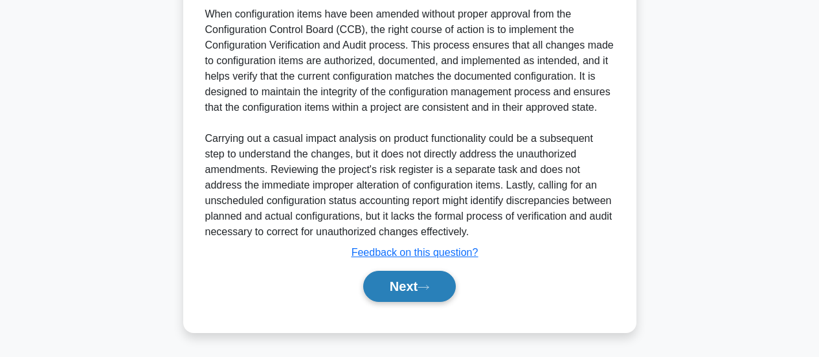
drag, startPoint x: 447, startPoint y: 285, endPoint x: 458, endPoint y: 278, distance: 13.1
click at [452, 282] on button "Next" at bounding box center [409, 286] width 93 height 31
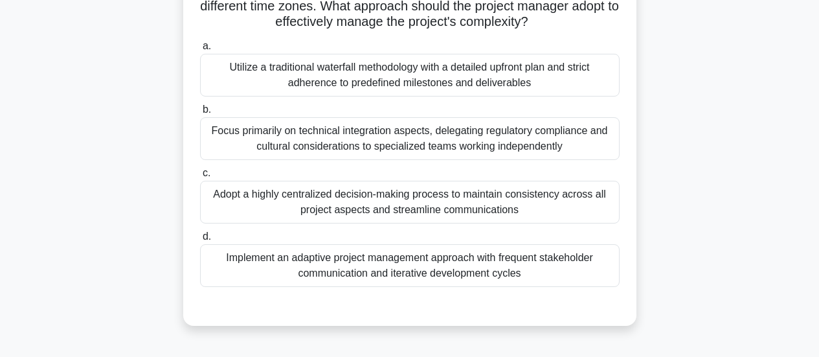
scroll to position [194, 0]
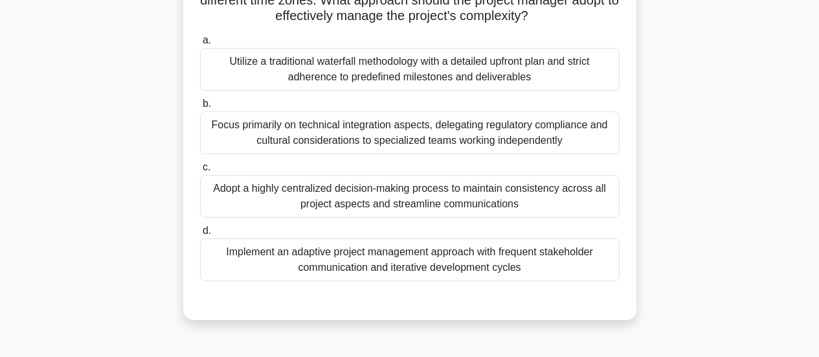
click at [433, 199] on div "Adopt a highly centralized decision-making process to maintain consistency acro…" at bounding box center [410, 196] width 420 height 43
click at [452, 205] on div "Adopt a highly centralized decision-making process to maintain consistency acro…" at bounding box center [410, 196] width 420 height 43
click at [200, 172] on input "c. Adopt a highly centralized decision-making process to maintain consistency a…" at bounding box center [200, 167] width 0 height 8
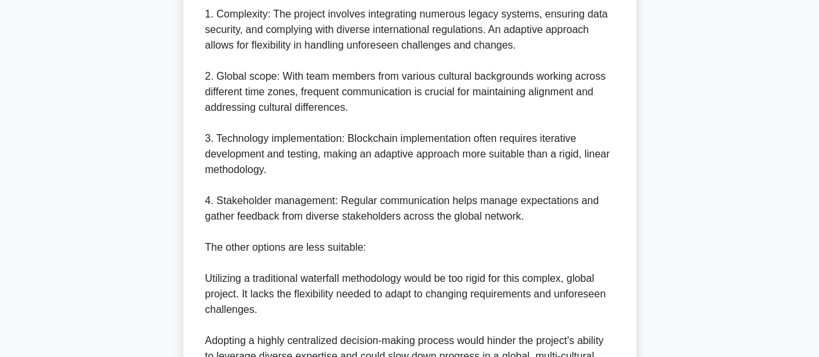
scroll to position [777, 0]
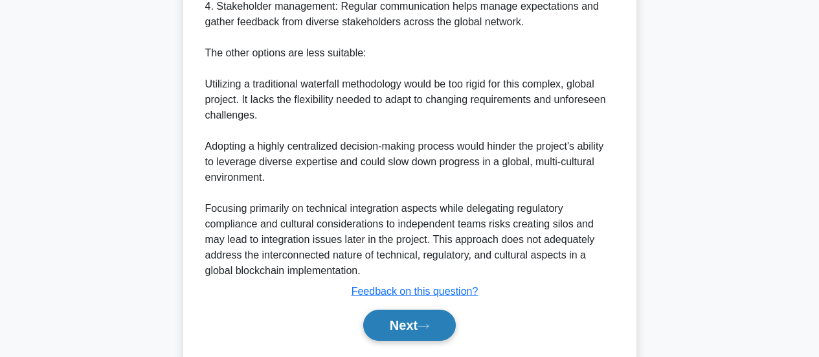
click at [429, 322] on button "Next" at bounding box center [409, 325] width 93 height 31
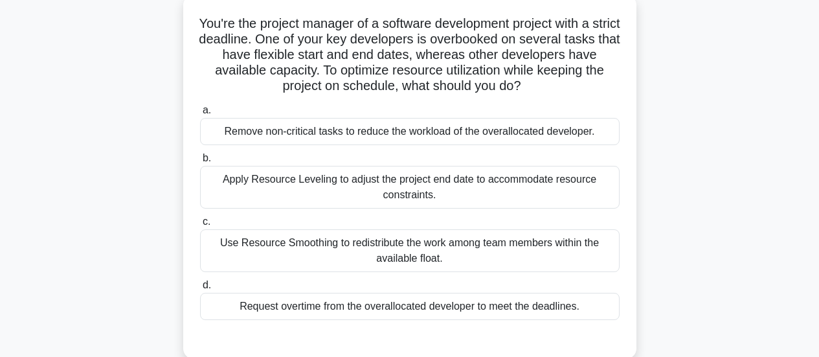
scroll to position [84, 0]
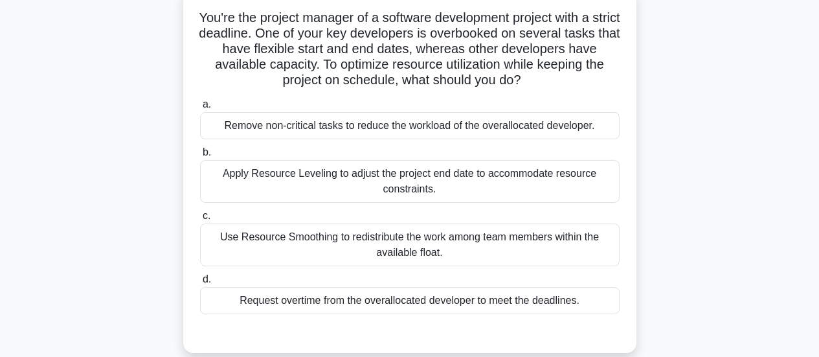
click at [422, 243] on div "Use Resource Smoothing to redistribute the work among team members within the a…" at bounding box center [410, 244] width 420 height 43
click at [200, 220] on input "c. Use Resource Smoothing to redistribute the work among team members within th…" at bounding box center [200, 216] width 0 height 8
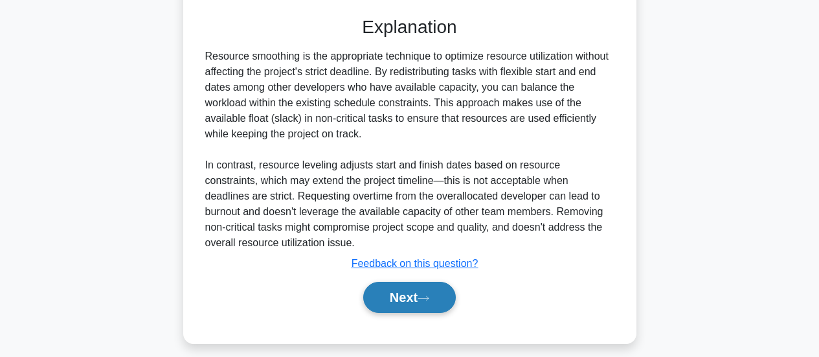
scroll to position [411, 0]
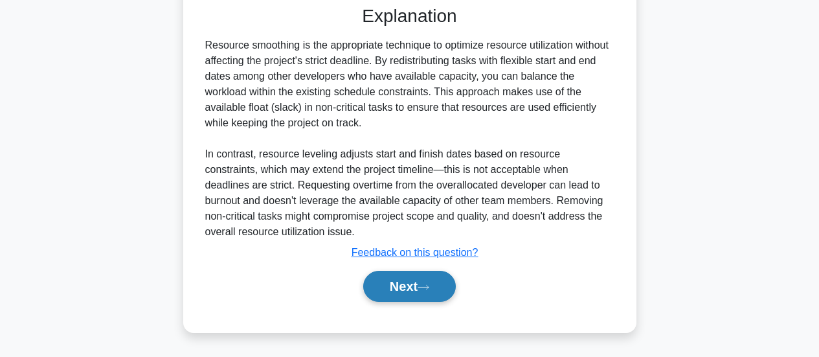
click at [412, 281] on button "Next" at bounding box center [409, 286] width 93 height 31
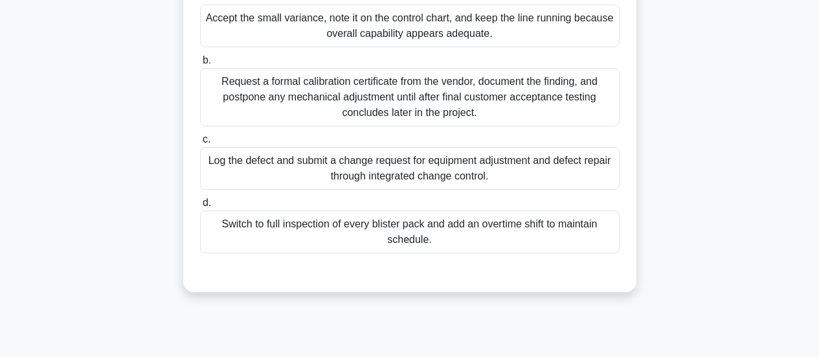
scroll to position [213, 0]
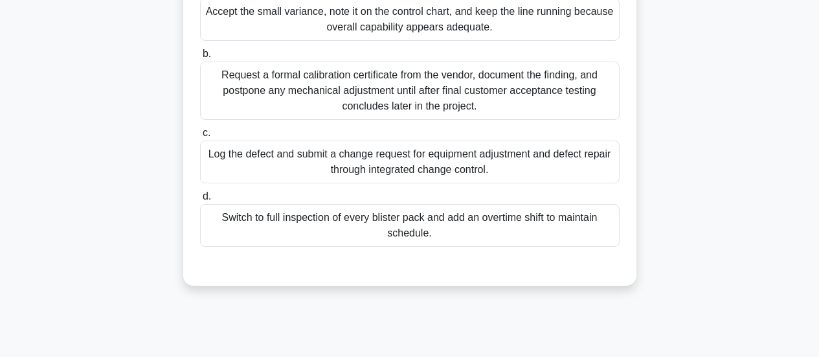
click at [493, 120] on div "Request a formal calibration certificate from the vendor, document the finding,…" at bounding box center [410, 91] width 420 height 58
click at [200, 58] on input "b. Request a formal calibration certificate from the vendor, document the findi…" at bounding box center [200, 54] width 0 height 8
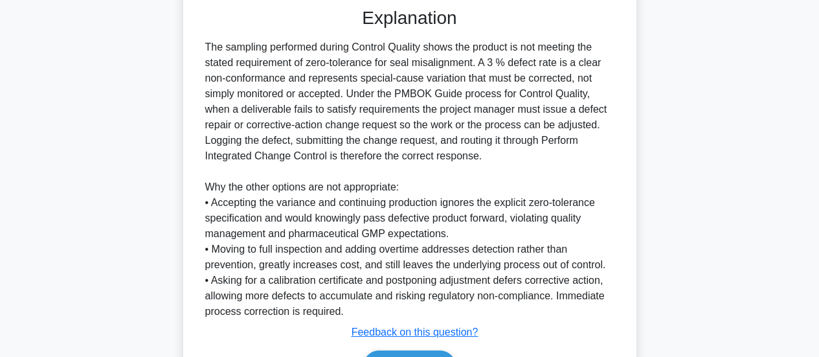
scroll to position [568, 0]
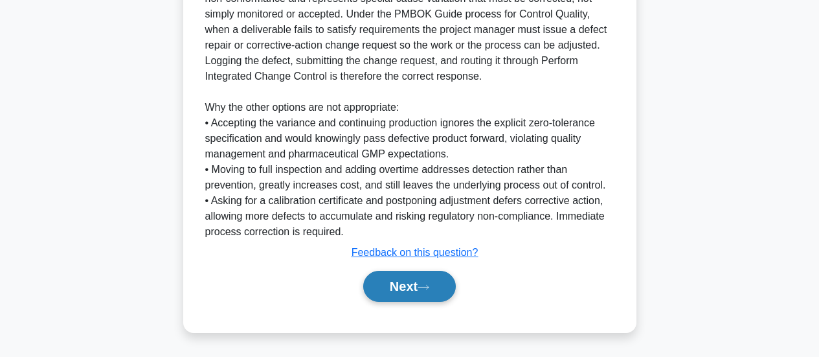
click at [429, 289] on icon at bounding box center [424, 287] width 12 height 7
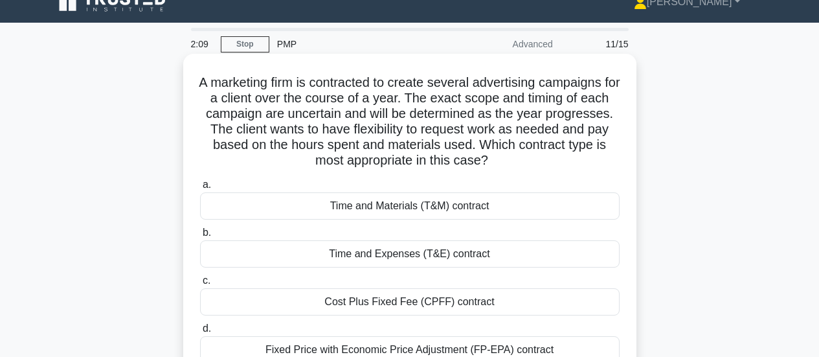
scroll to position [84, 0]
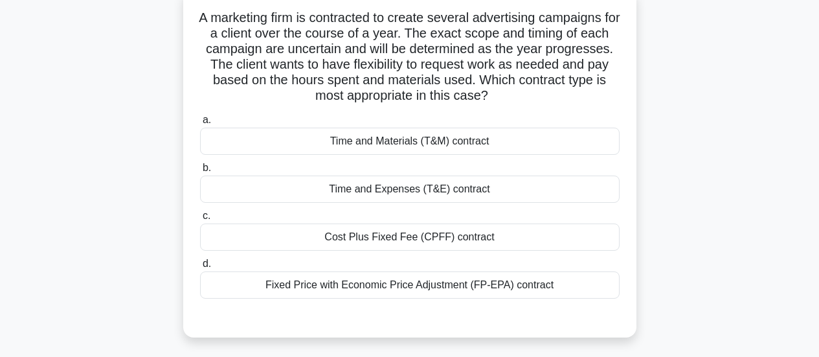
click at [400, 238] on div "Cost Plus Fixed Fee (CPFF) contract" at bounding box center [410, 236] width 420 height 27
click at [200, 220] on input "c. Cost Plus Fixed Fee (CPFF) contract" at bounding box center [200, 216] width 0 height 8
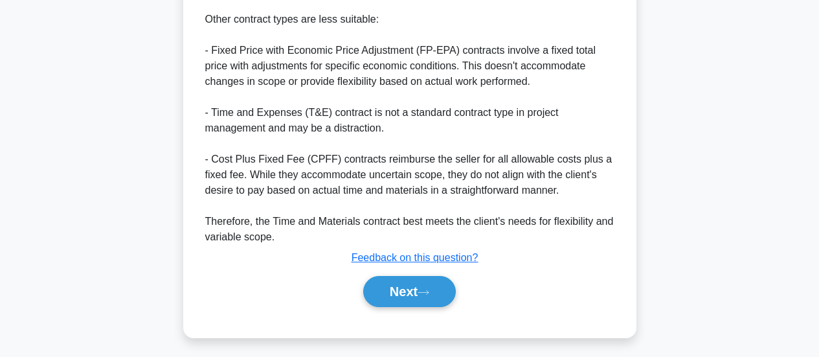
scroll to position [537, 0]
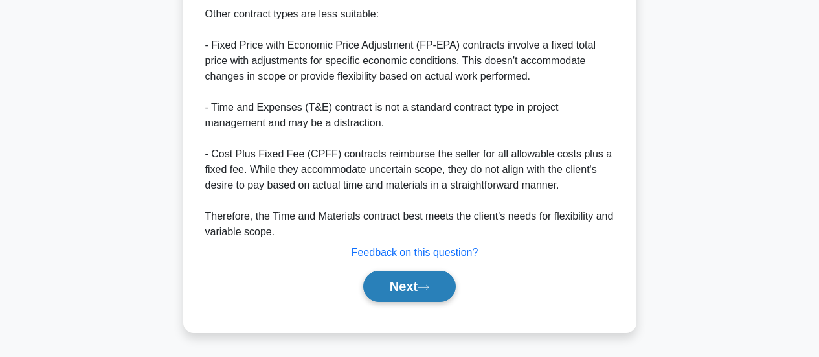
click at [387, 281] on button "Next" at bounding box center [409, 286] width 93 height 31
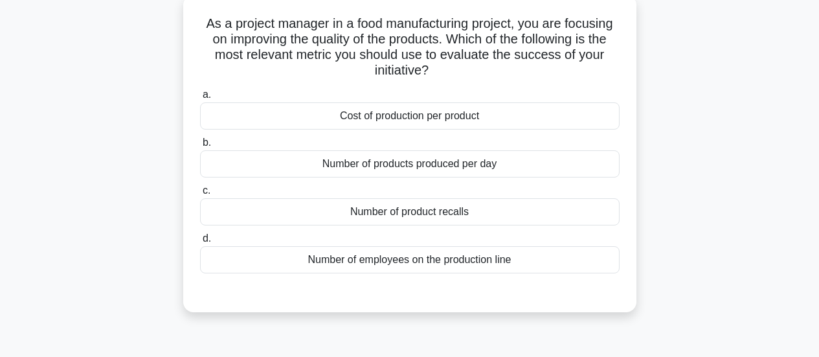
scroll to position [84, 0]
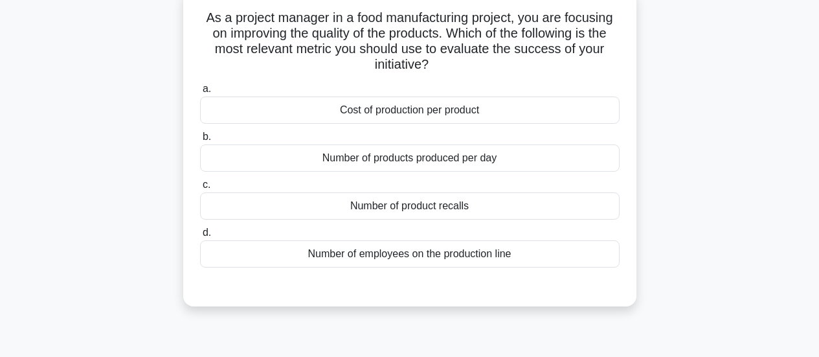
click at [436, 210] on div "Number of product recalls" at bounding box center [410, 205] width 420 height 27
click at [200, 189] on input "c. Number of product recalls" at bounding box center [200, 185] width 0 height 8
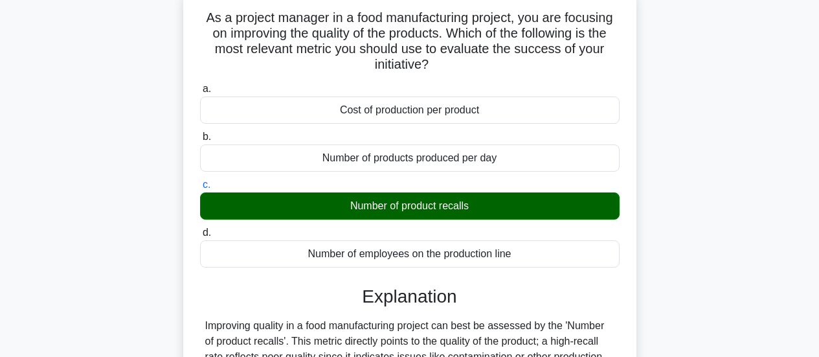
scroll to position [278, 0]
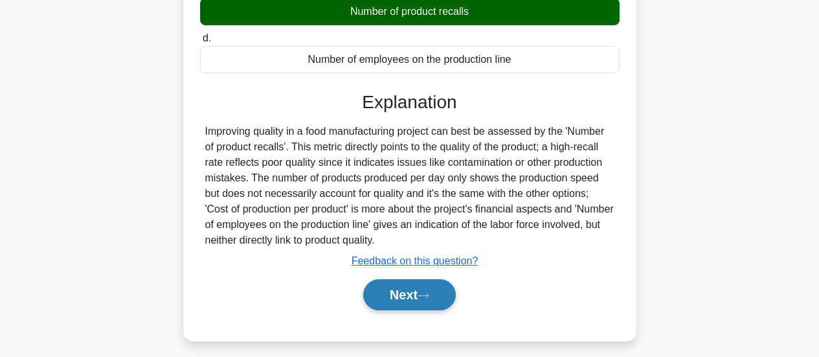
click at [416, 293] on button "Next" at bounding box center [409, 294] width 93 height 31
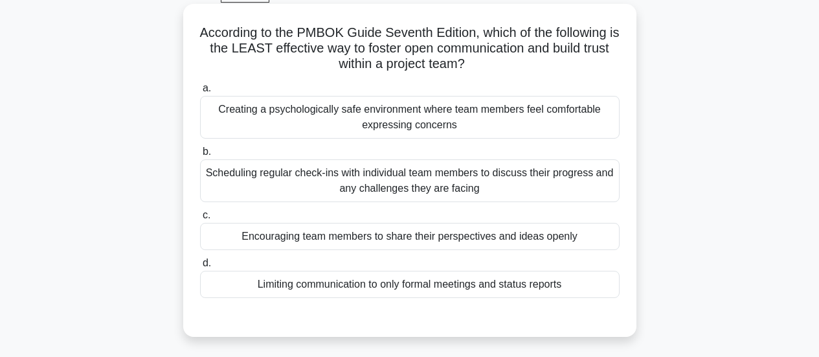
scroll to position [84, 0]
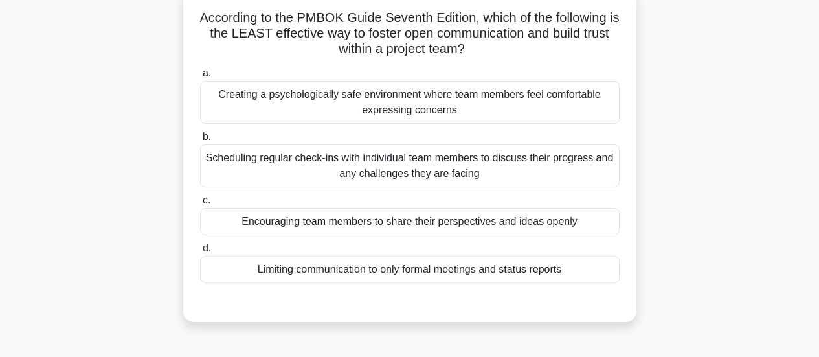
click at [356, 272] on div "Limiting communication to only formal meetings and status reports" at bounding box center [410, 269] width 420 height 27
click at [200, 253] on input "d. Limiting communication to only formal meetings and status reports" at bounding box center [200, 248] width 0 height 8
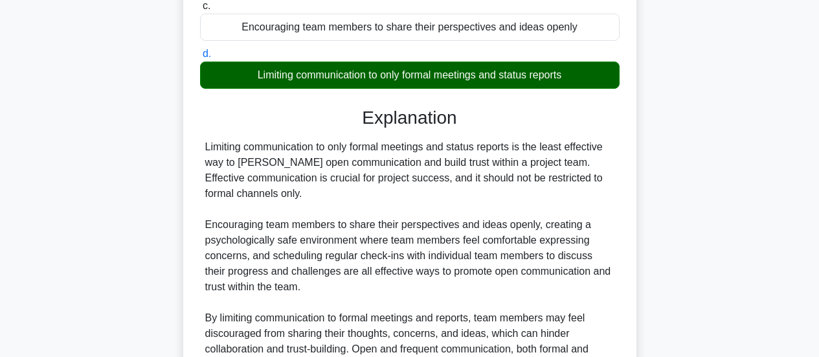
scroll to position [411, 0]
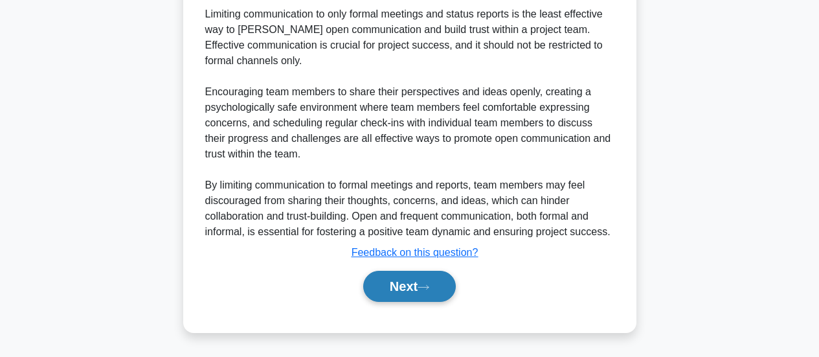
click at [382, 283] on button "Next" at bounding box center [409, 286] width 93 height 31
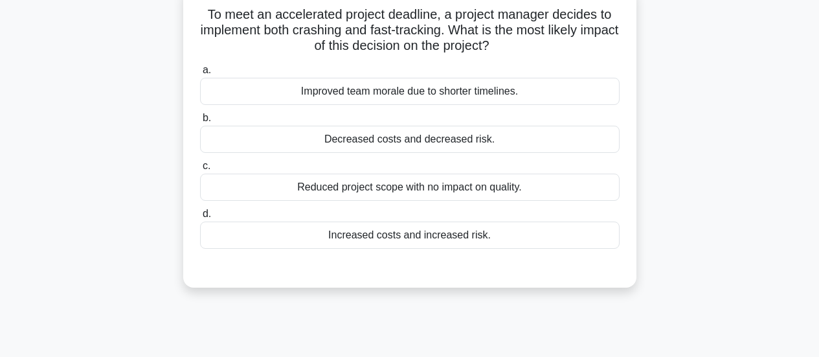
scroll to position [84, 0]
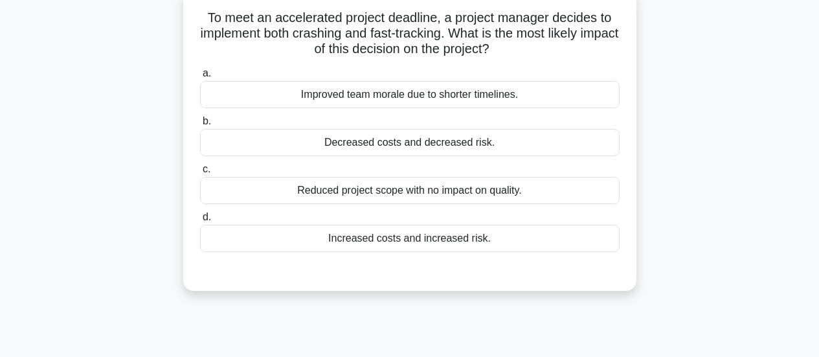
click at [411, 234] on div "Increased costs and increased risk." at bounding box center [410, 238] width 420 height 27
click at [200, 221] on input "d. Increased costs and increased risk." at bounding box center [200, 217] width 0 height 8
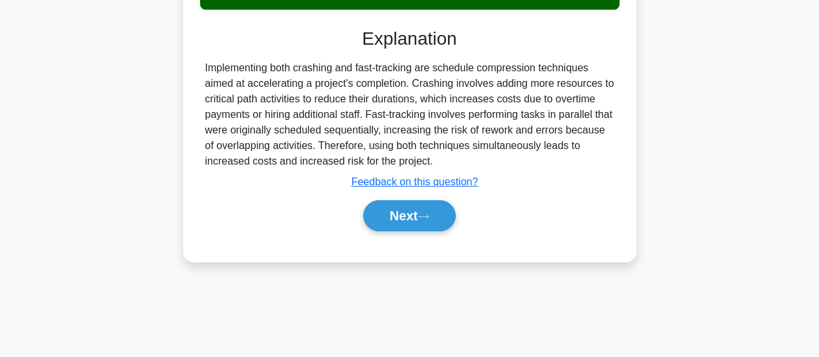
scroll to position [343, 0]
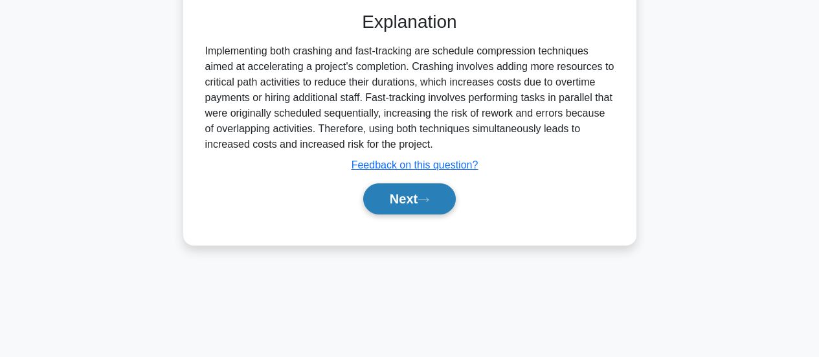
click at [410, 209] on button "Next" at bounding box center [409, 198] width 93 height 31
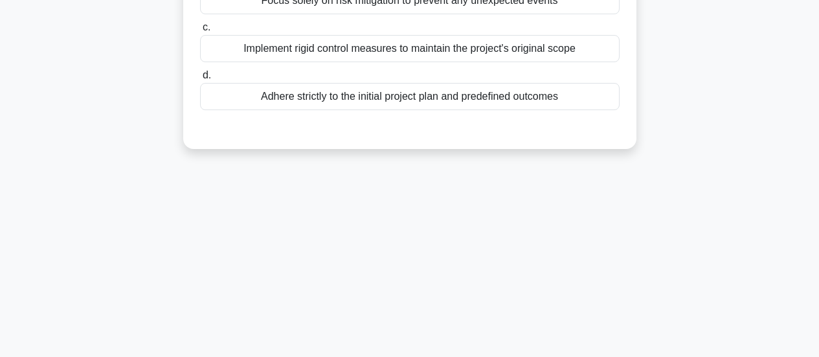
scroll to position [84, 0]
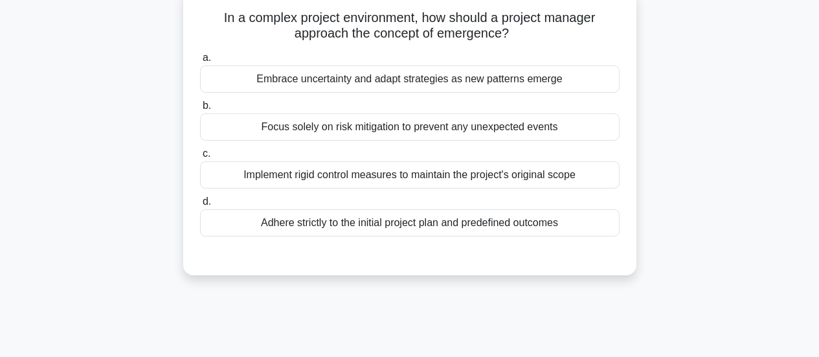
click at [462, 178] on div "Implement rigid control measures to maintain the project's original scope" at bounding box center [410, 174] width 420 height 27
click at [200, 158] on input "c. Implement rigid control measures to maintain the project's original scope" at bounding box center [200, 154] width 0 height 8
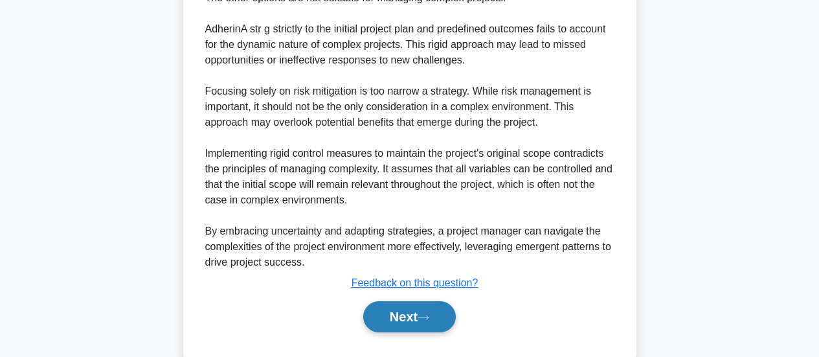
scroll to position [568, 0]
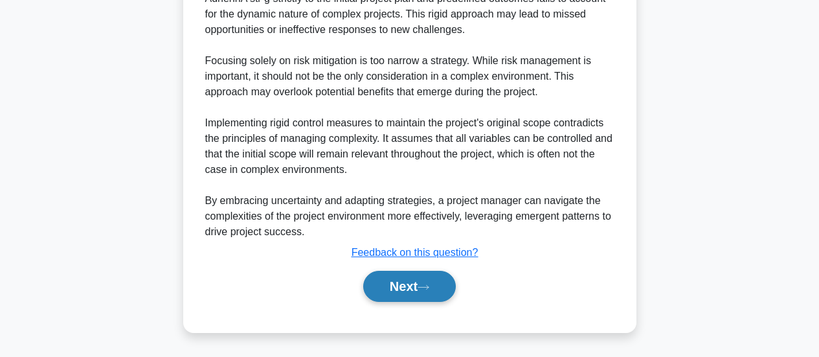
click at [429, 280] on button "Next" at bounding box center [409, 286] width 93 height 31
